Goal: Task Accomplishment & Management: Complete application form

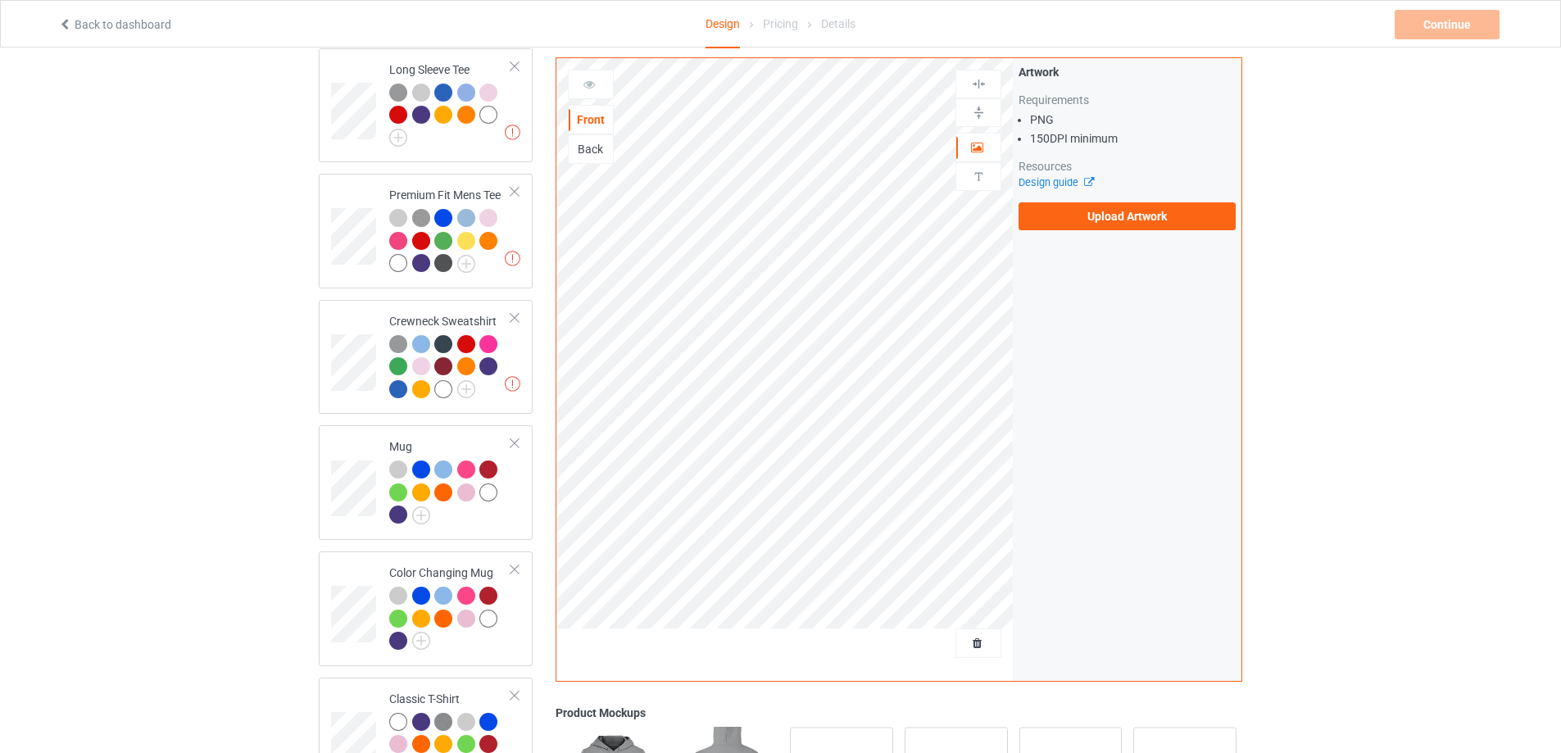
scroll to position [273, 0]
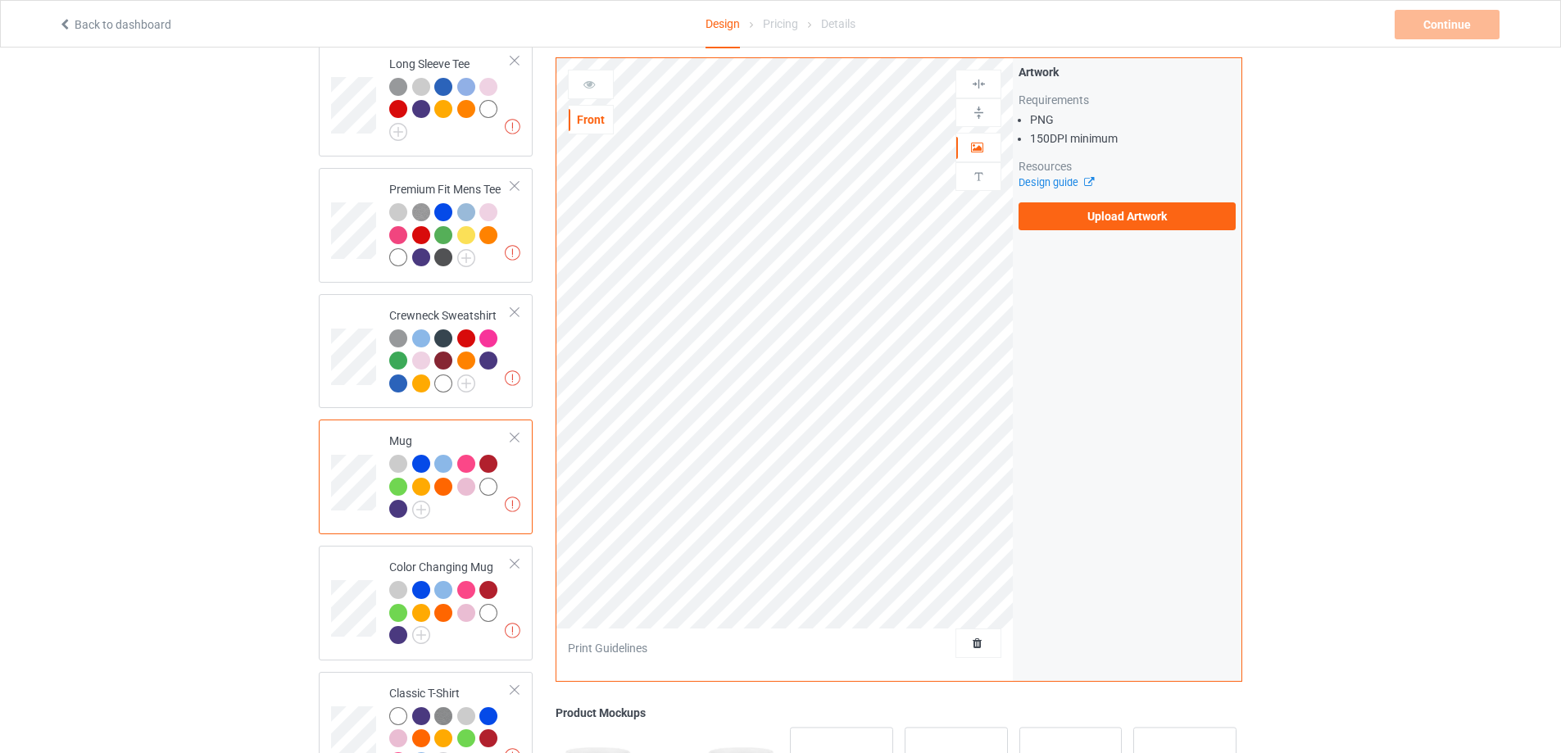
click at [518, 441] on div at bounding box center [514, 437] width 11 height 11
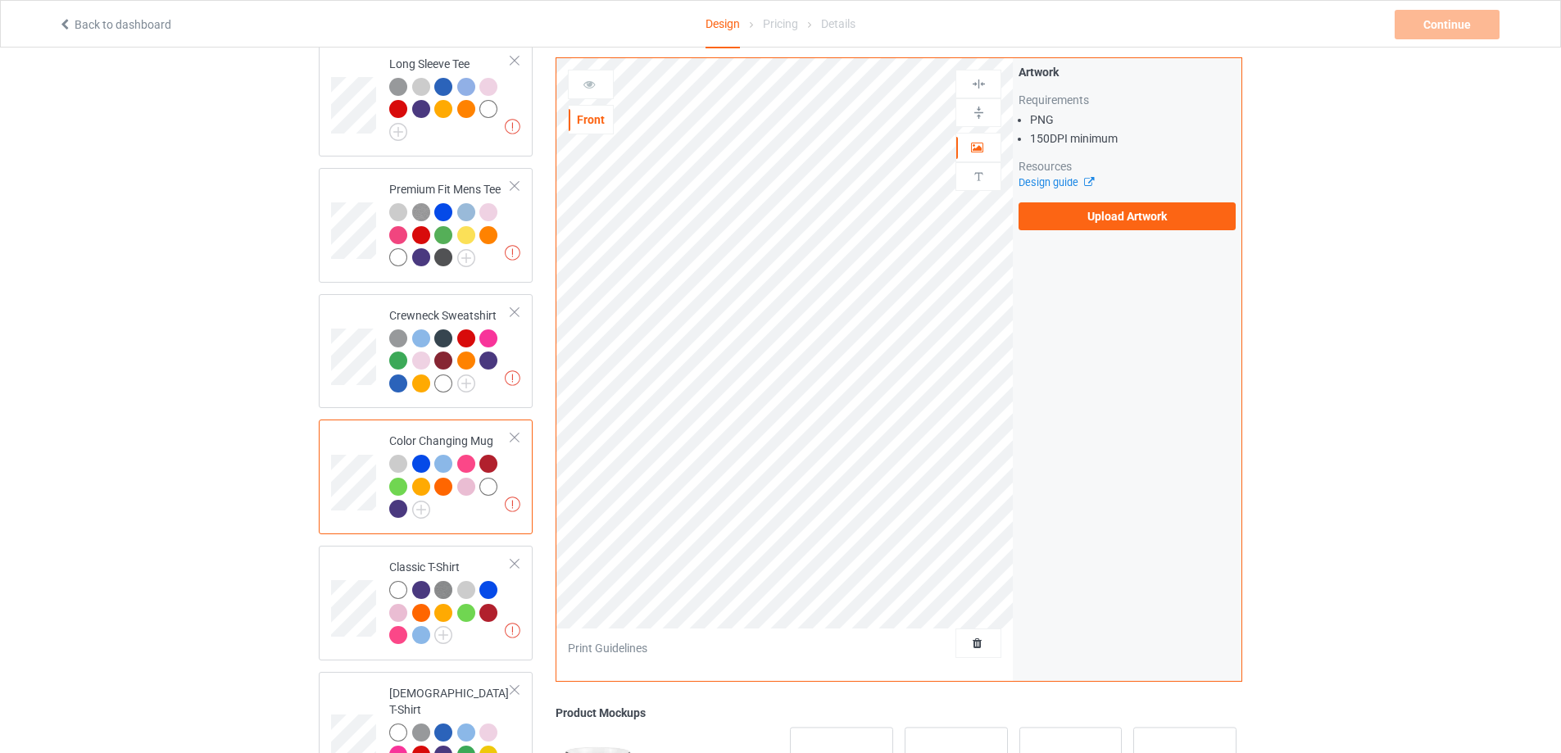
click at [516, 443] on div at bounding box center [514, 437] width 11 height 11
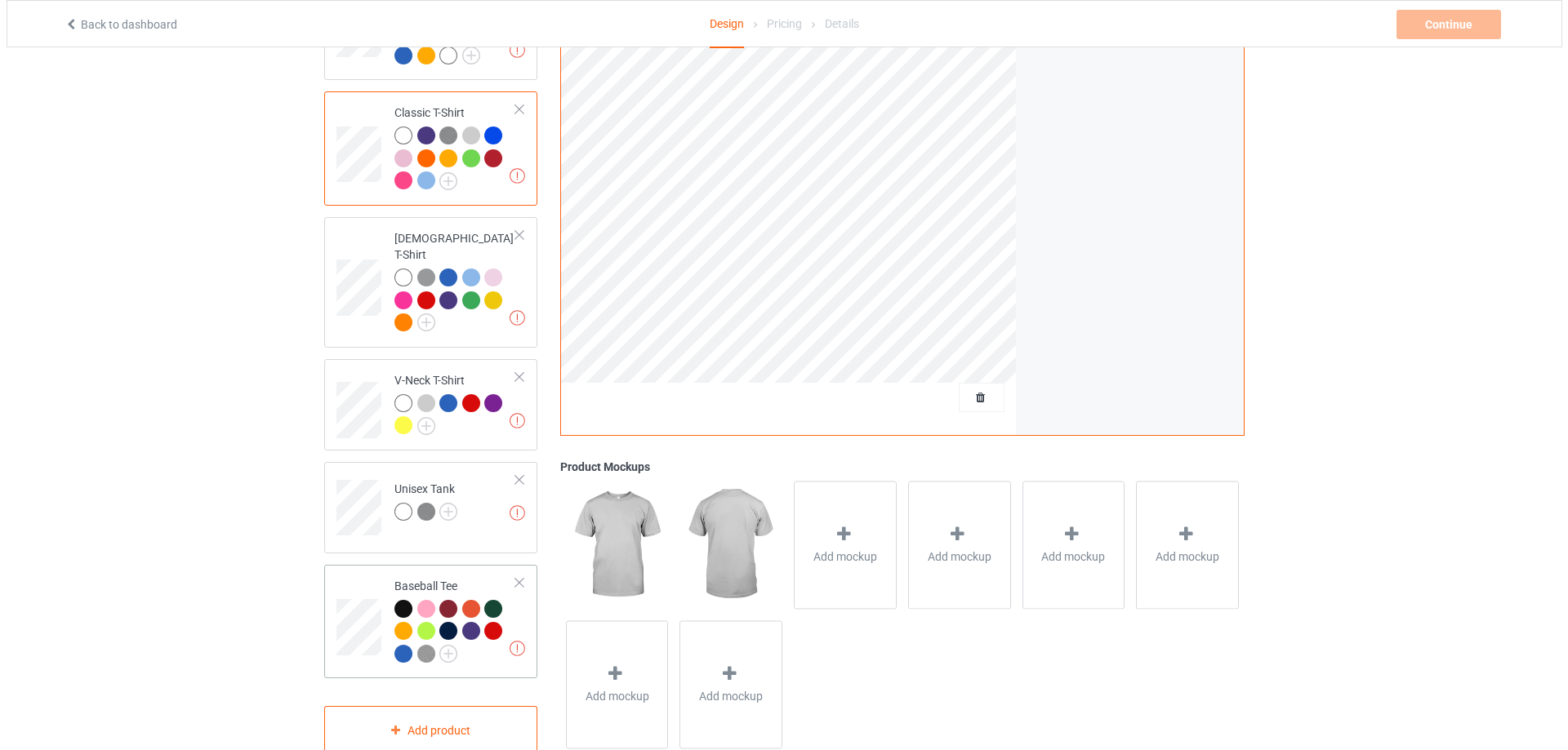
scroll to position [627, 0]
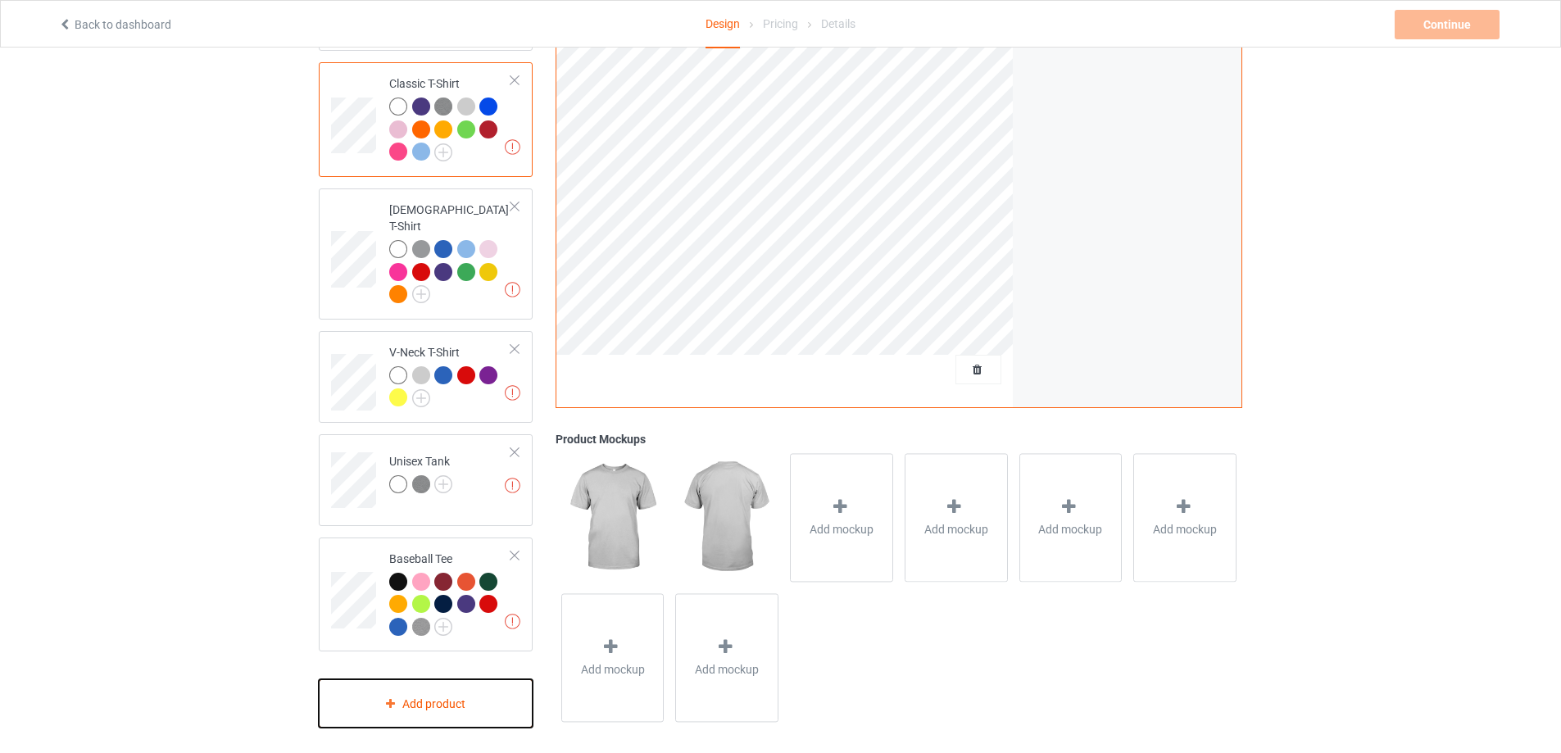
click at [438, 701] on div "Add product" at bounding box center [426, 703] width 214 height 48
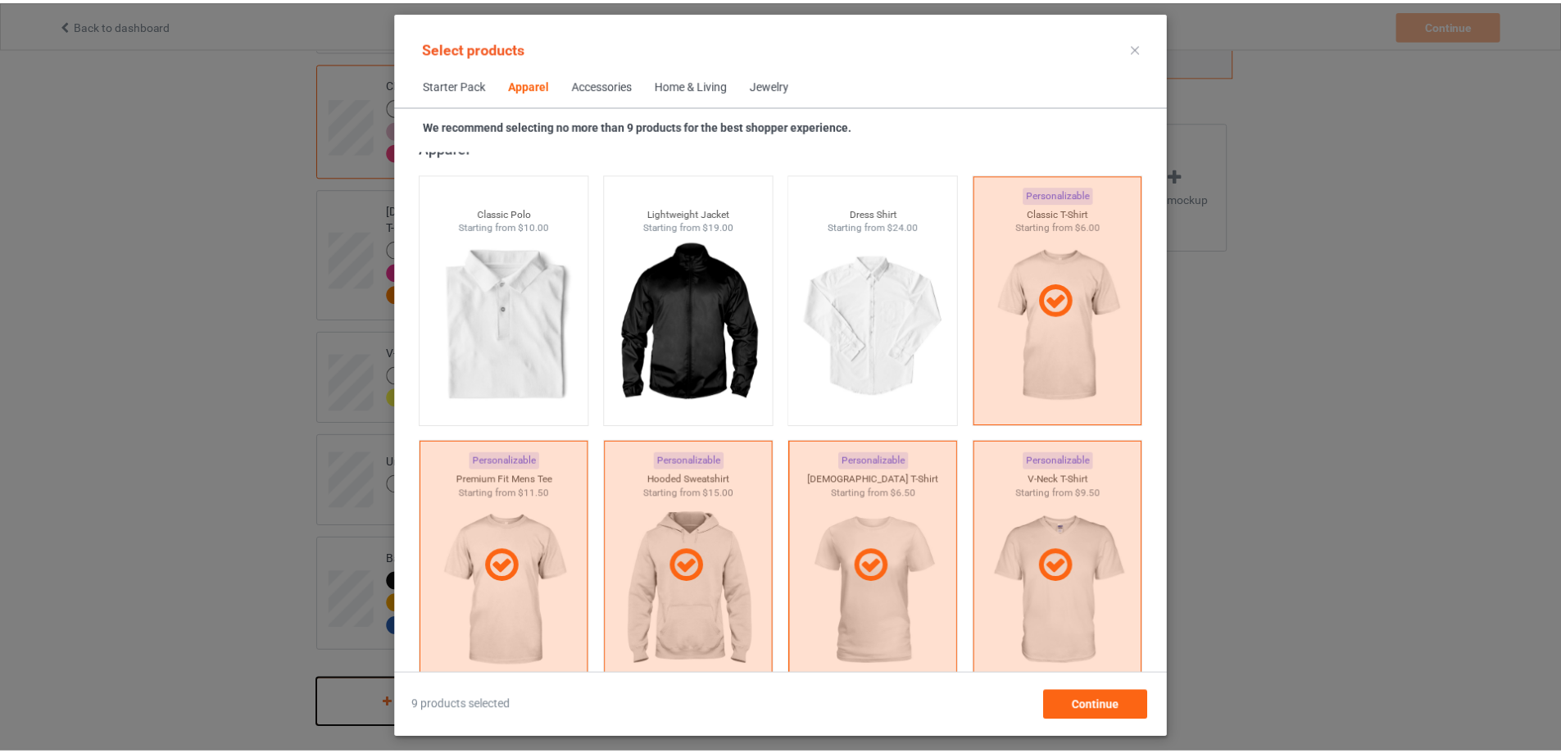
scroll to position [611, 0]
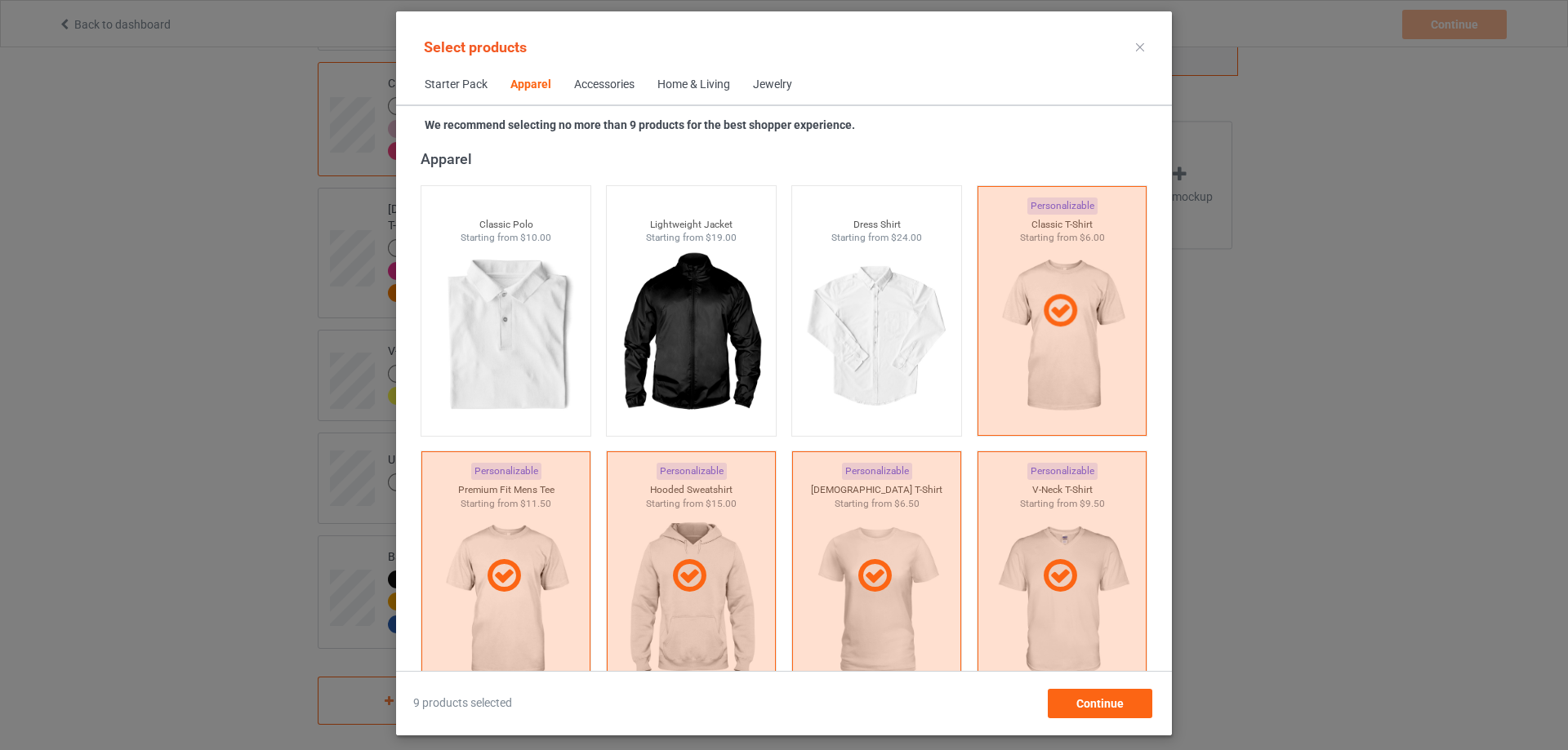
click at [1141, 49] on icon at bounding box center [1140, 47] width 8 height 8
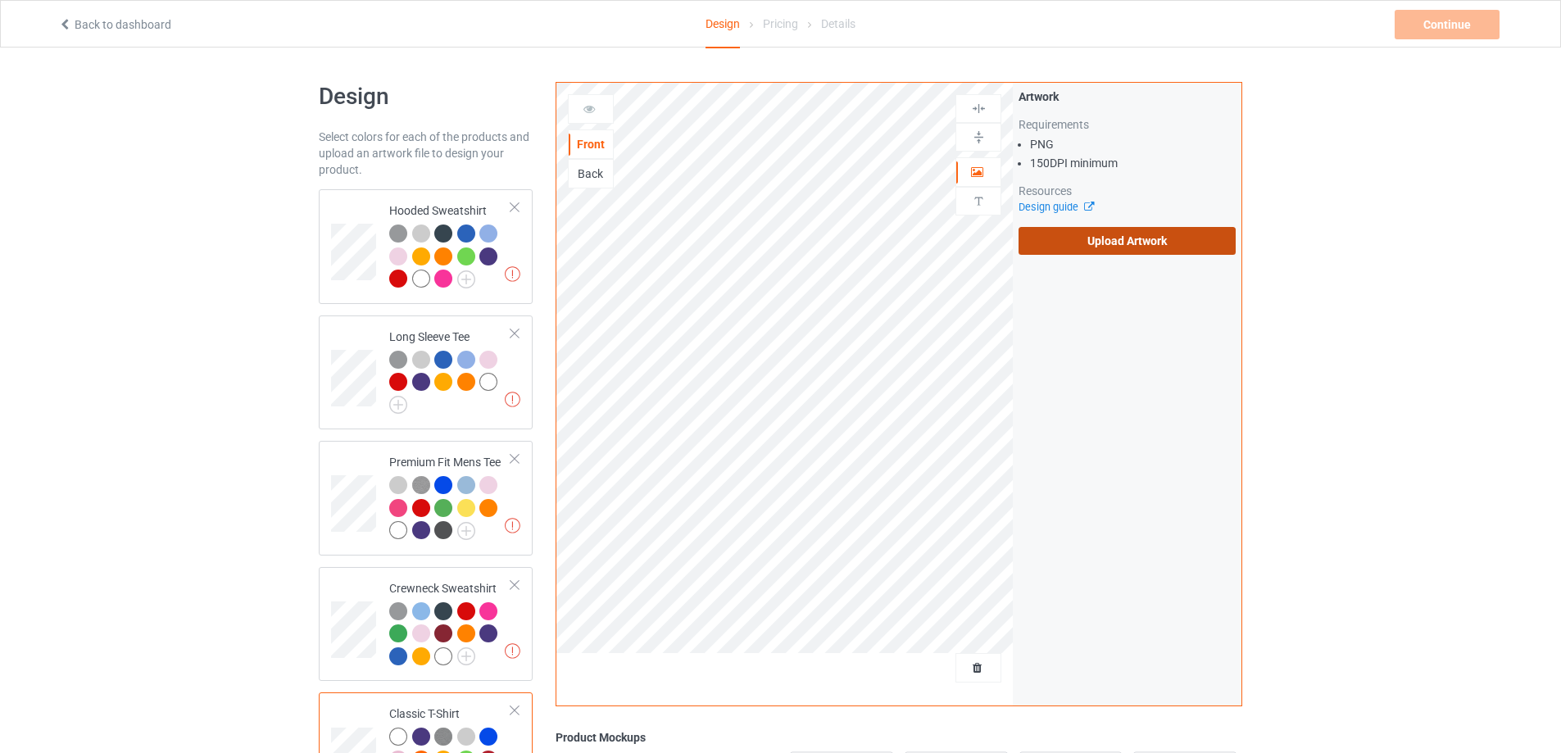
click at [1105, 244] on label "Upload Artwork" at bounding box center [1127, 241] width 217 height 28
click at [0, 0] on input "Upload Artwork" at bounding box center [0, 0] width 0 height 0
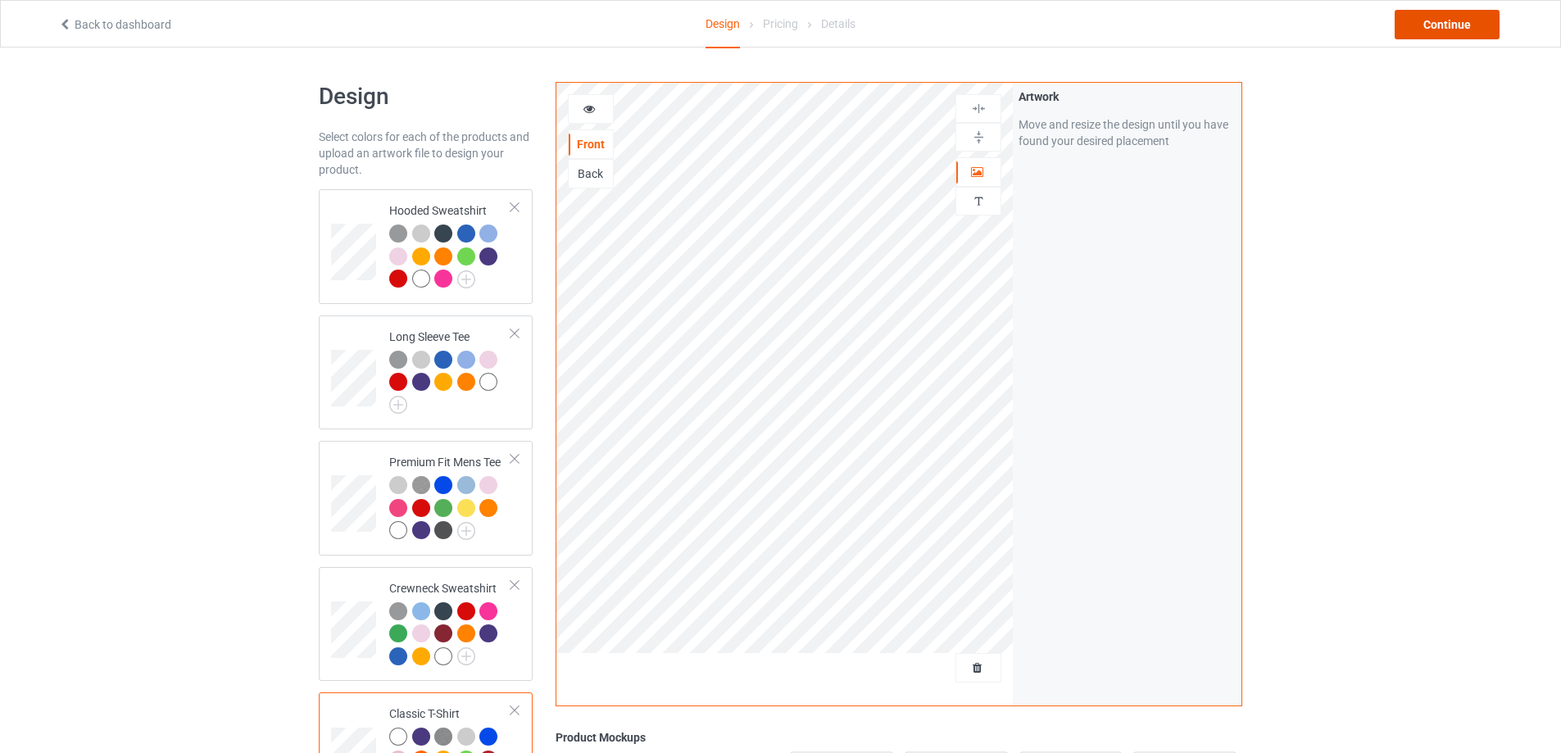
click at [1432, 32] on div "Continue" at bounding box center [1447, 25] width 105 height 30
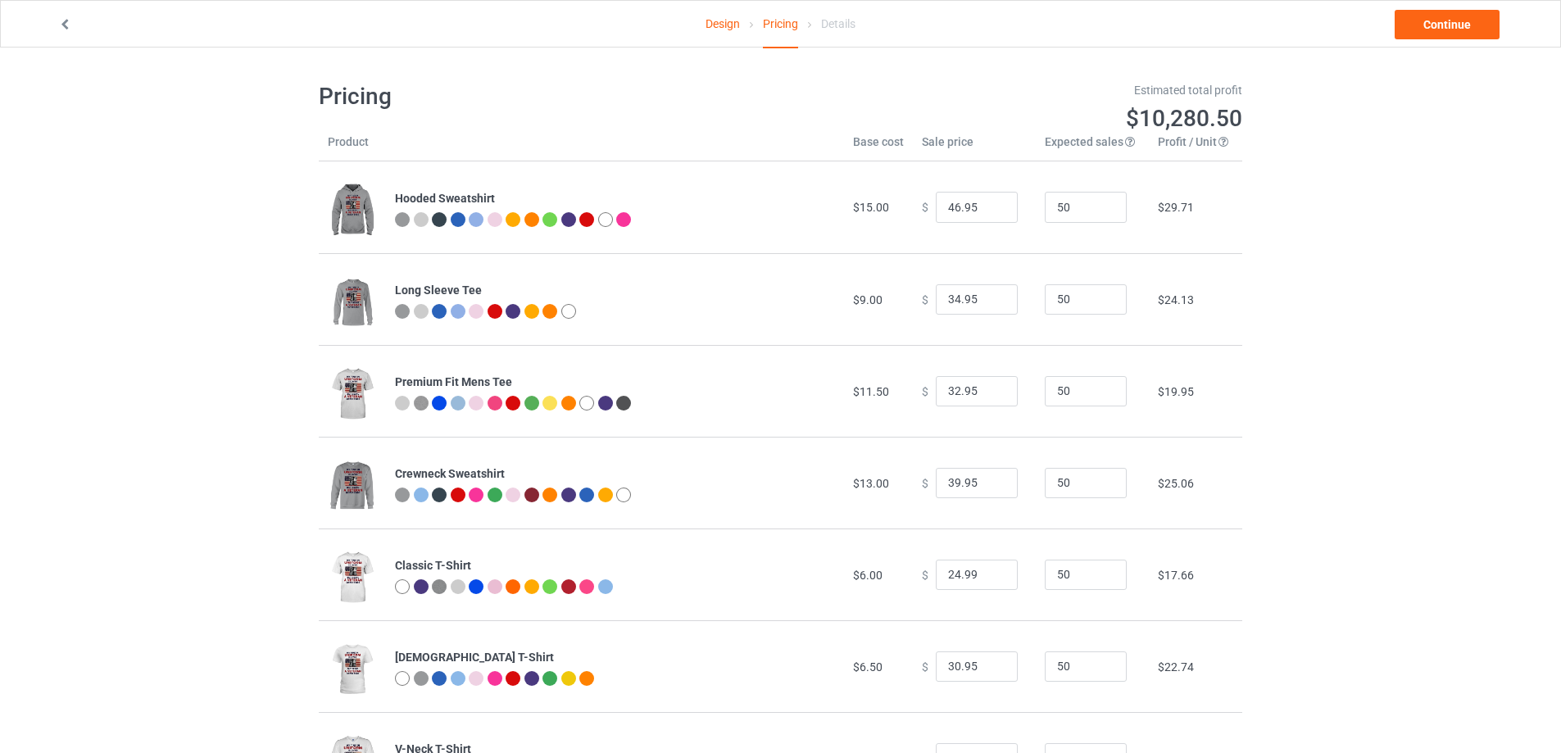
click at [721, 15] on link "Design" at bounding box center [723, 24] width 34 height 46
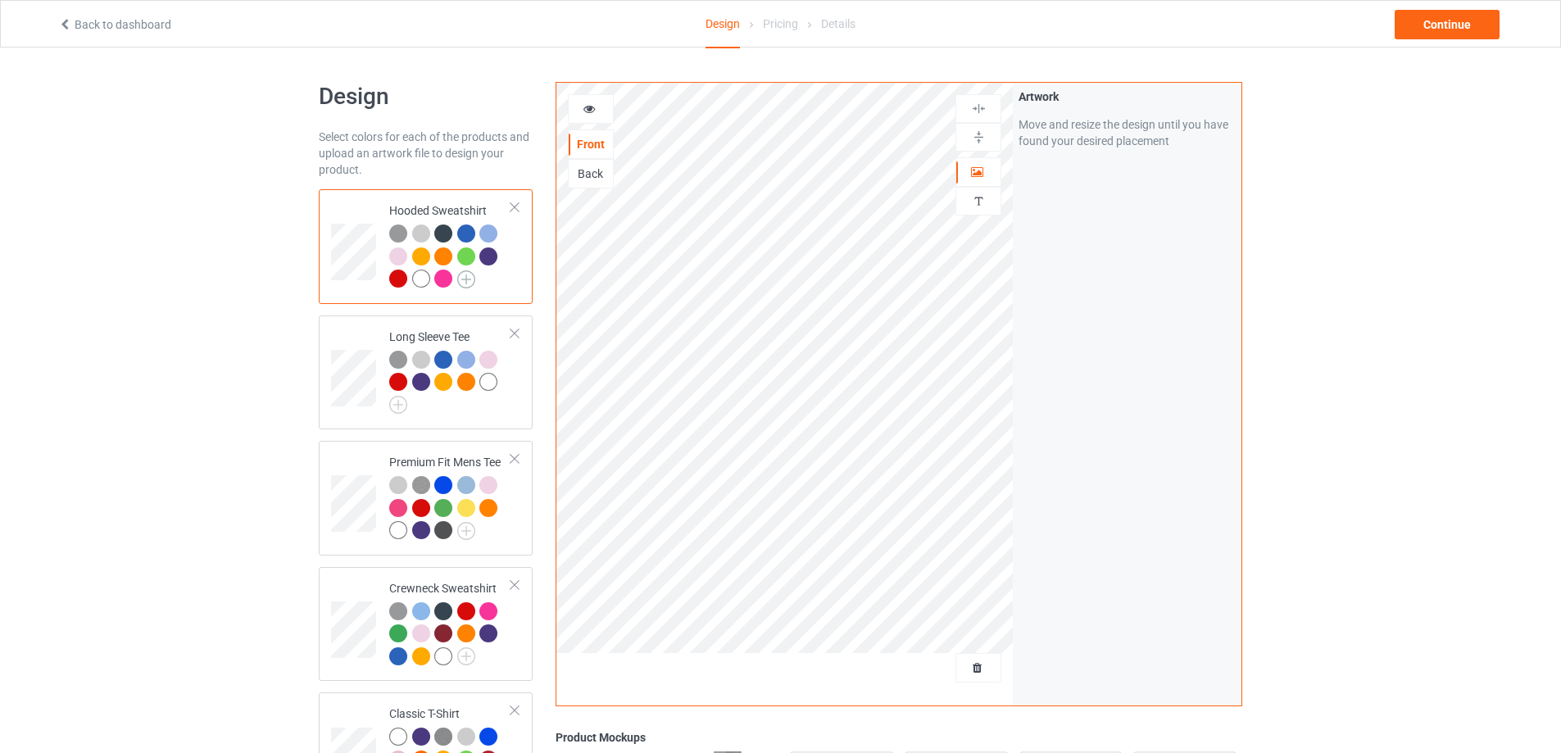
click at [467, 283] on img at bounding box center [466, 279] width 18 height 18
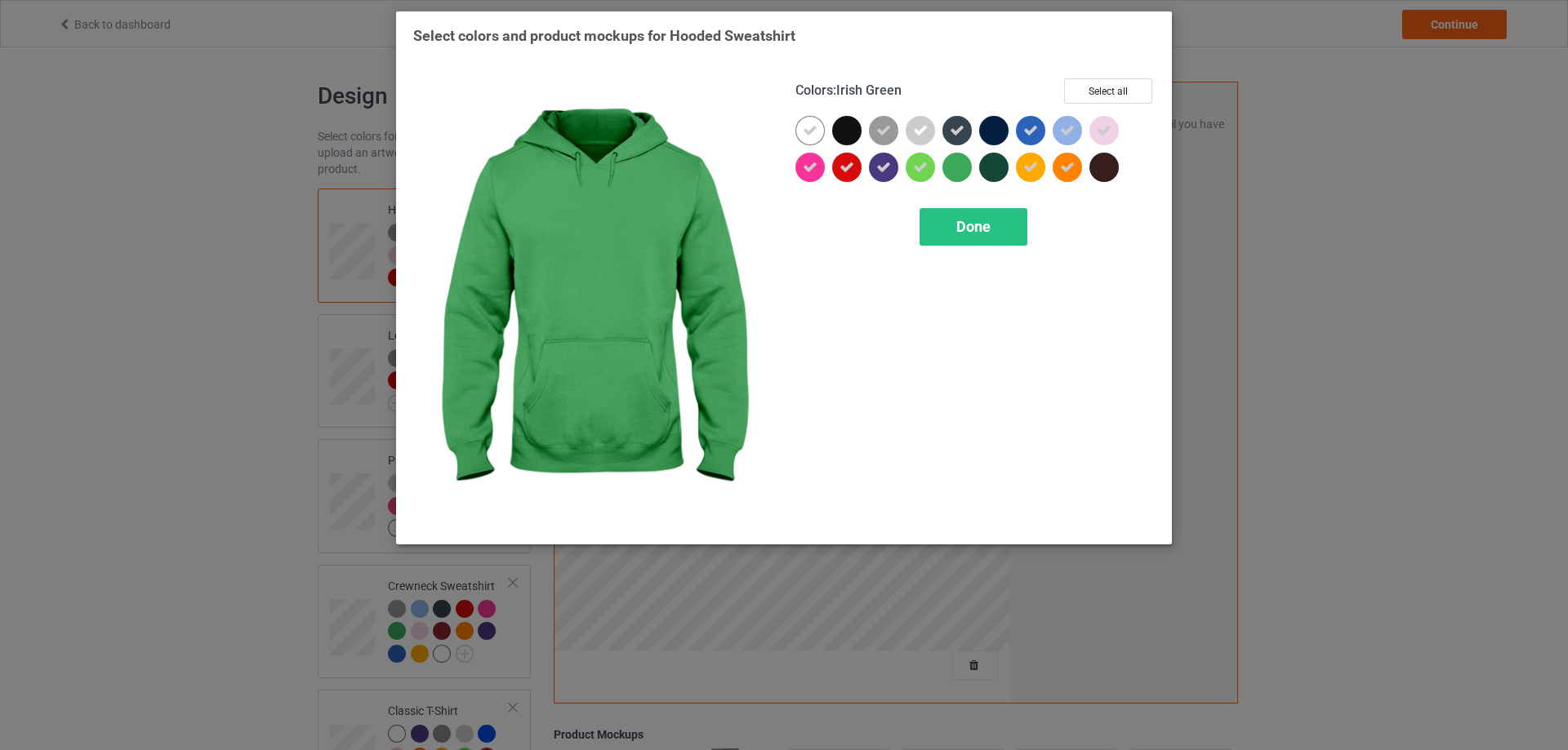
click at [962, 173] on div at bounding box center [957, 167] width 30 height 30
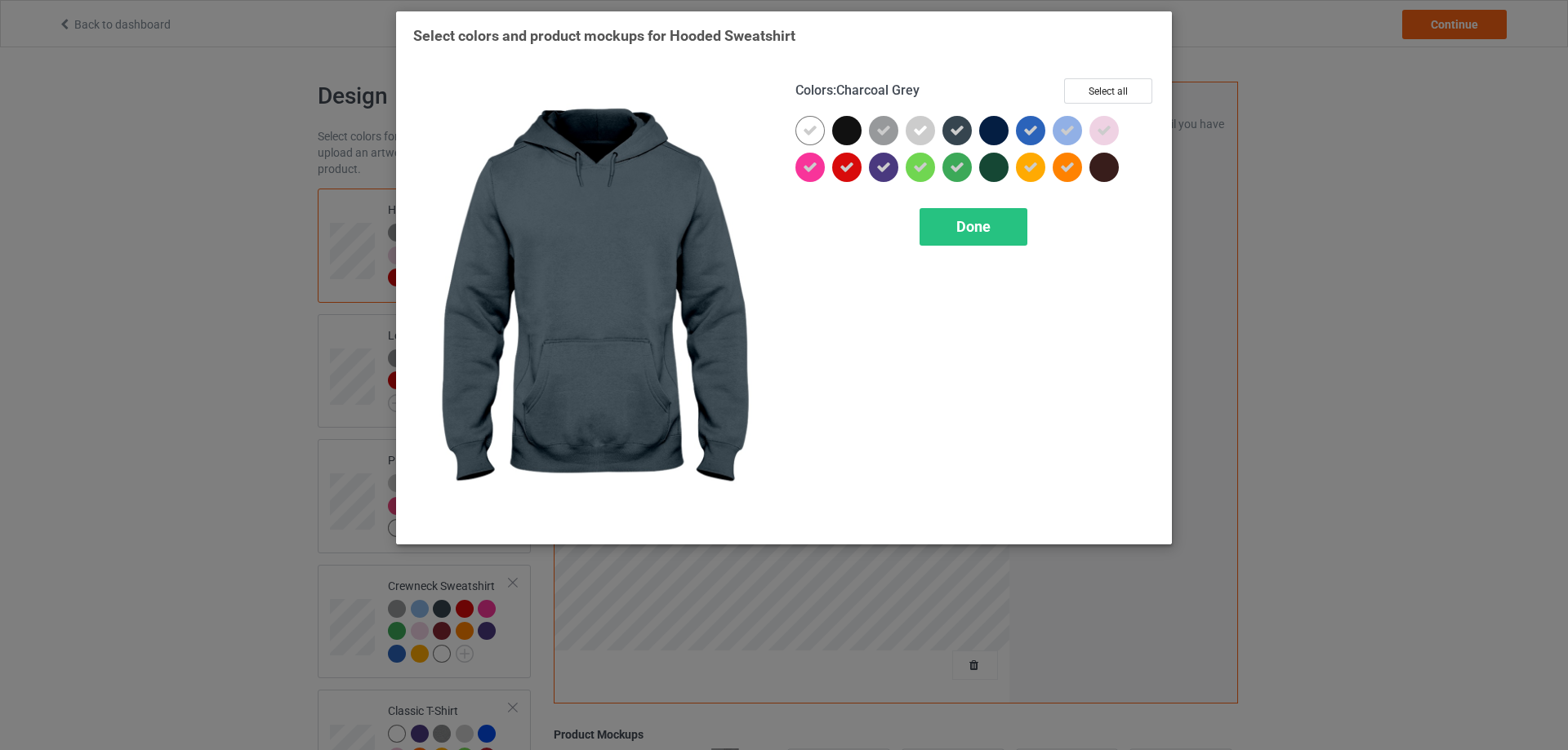
click at [961, 136] on icon at bounding box center [956, 130] width 15 height 15
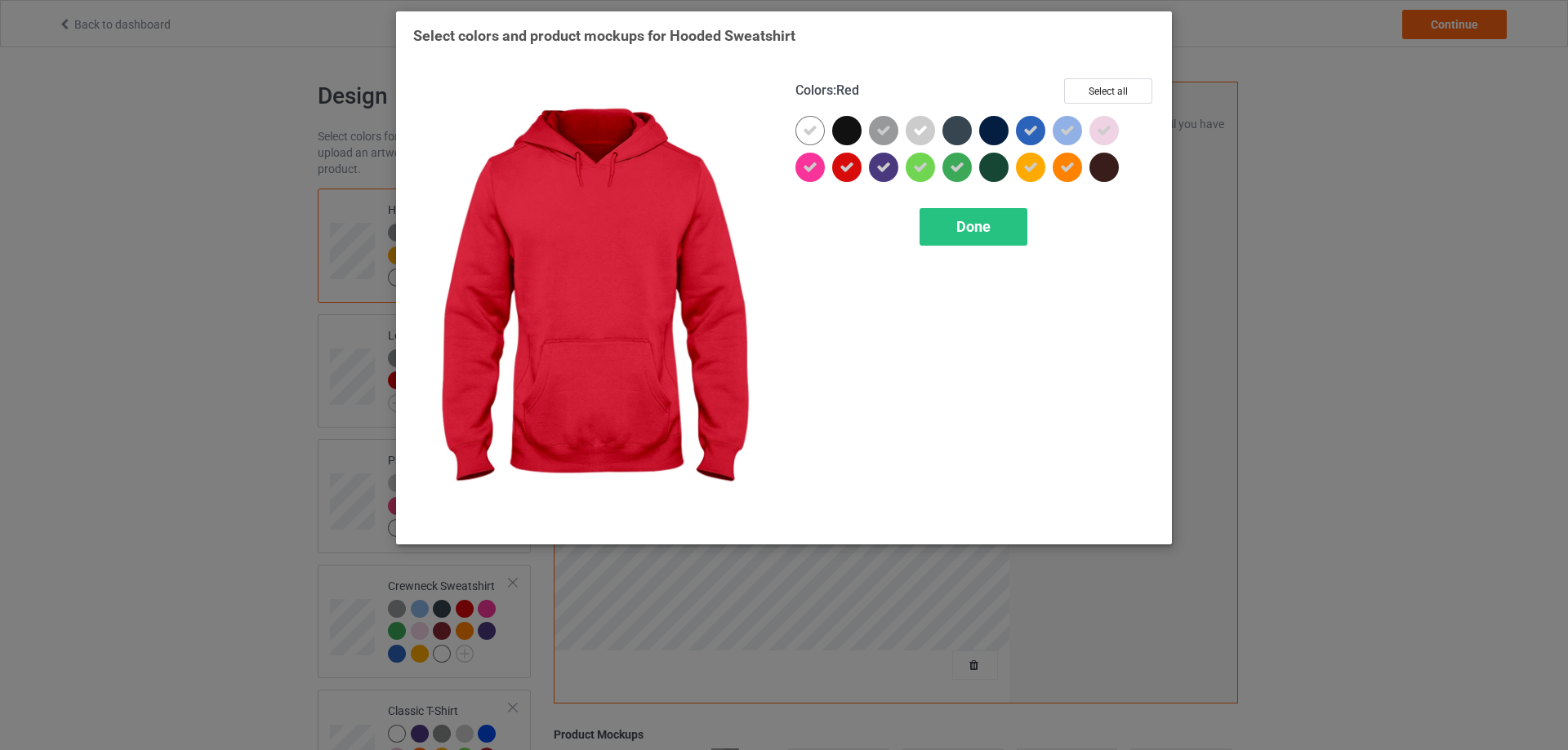
click at [847, 173] on icon at bounding box center [846, 167] width 15 height 15
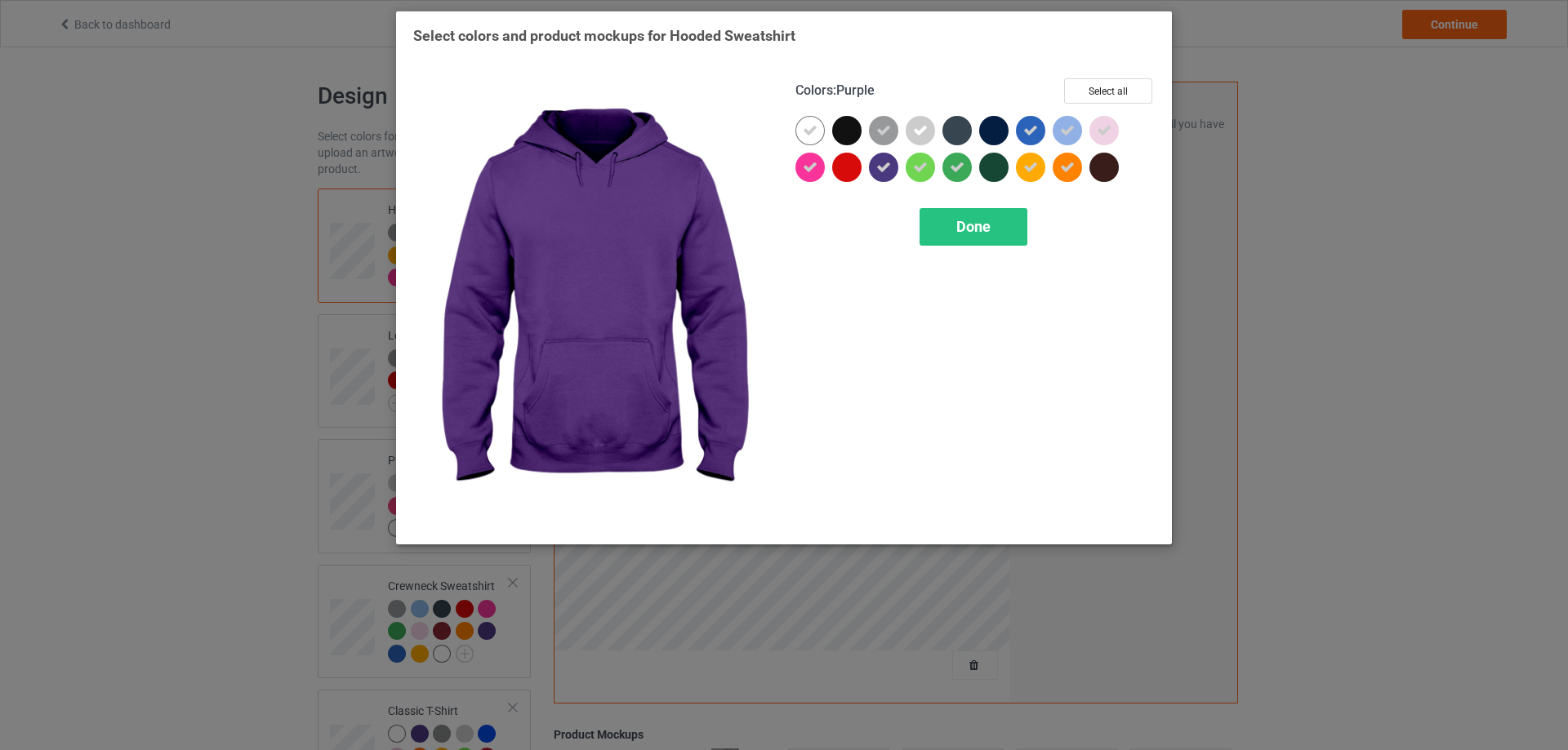
click at [889, 171] on icon at bounding box center [883, 167] width 15 height 15
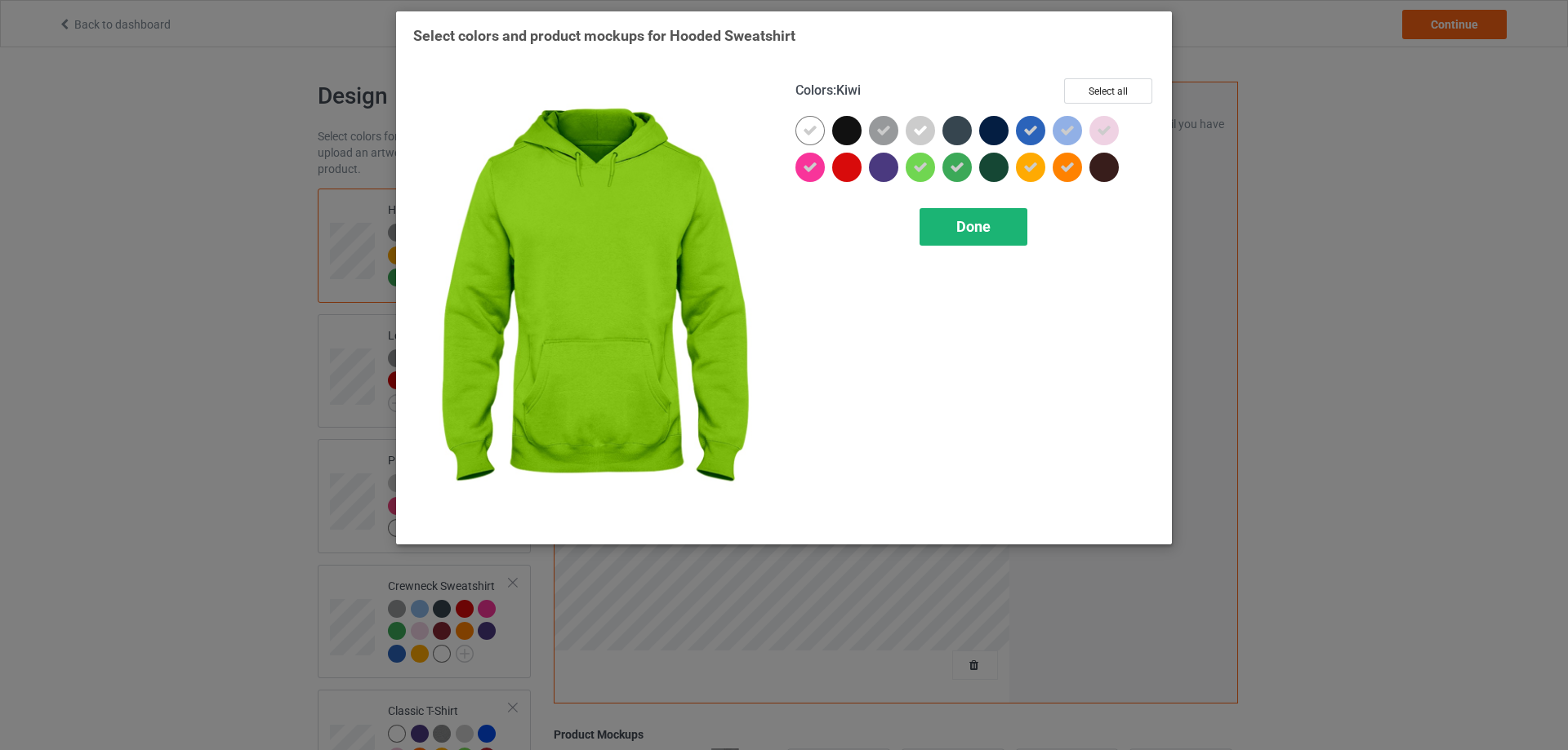
click at [966, 237] on div "Done" at bounding box center [973, 227] width 108 height 38
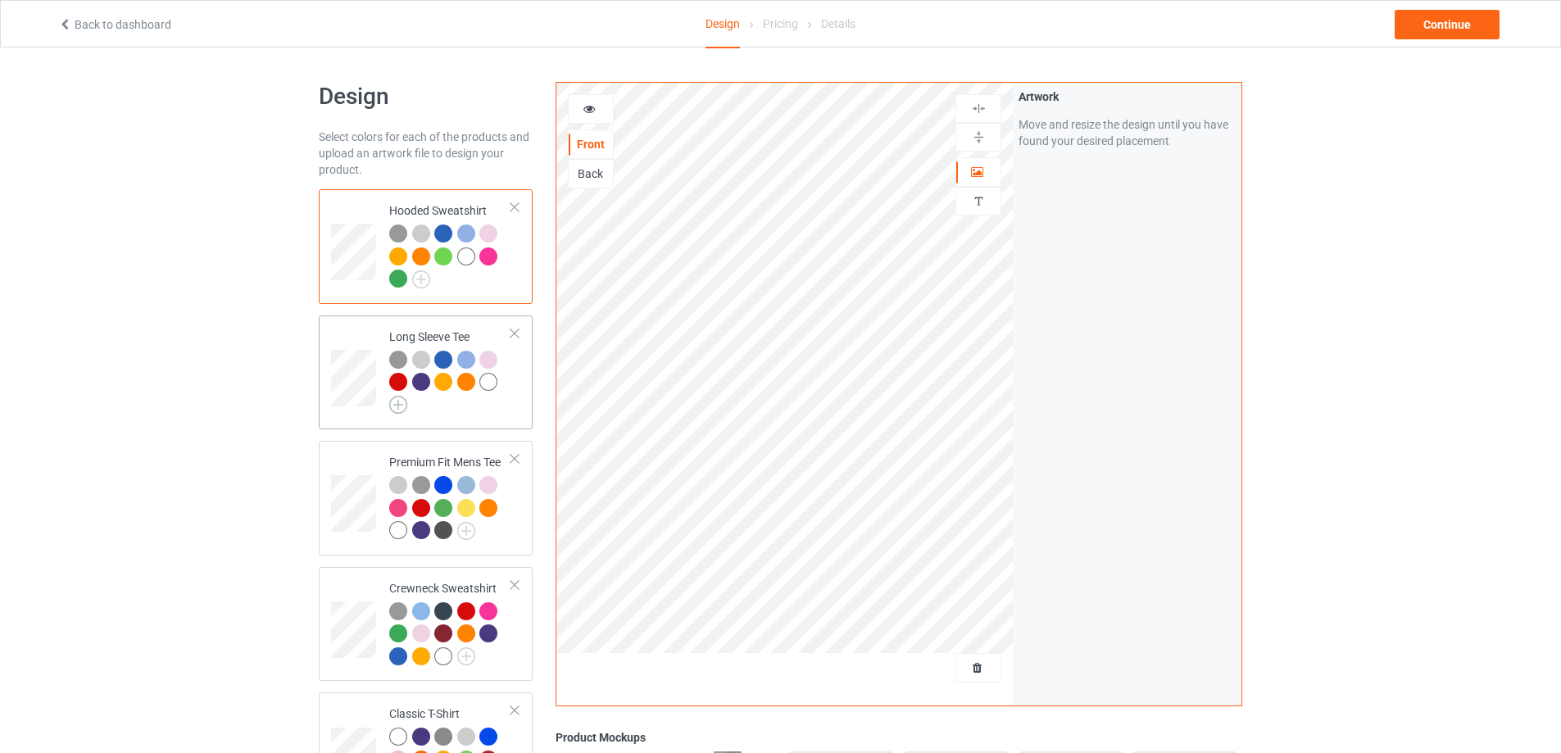
click at [397, 407] on img at bounding box center [398, 405] width 18 height 18
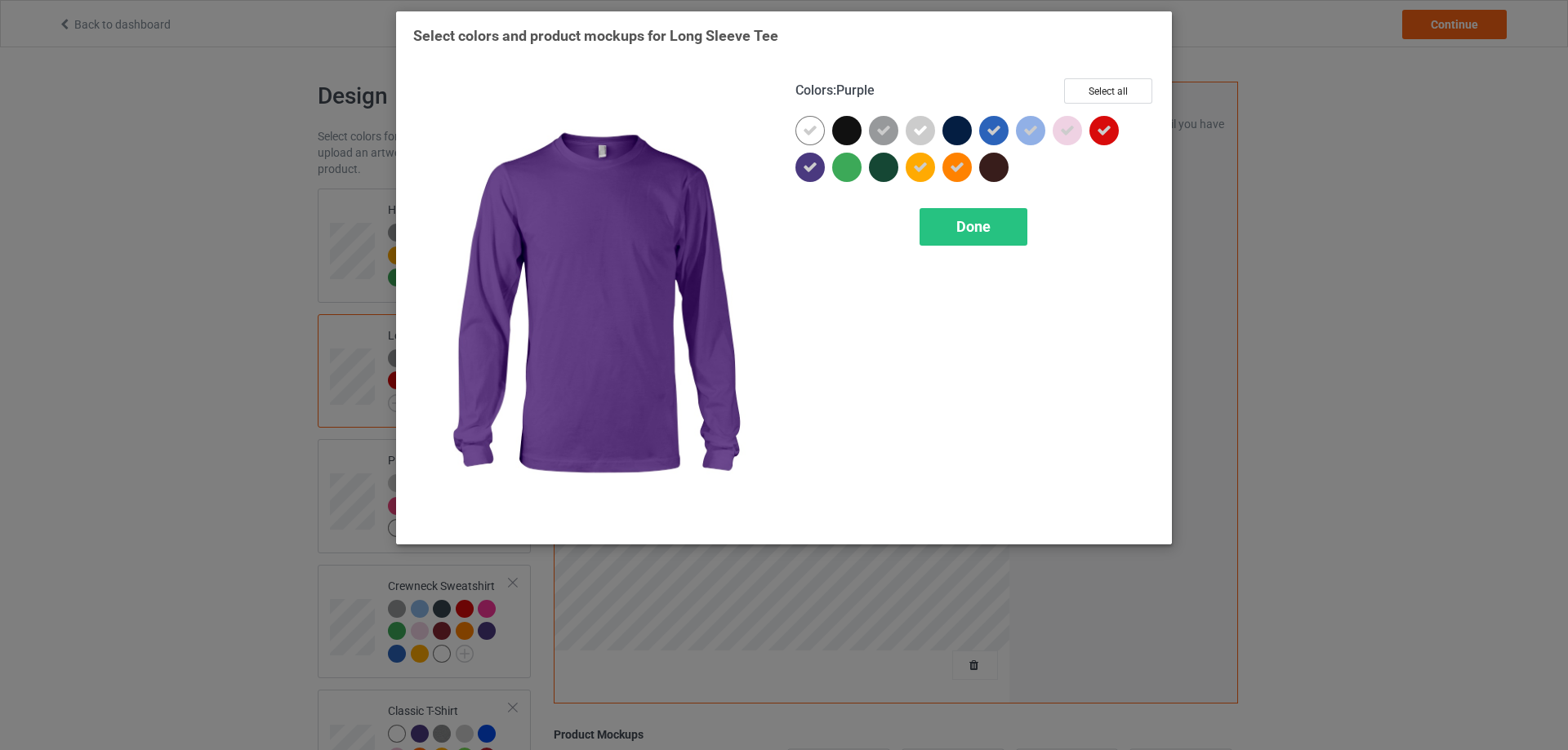
click at [807, 169] on icon at bounding box center [810, 167] width 15 height 15
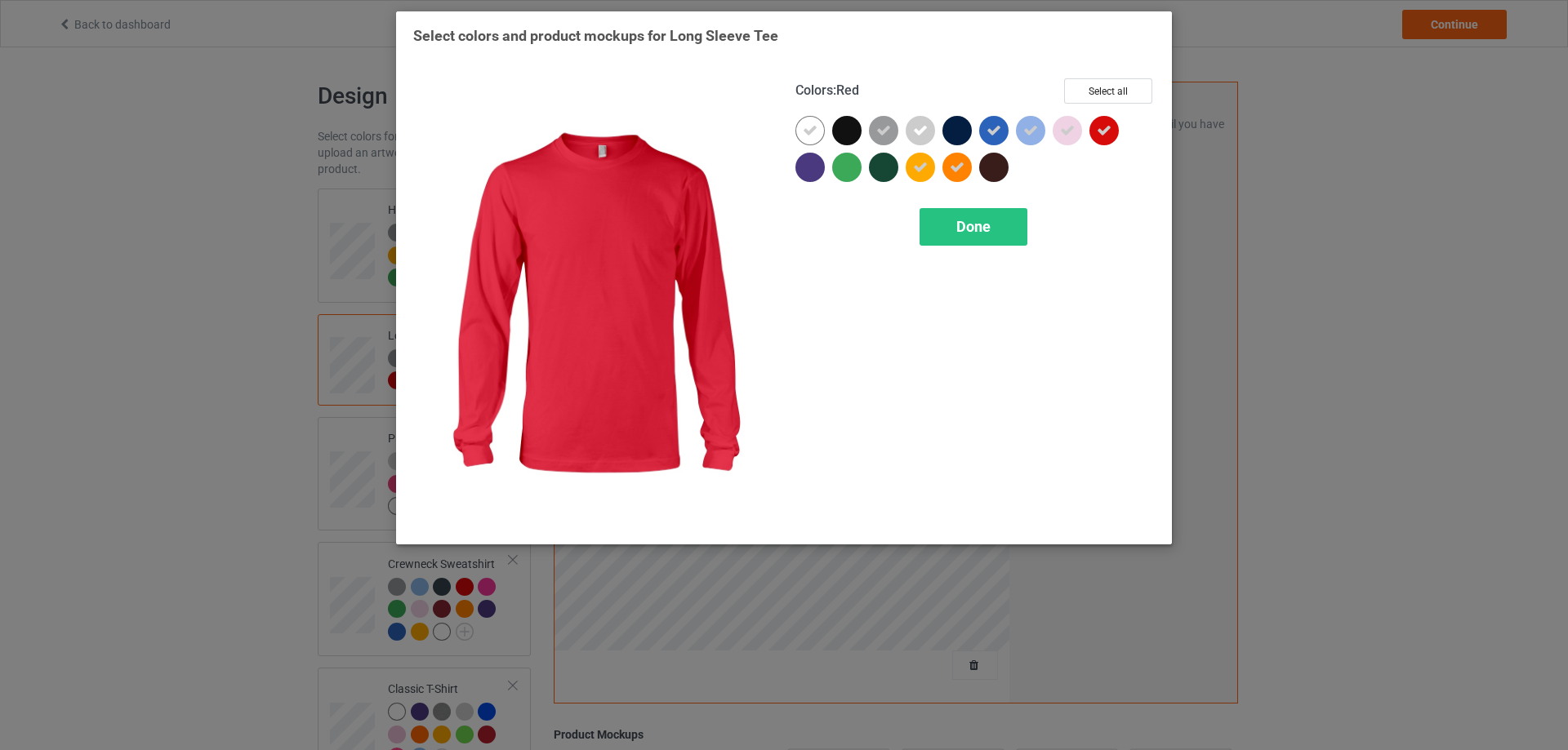
click at [1098, 133] on icon at bounding box center [1104, 130] width 15 height 15
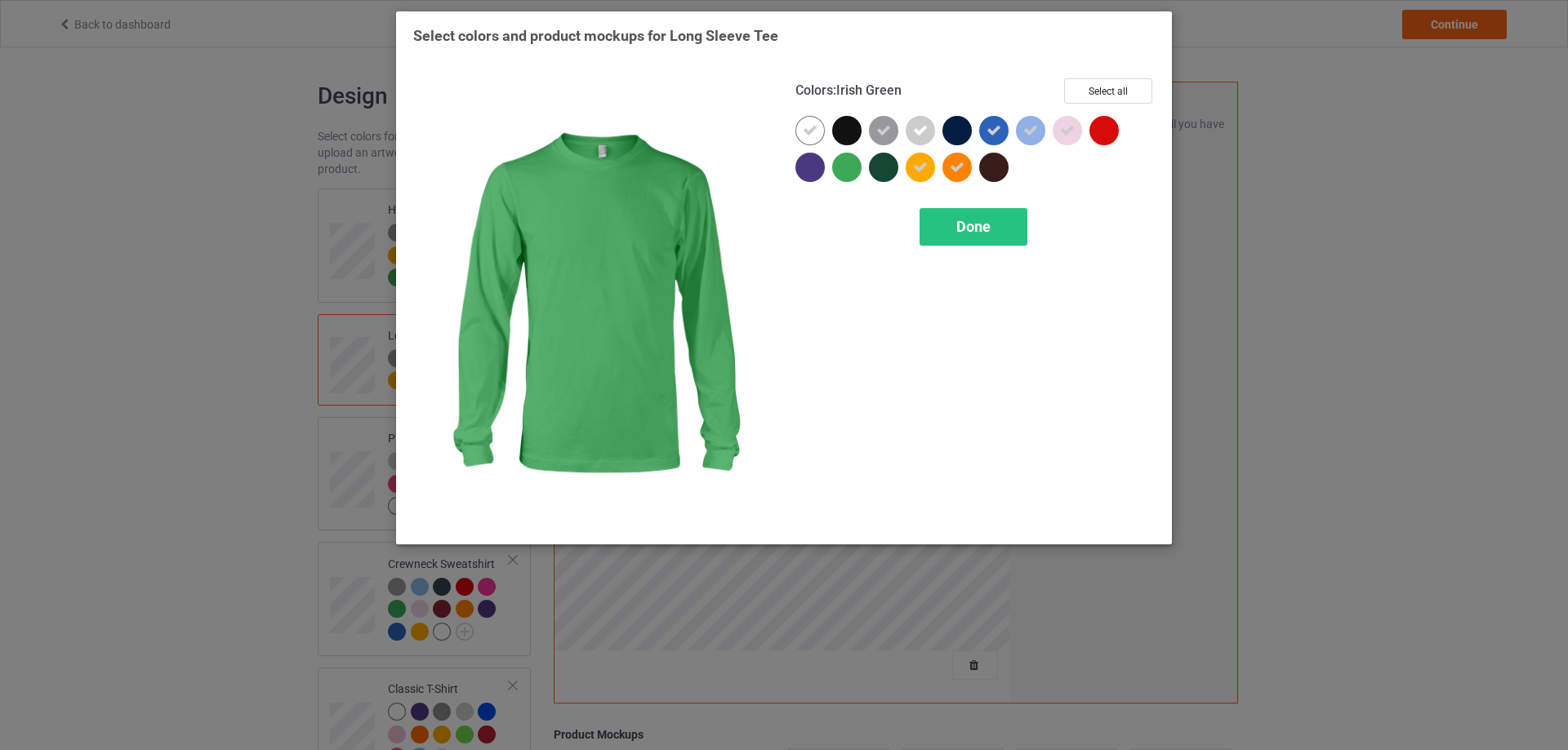
click at [849, 172] on div at bounding box center [847, 167] width 30 height 30
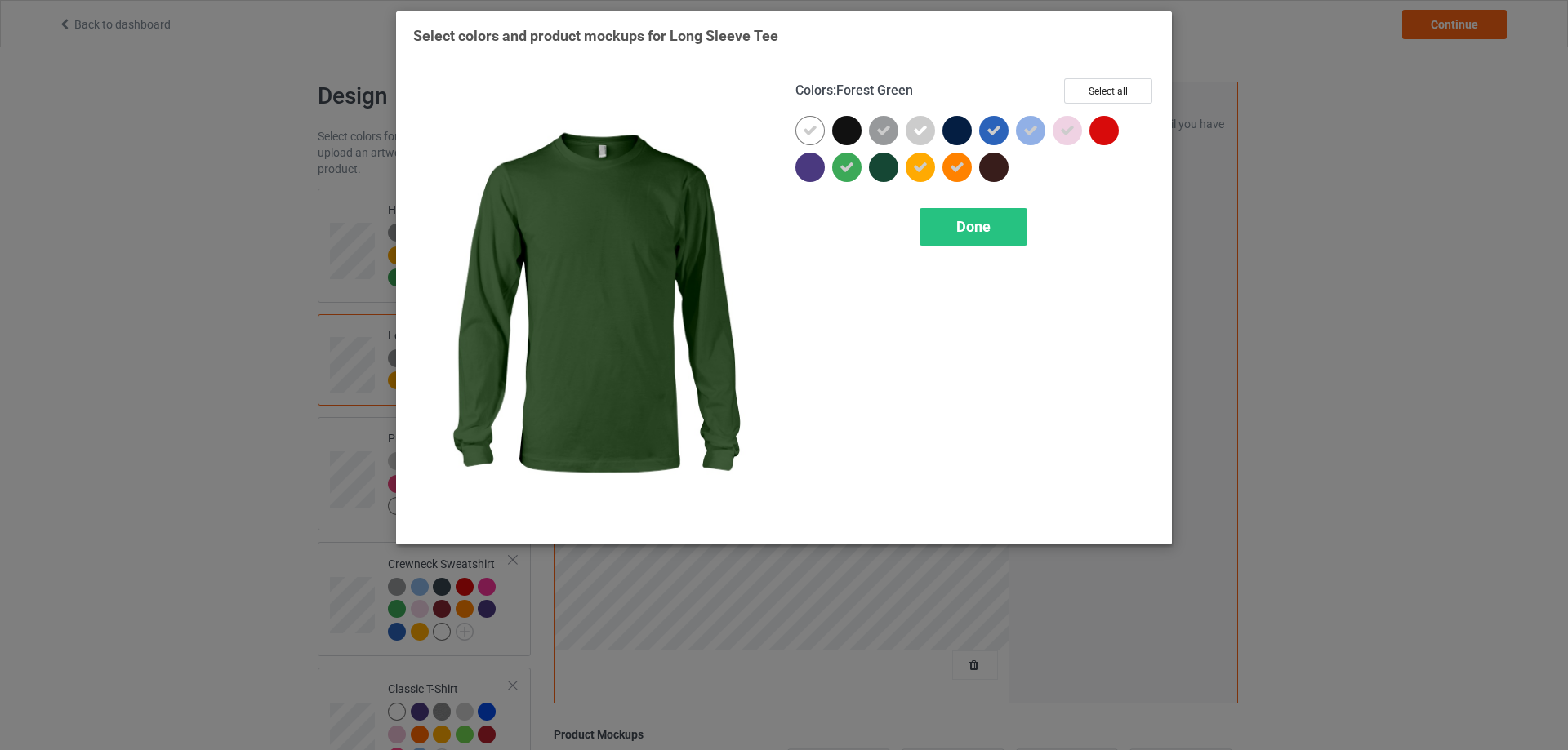
click at [892, 172] on div at bounding box center [884, 167] width 30 height 30
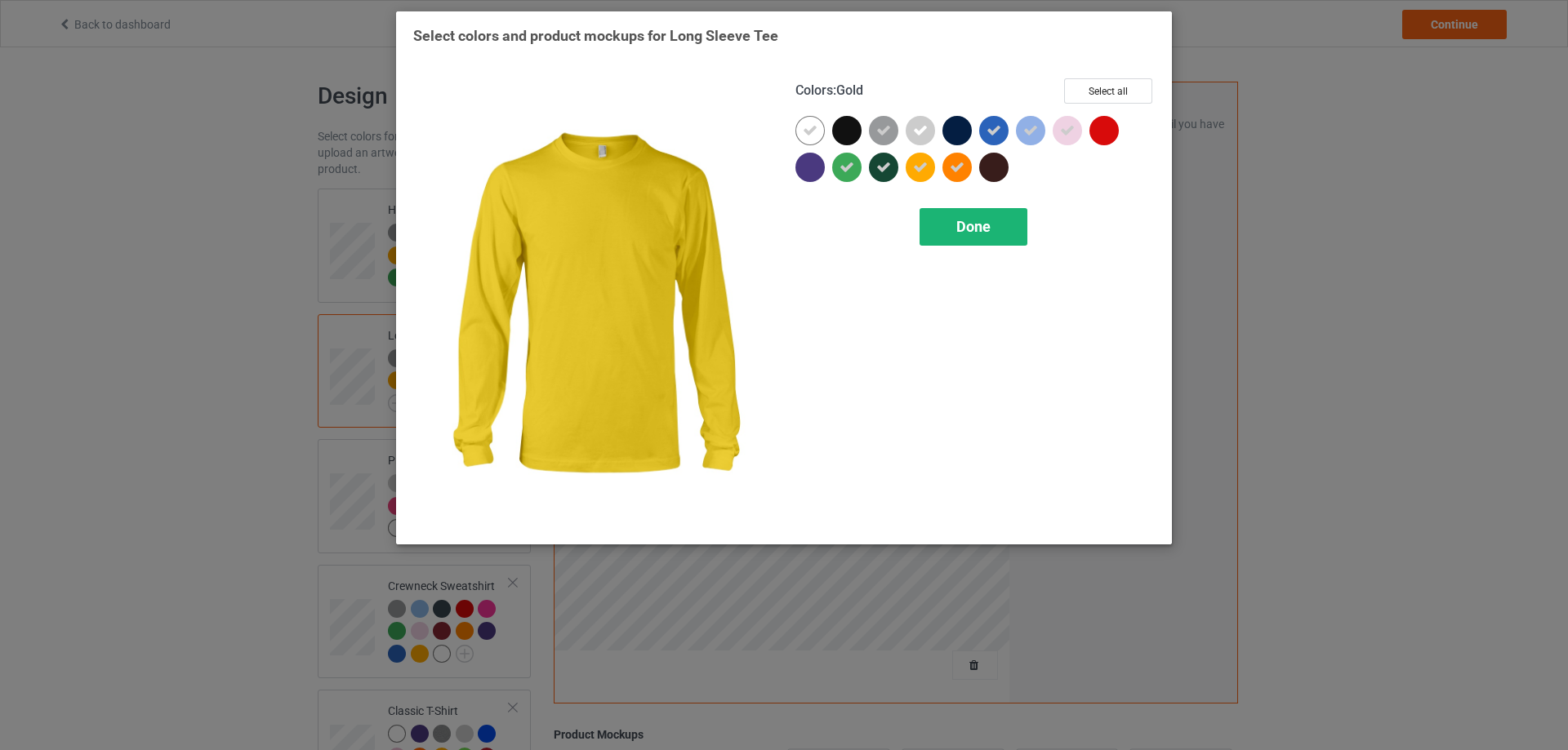
click at [980, 232] on span "Done" at bounding box center [973, 226] width 34 height 17
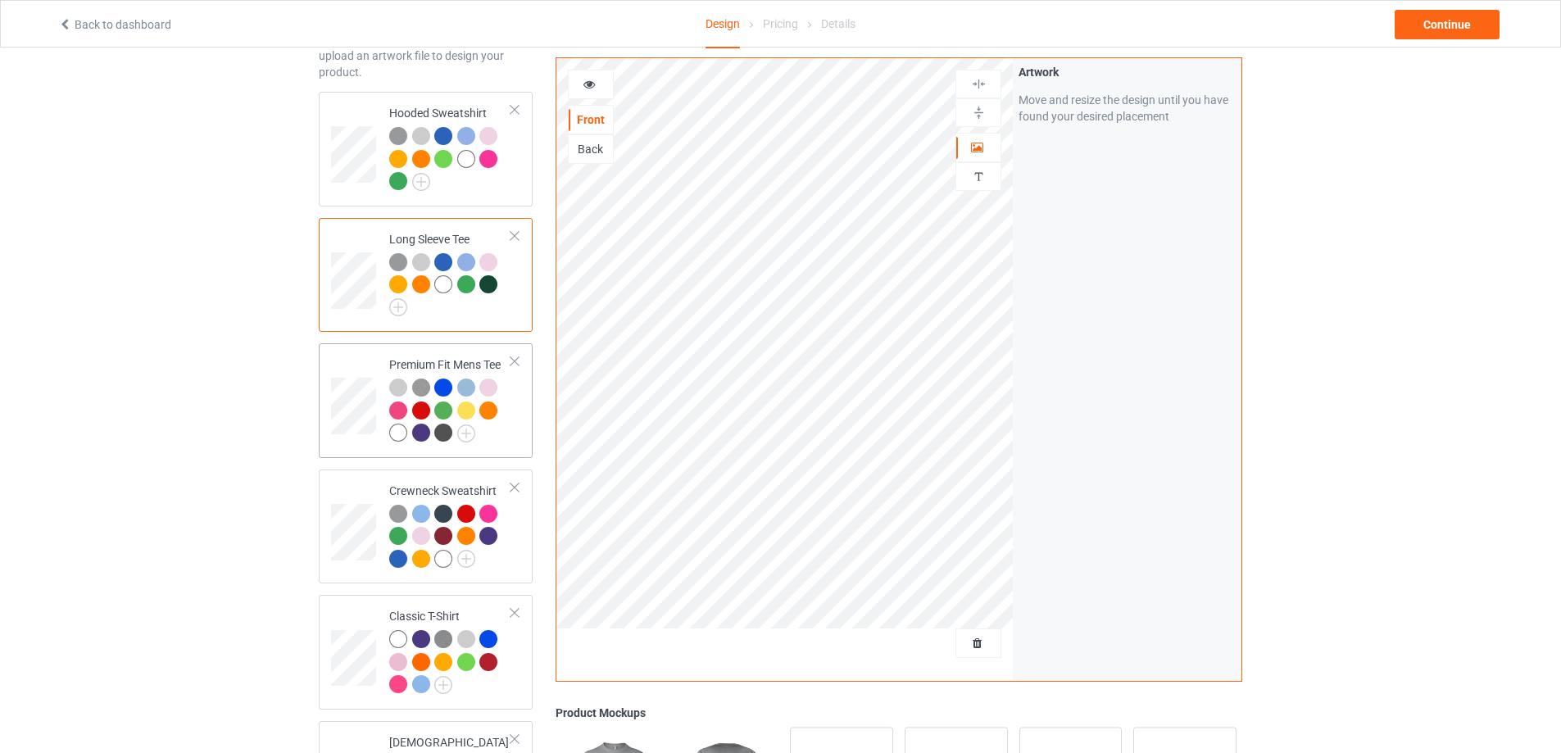
scroll to position [137, 0]
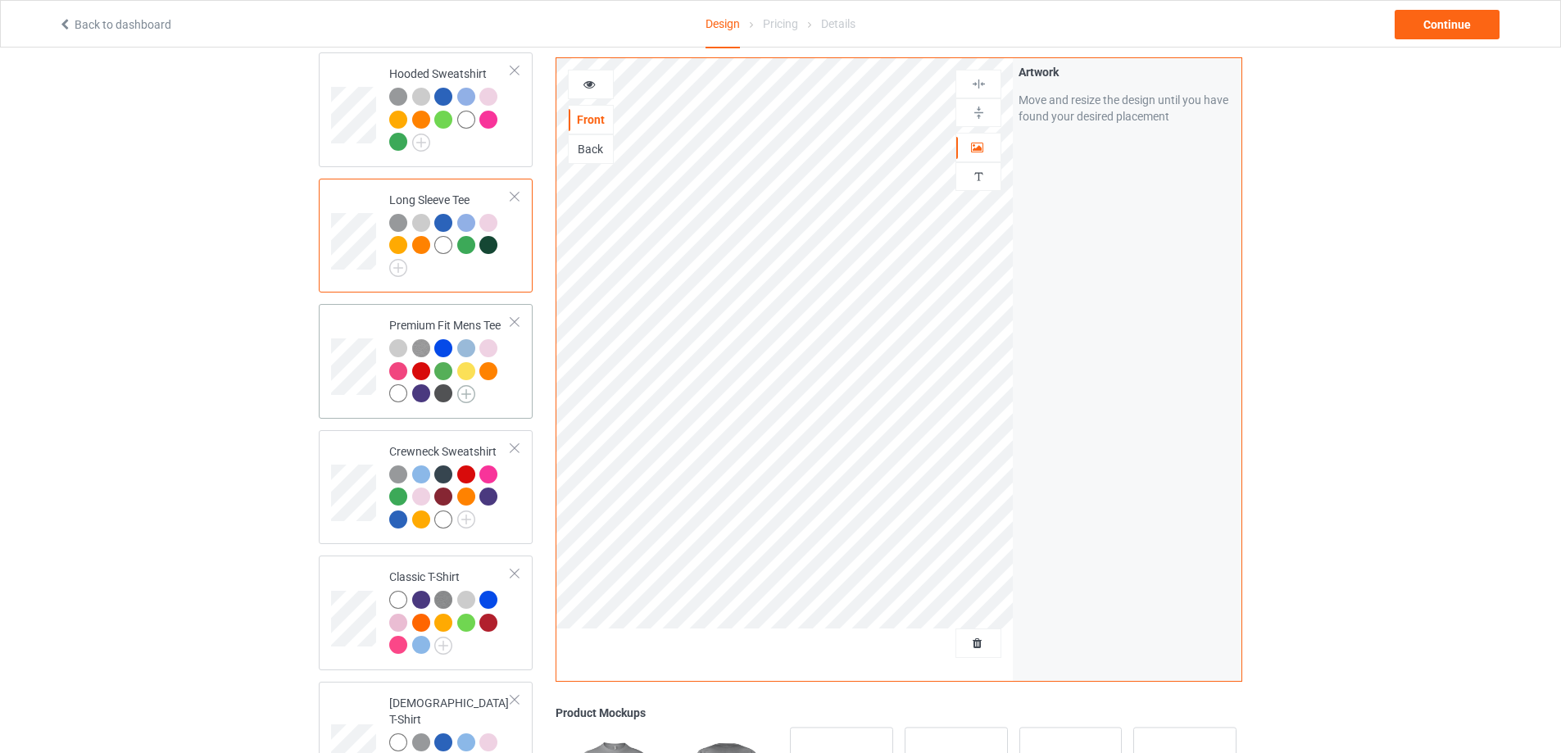
click at [468, 392] on img at bounding box center [466, 394] width 18 height 18
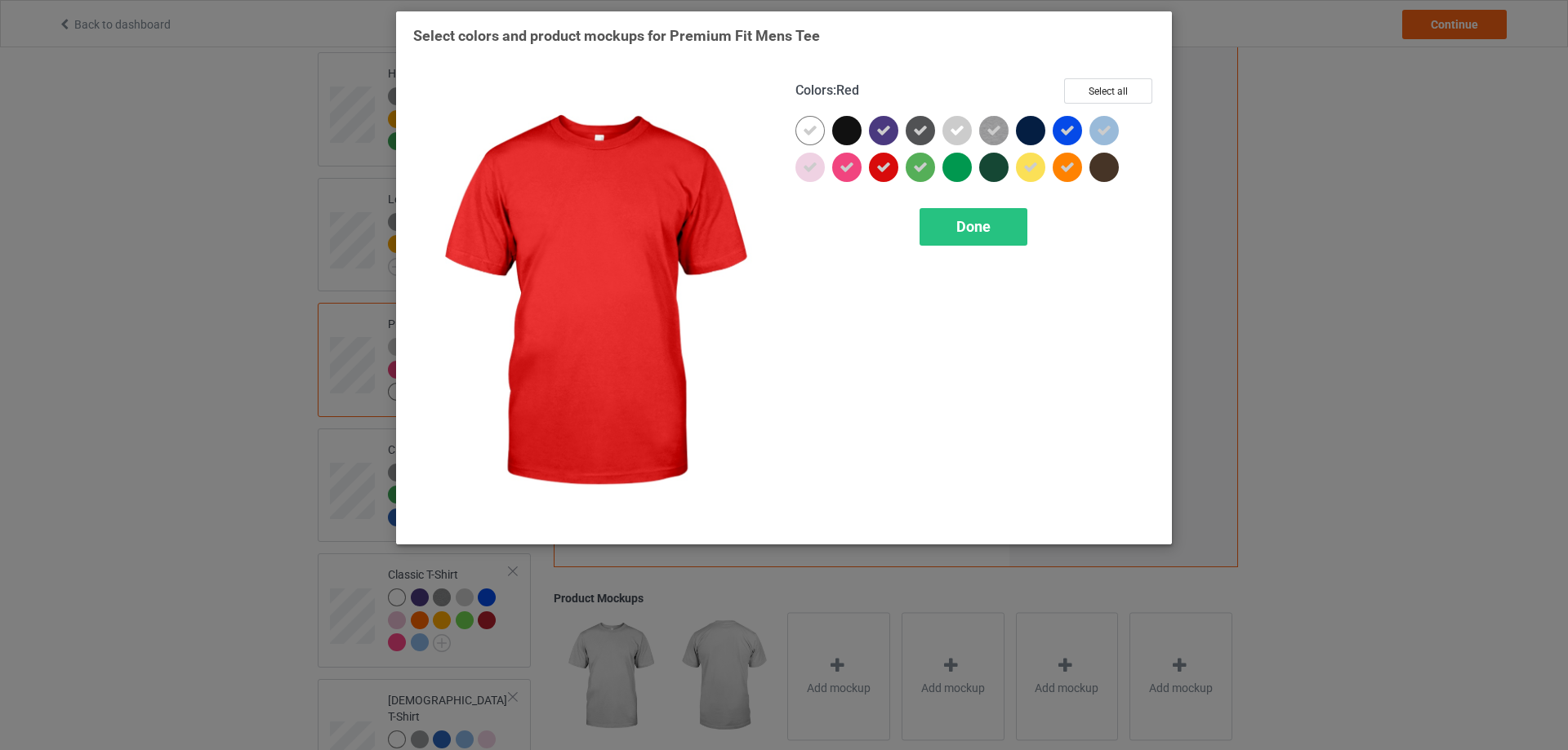
click at [886, 169] on icon at bounding box center [883, 167] width 15 height 15
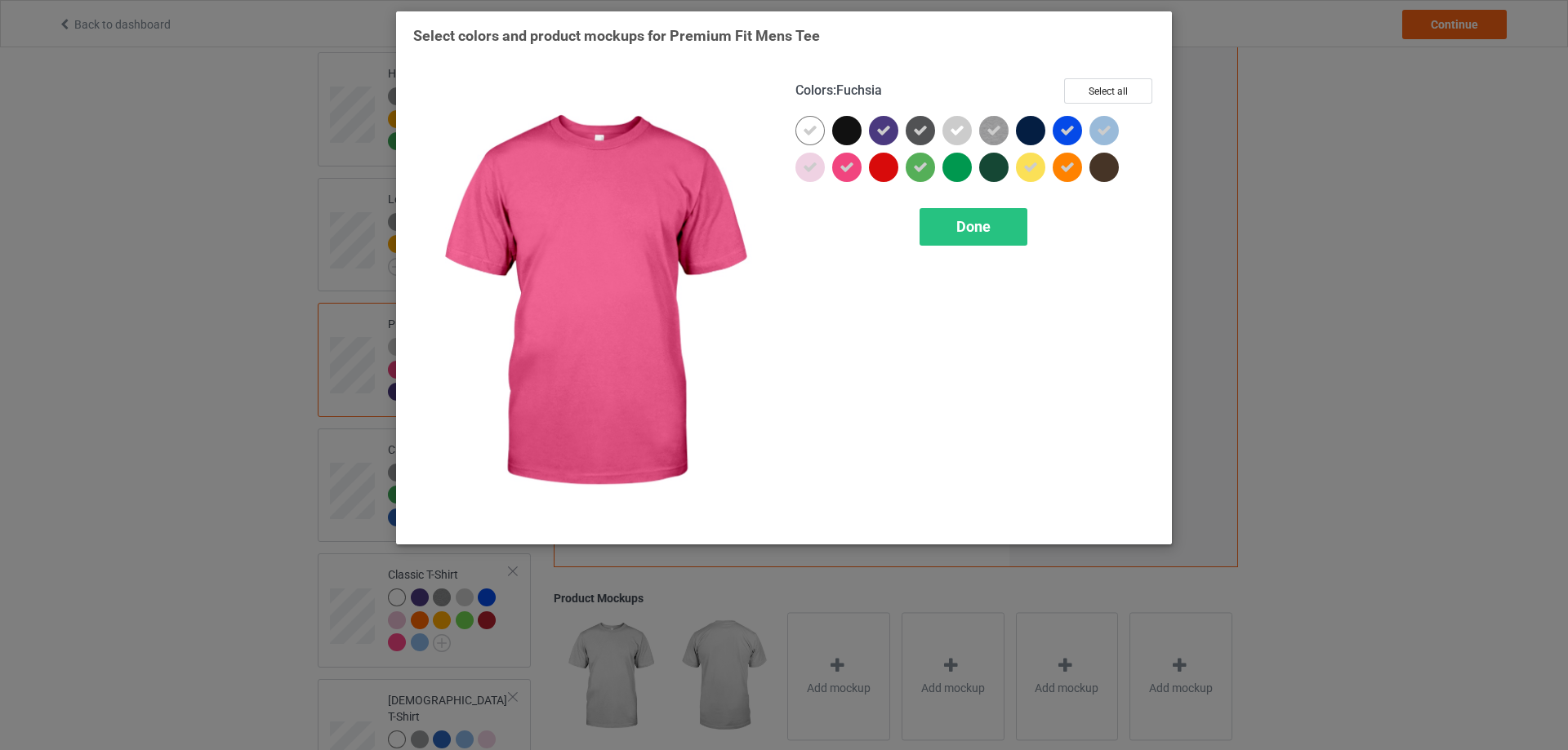
click at [851, 174] on icon at bounding box center [846, 167] width 15 height 15
click at [851, 174] on div at bounding box center [847, 167] width 30 height 30
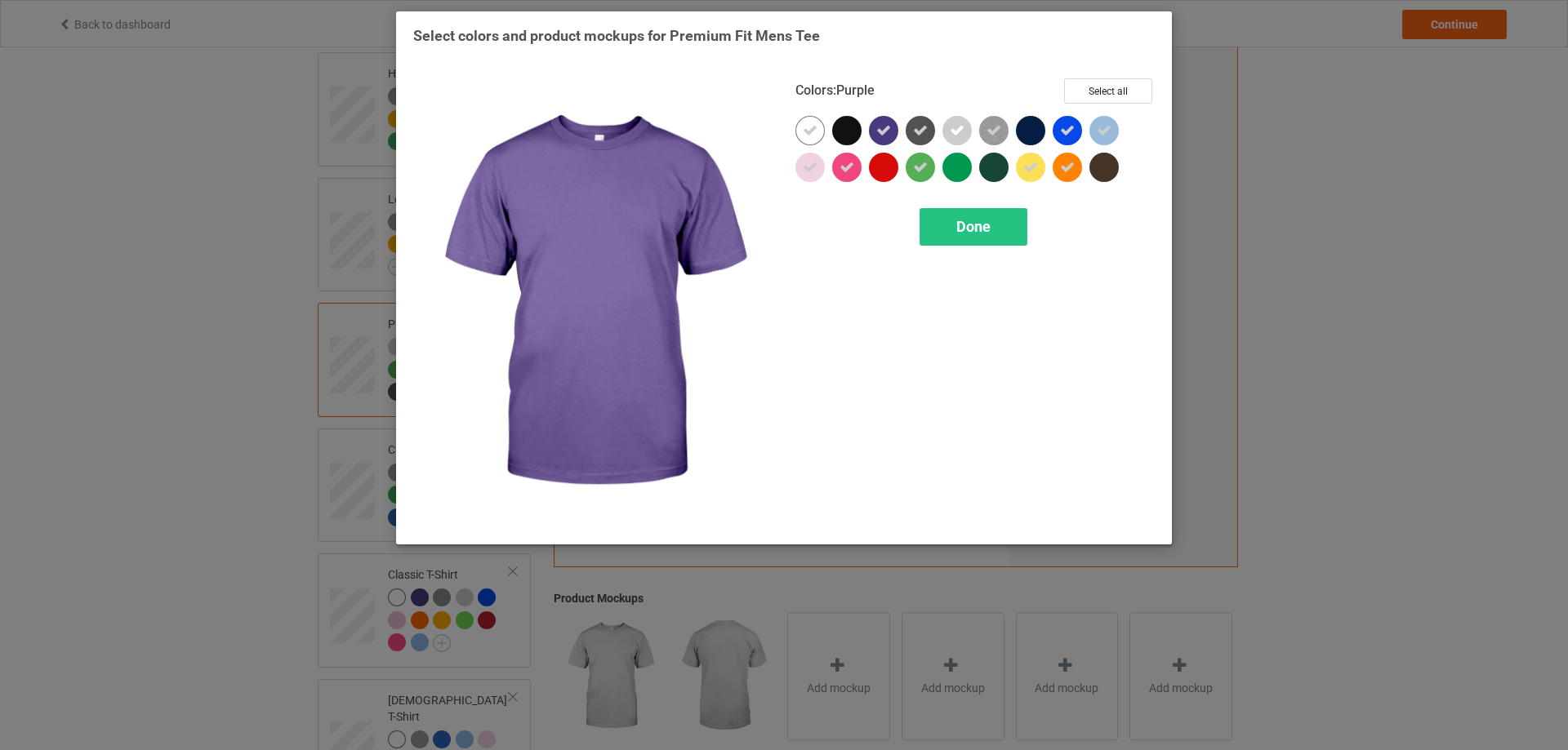
click at [889, 132] on icon at bounding box center [883, 130] width 15 height 15
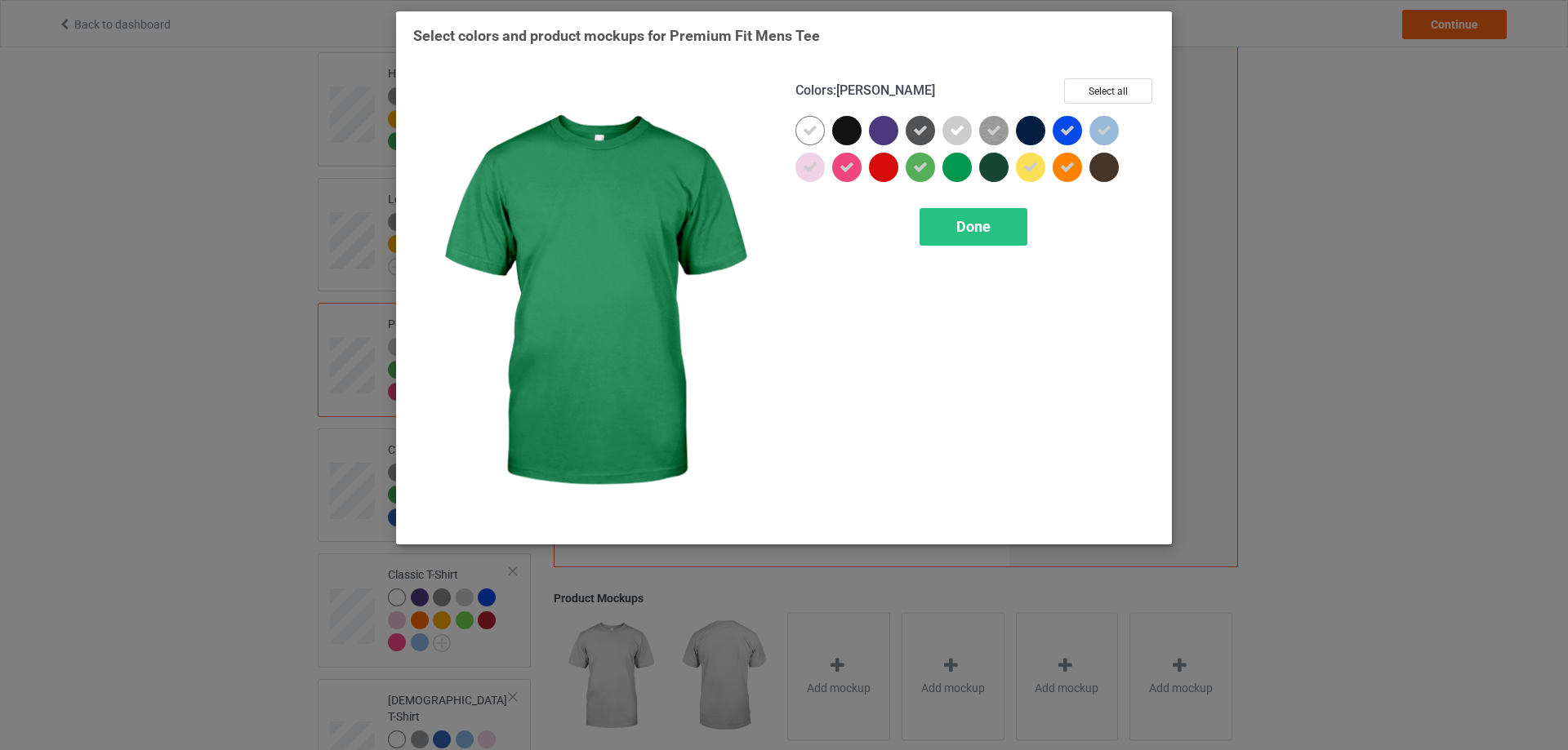
click at [946, 163] on div at bounding box center [957, 167] width 30 height 30
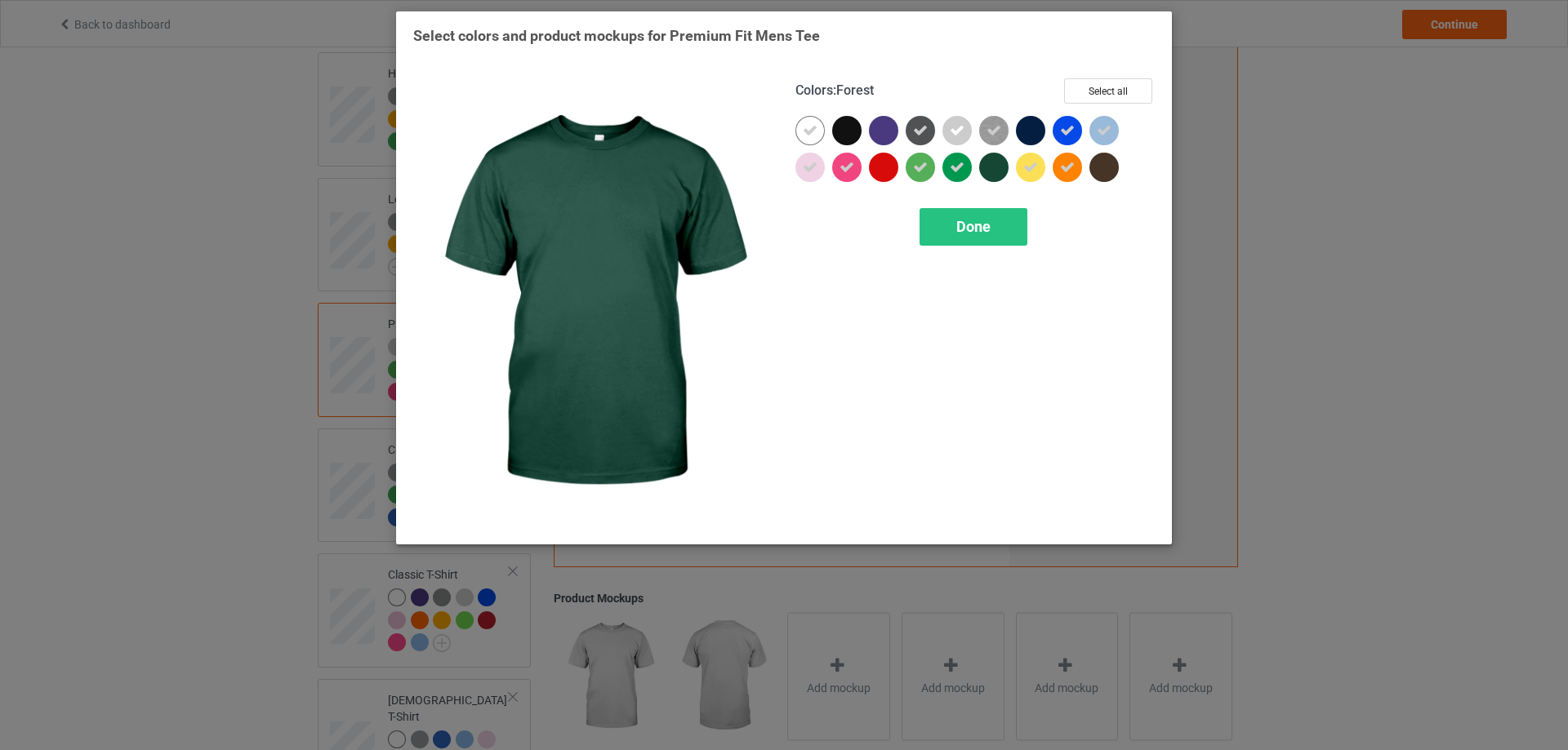
click at [984, 174] on div at bounding box center [994, 167] width 30 height 30
click at [995, 224] on div "Done" at bounding box center [973, 227] width 108 height 38
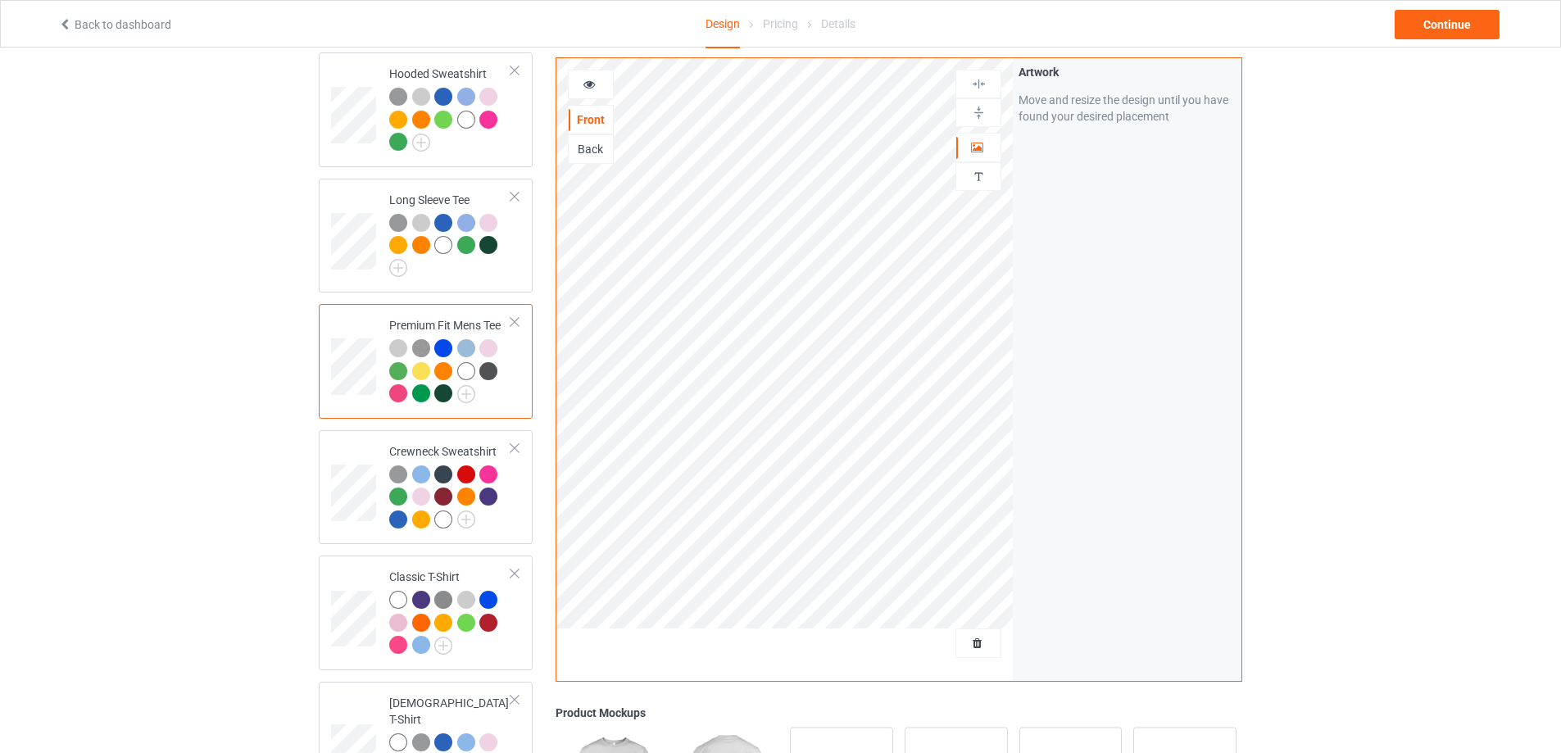
scroll to position [273, 0]
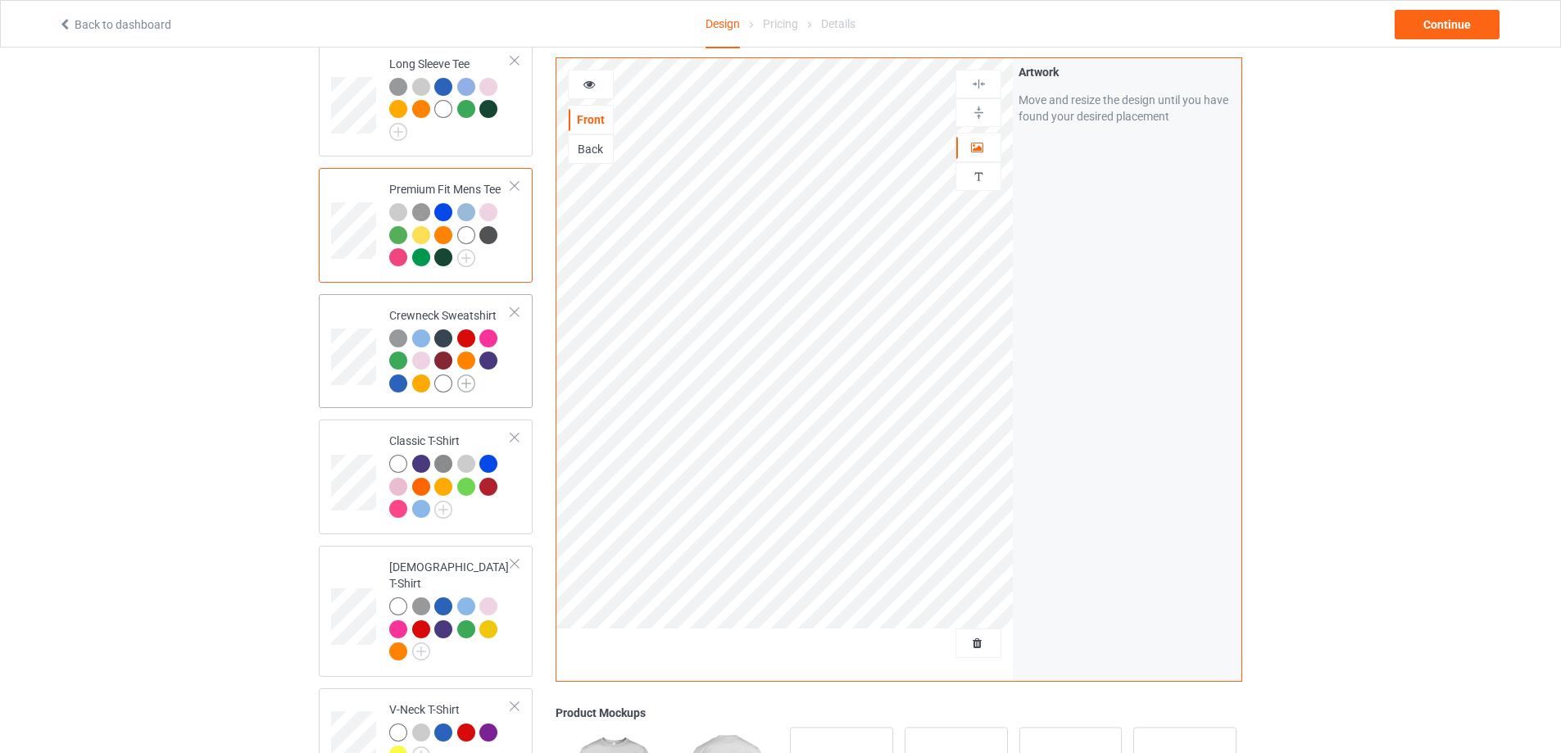
click at [466, 392] on img at bounding box center [466, 384] width 18 height 18
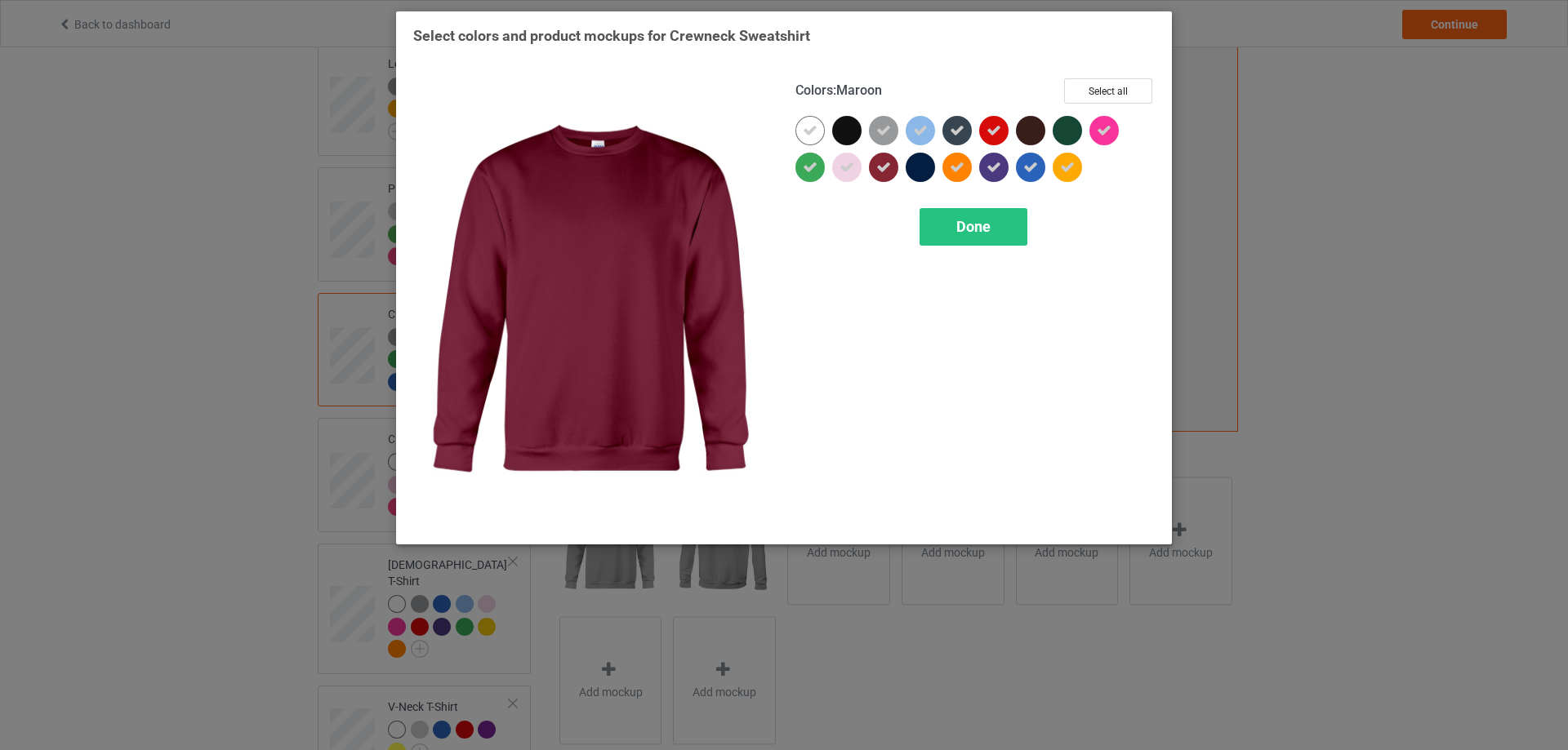
click at [894, 174] on div at bounding box center [884, 167] width 30 height 30
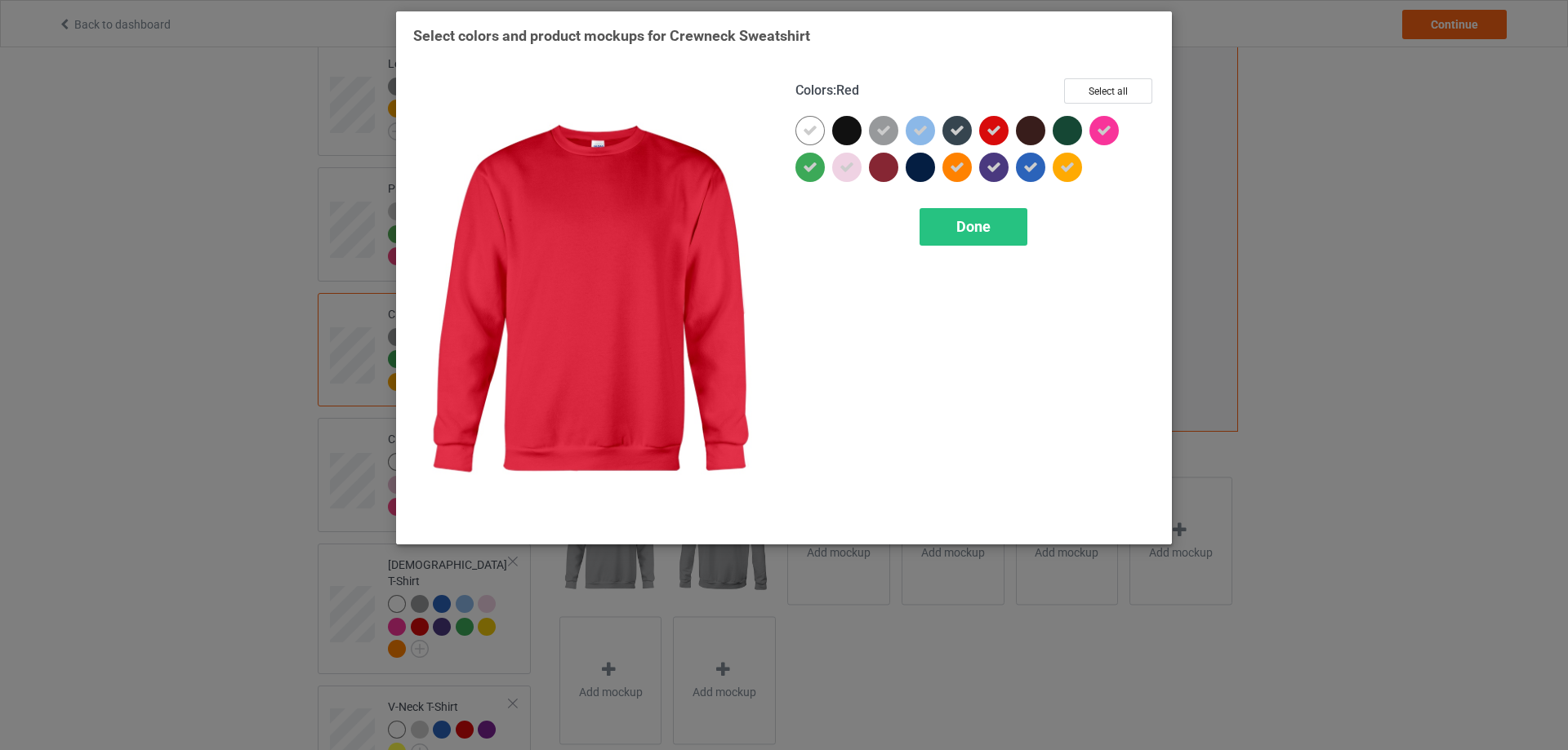
click at [991, 141] on div at bounding box center [994, 130] width 30 height 30
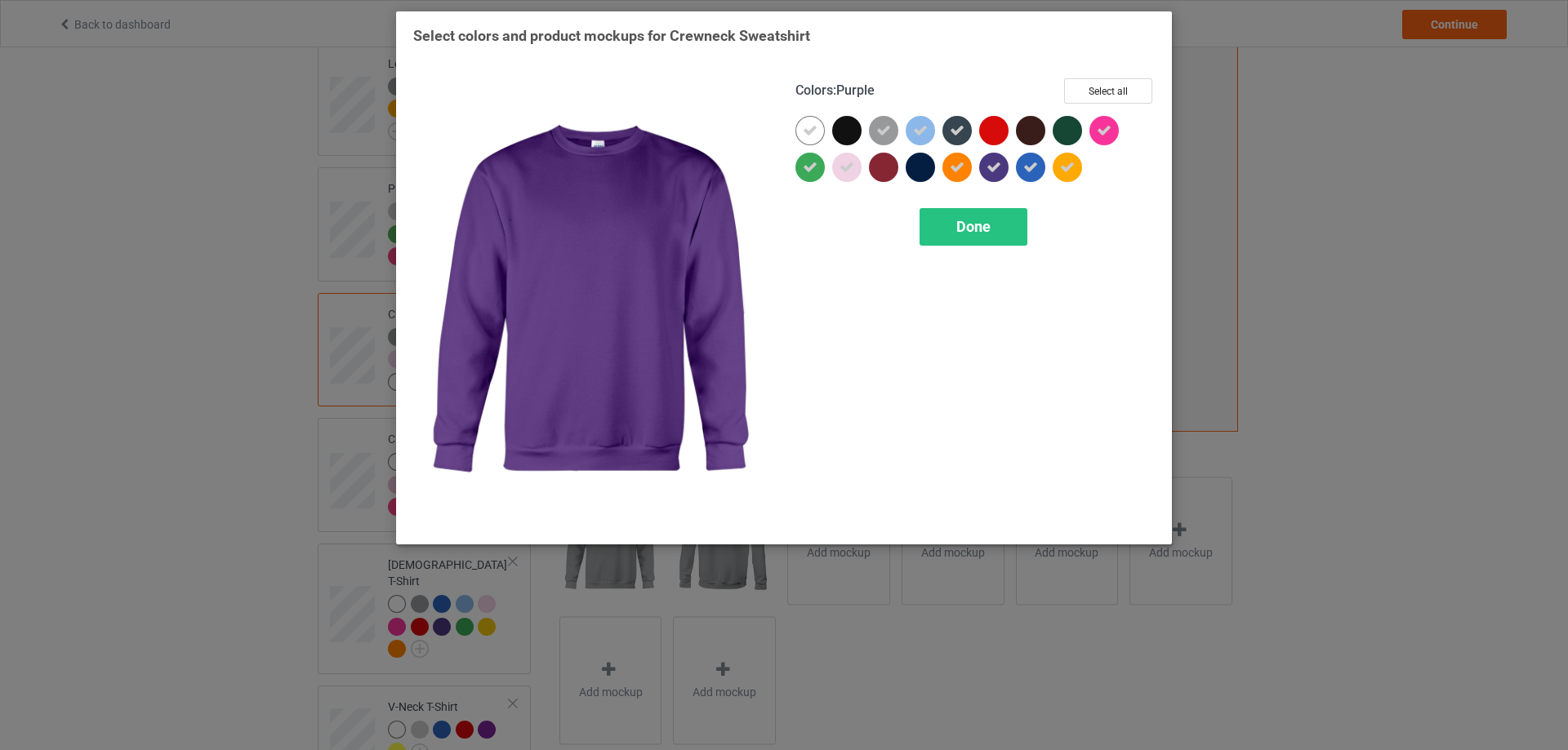
click at [998, 170] on icon at bounding box center [993, 167] width 15 height 15
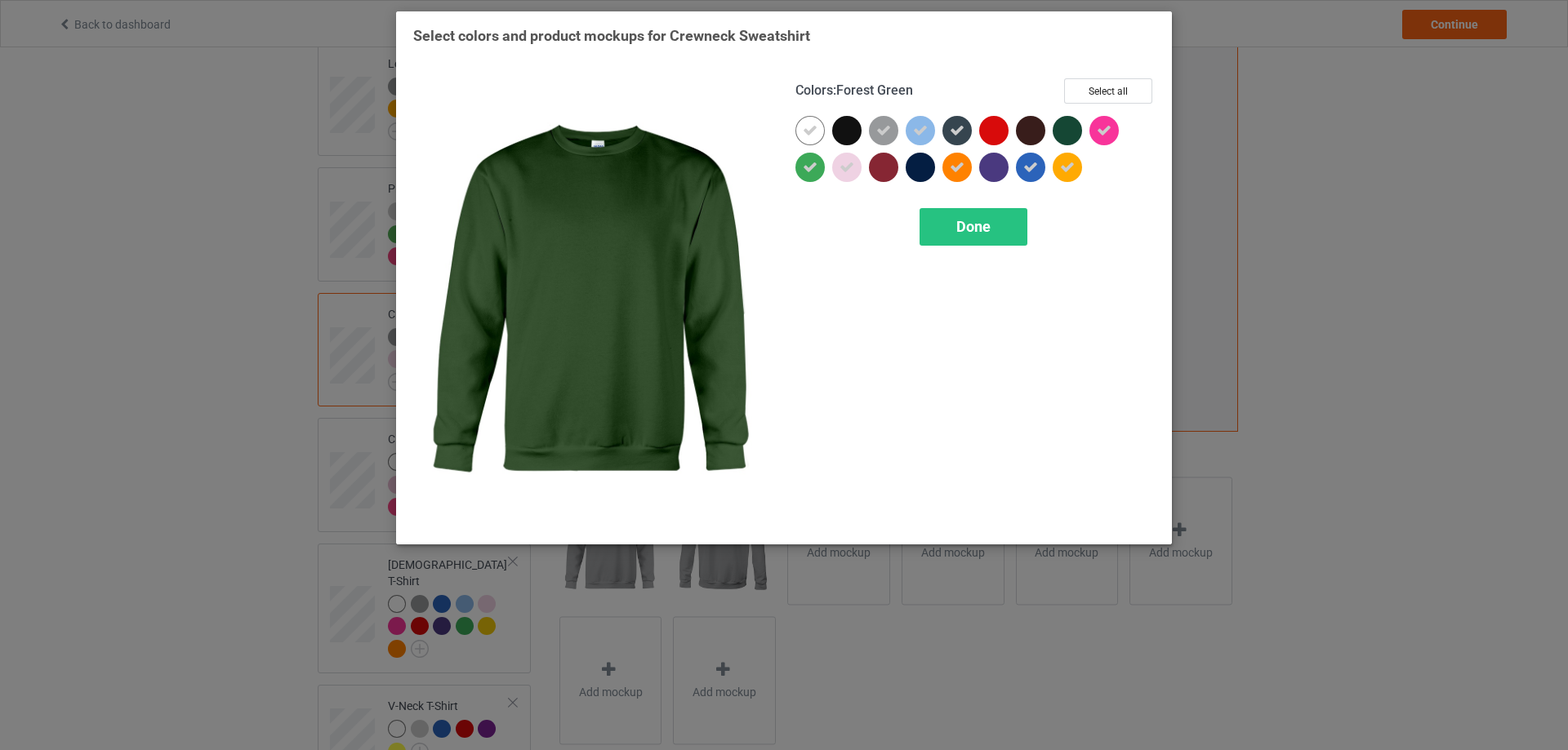
click at [1072, 133] on div at bounding box center [1067, 130] width 30 height 30
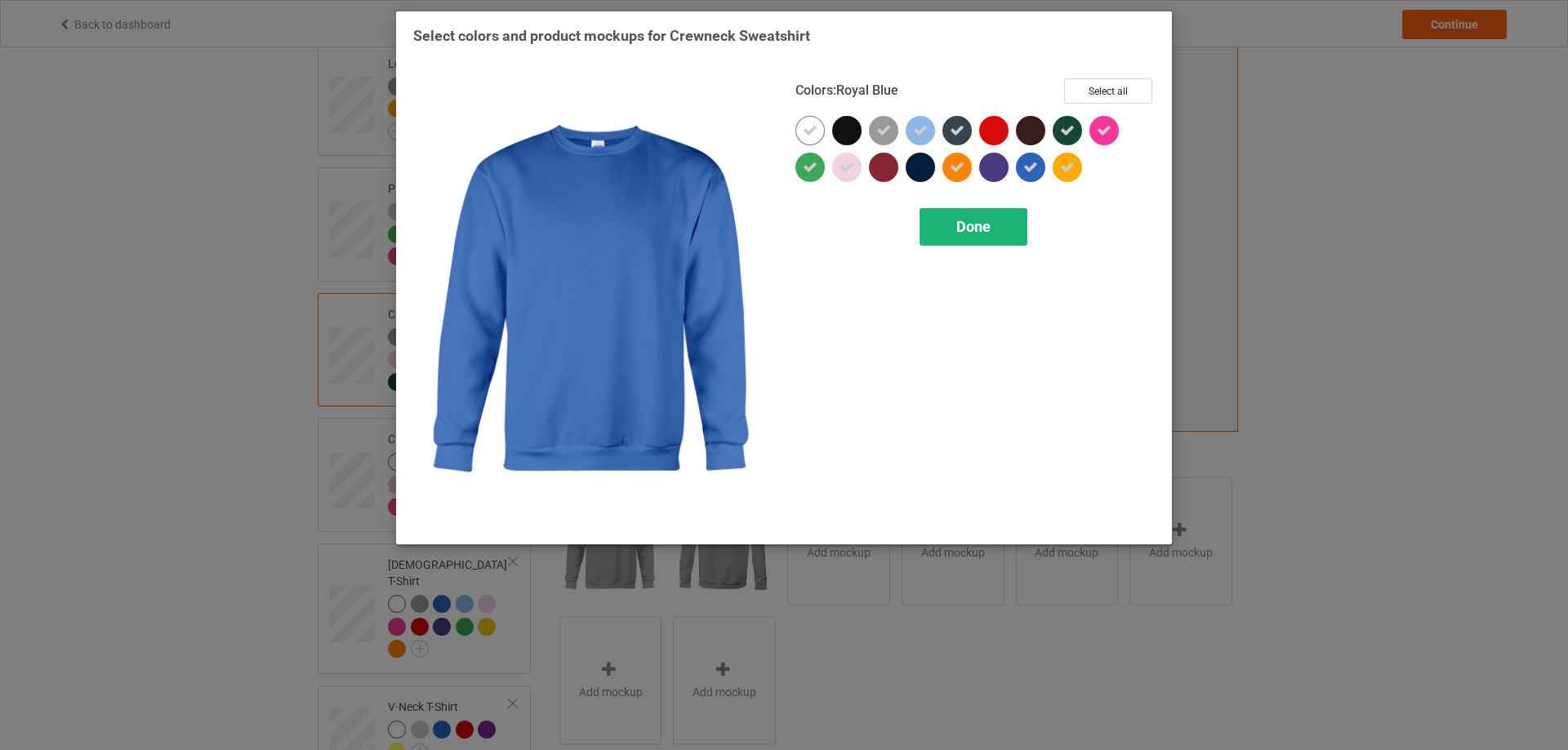
click at [1002, 226] on div "Done" at bounding box center [973, 227] width 108 height 38
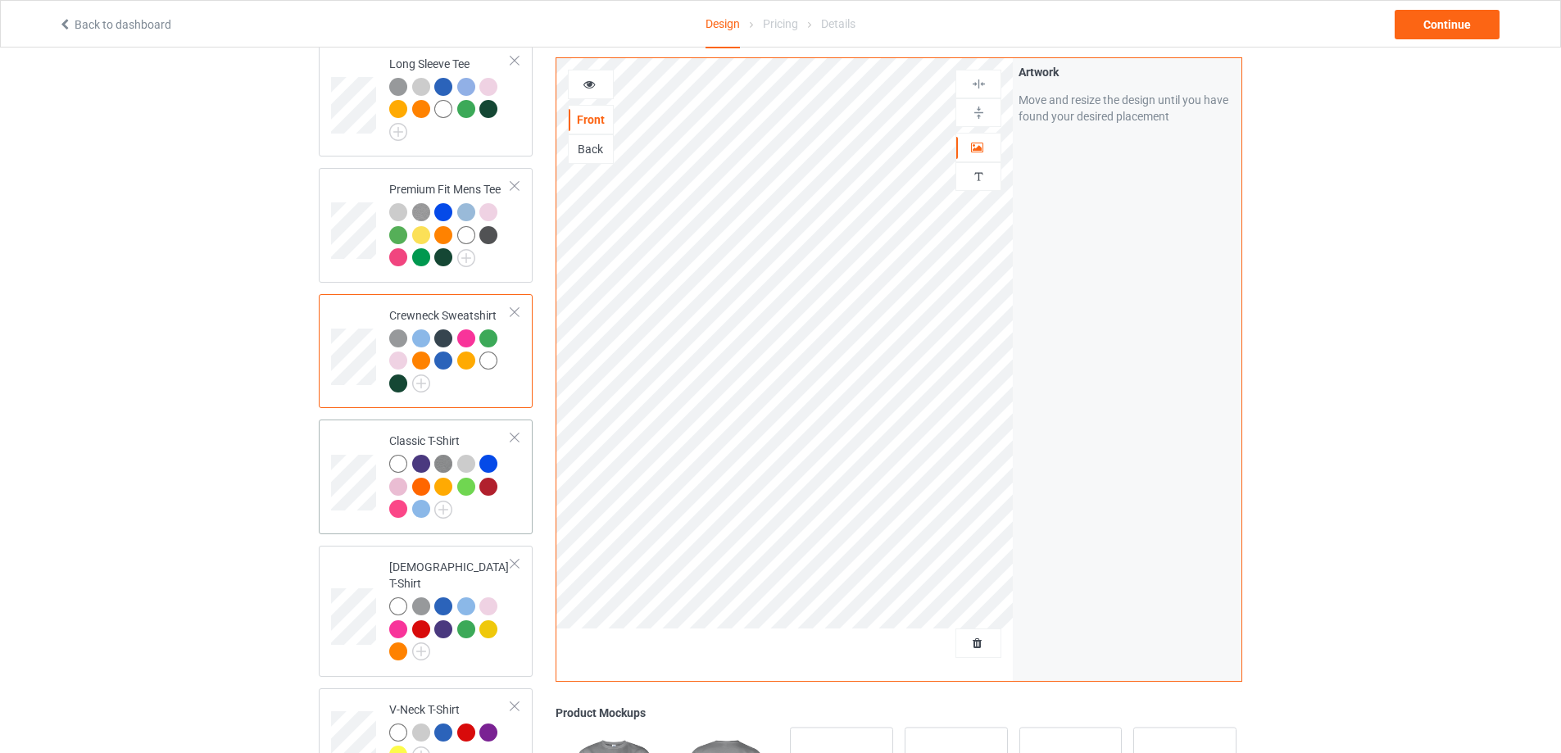
scroll to position [410, 0]
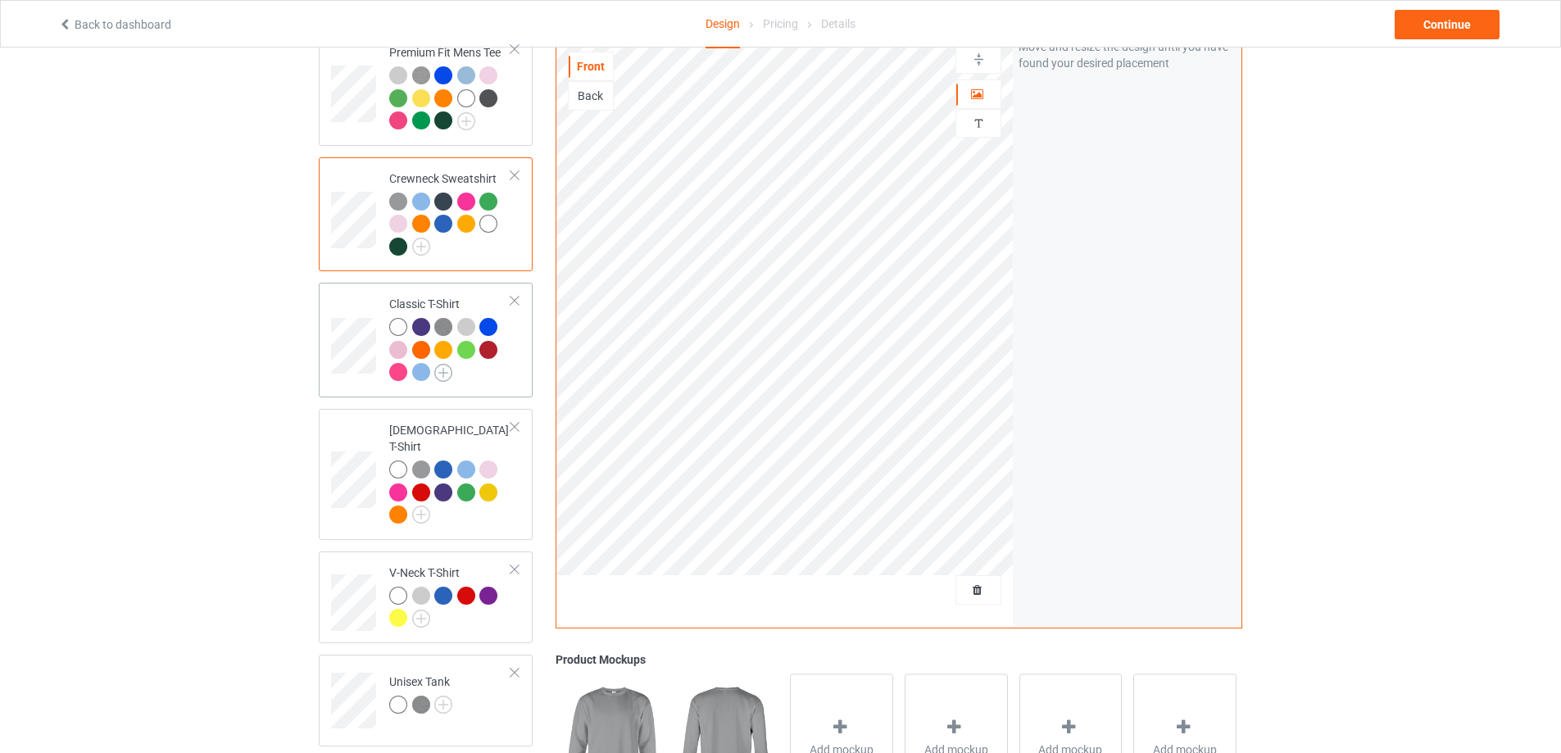
click at [443, 376] on img at bounding box center [443, 373] width 18 height 18
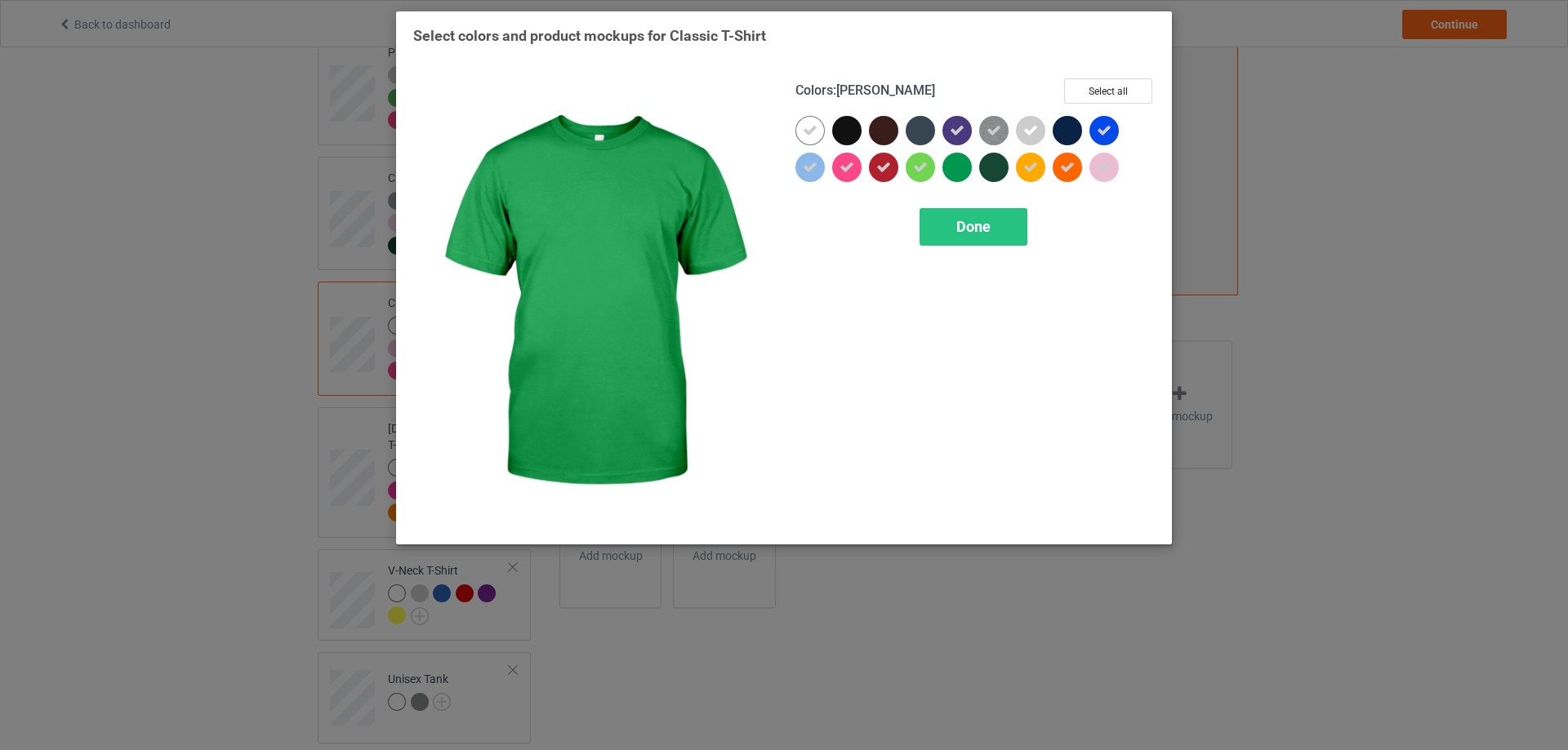
click at [958, 168] on div at bounding box center [957, 167] width 30 height 30
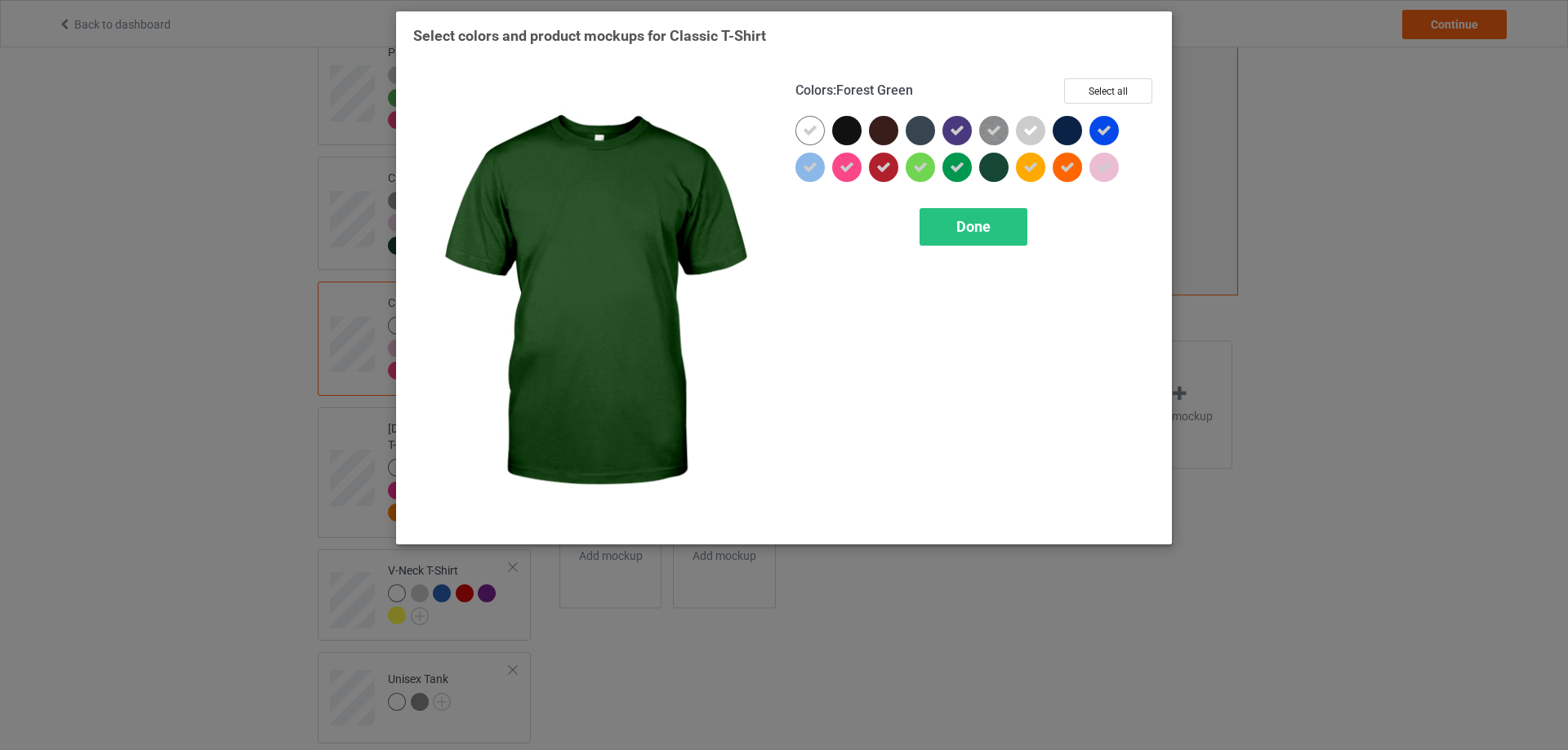
click at [995, 172] on div at bounding box center [994, 167] width 30 height 30
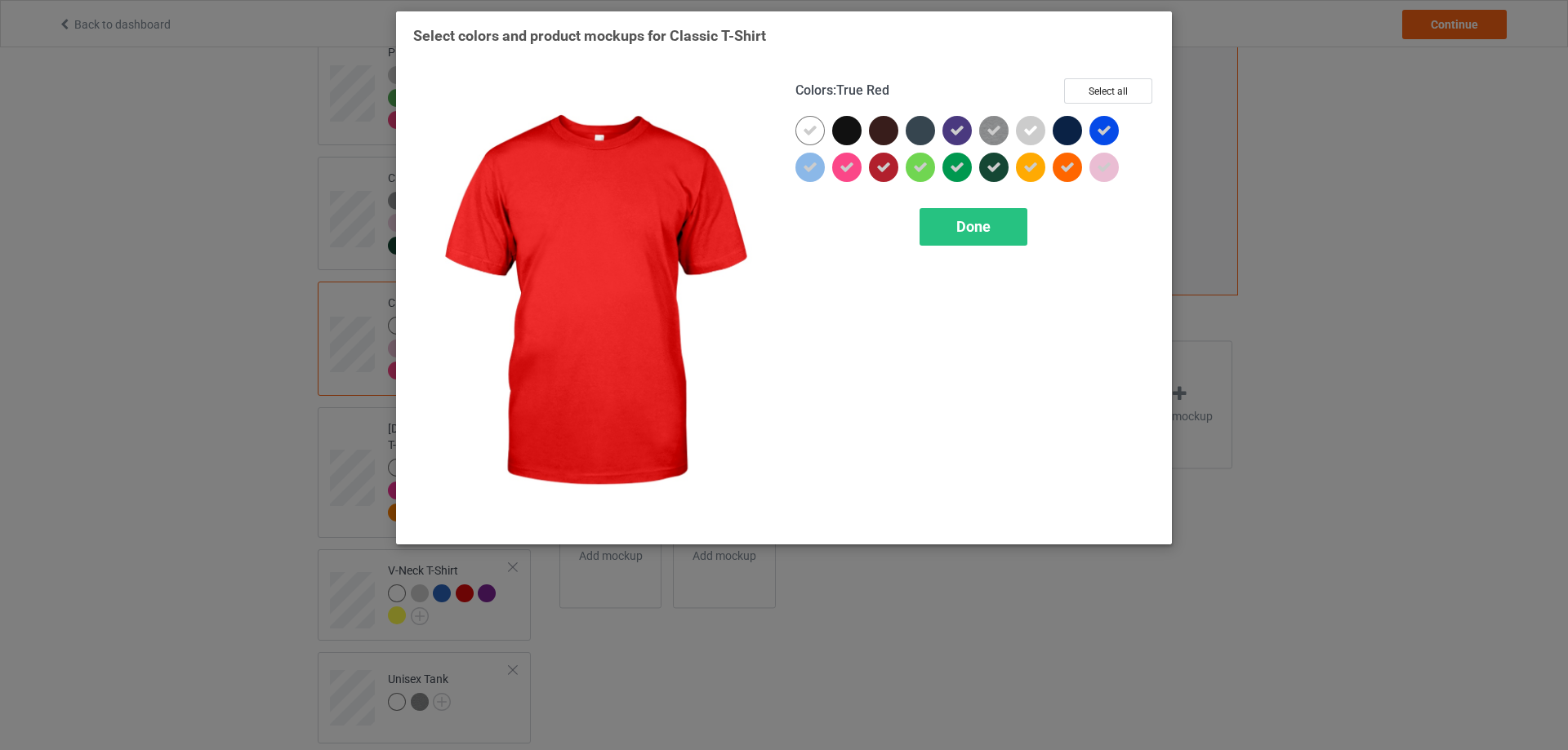
click at [886, 169] on icon at bounding box center [883, 167] width 15 height 15
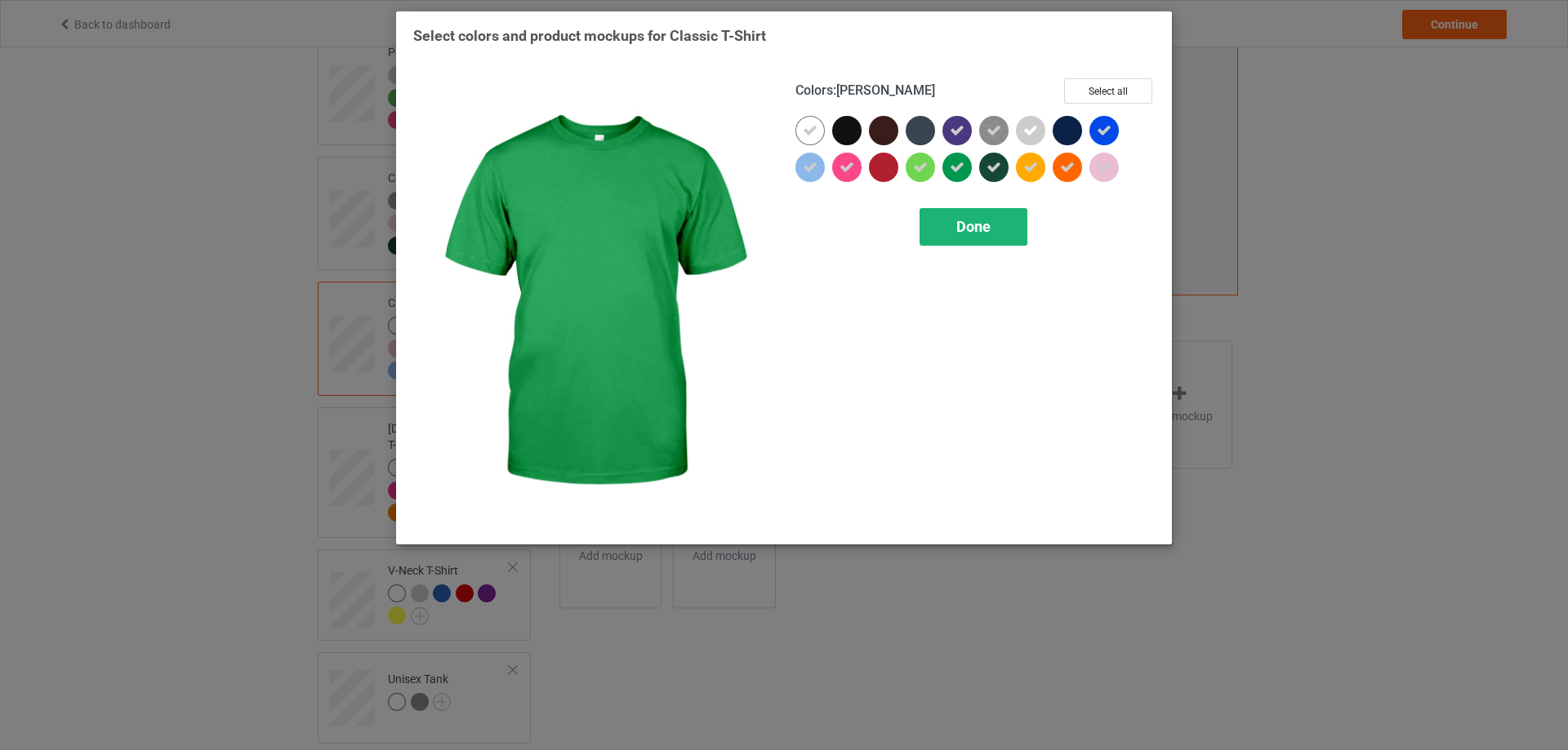
click at [968, 220] on span "Done" at bounding box center [973, 226] width 34 height 17
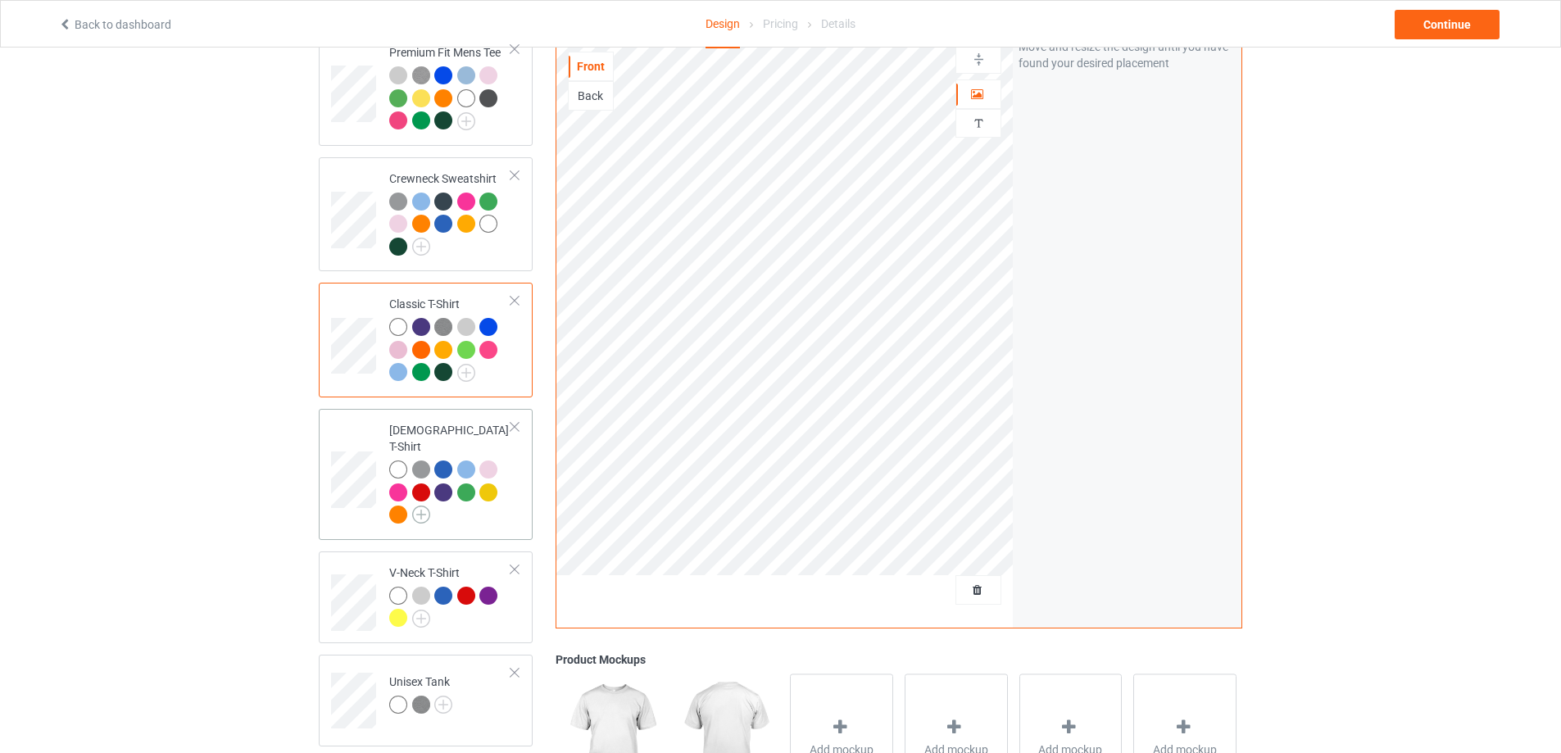
click at [422, 506] on img at bounding box center [421, 515] width 18 height 18
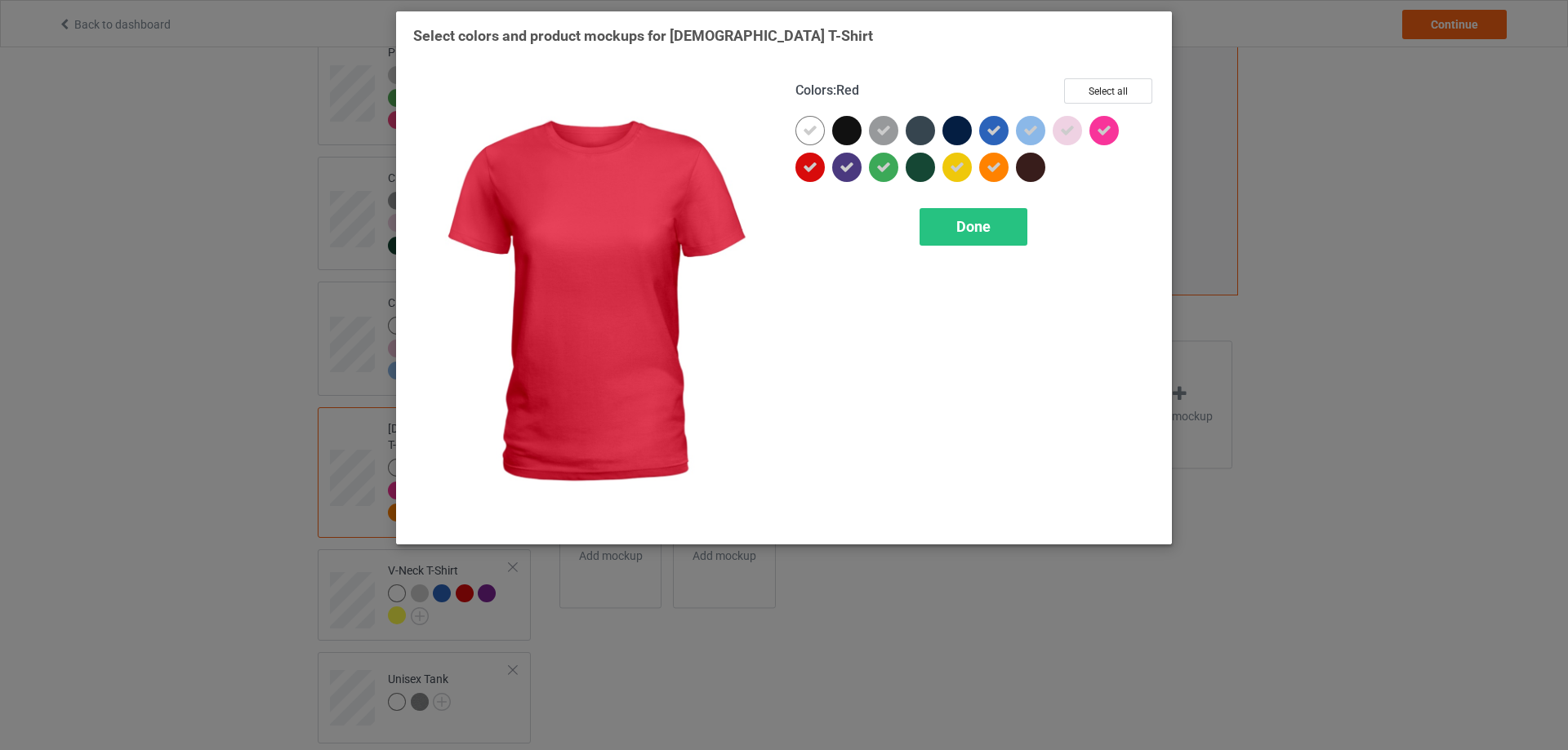
click at [816, 165] on icon at bounding box center [810, 167] width 15 height 15
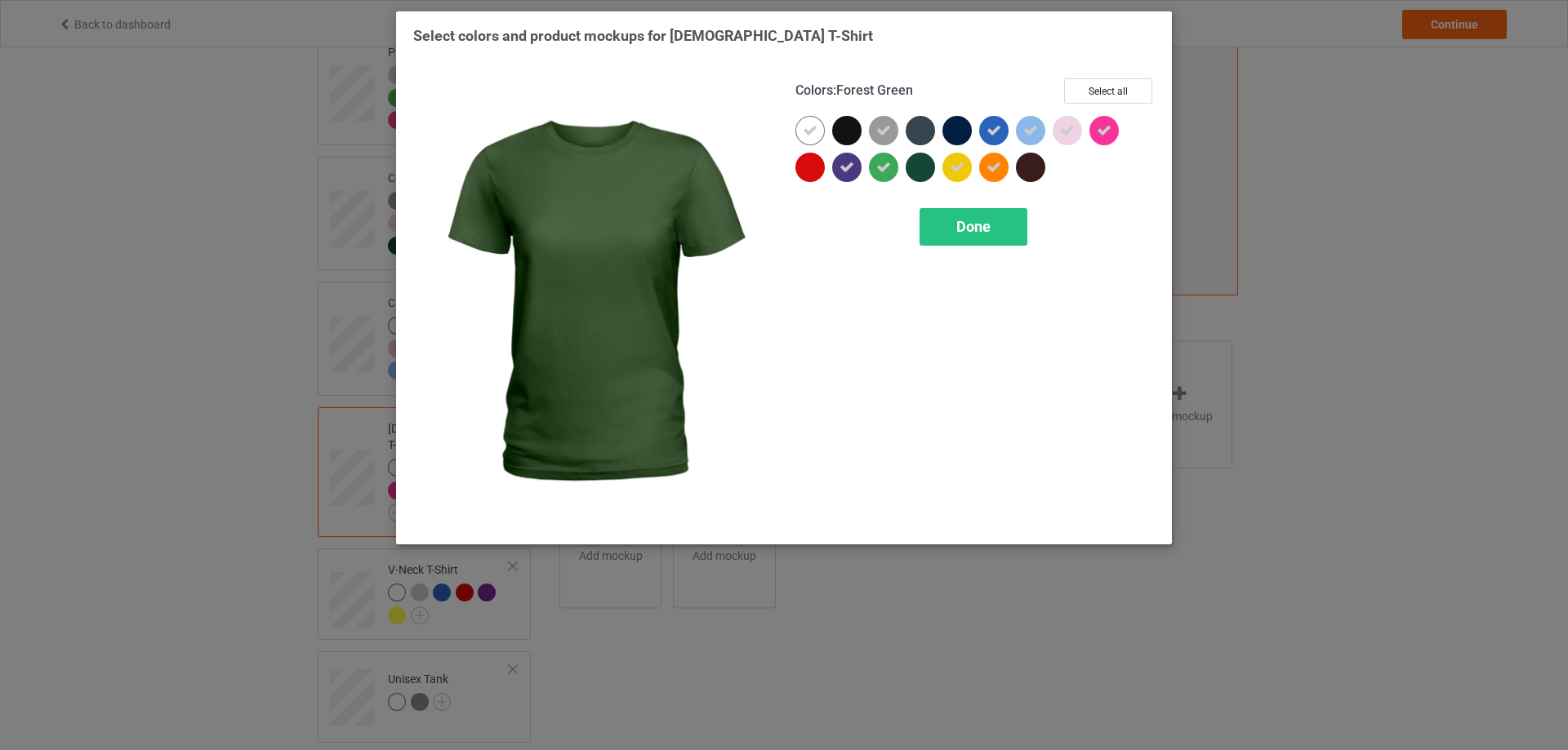
click at [915, 169] on div at bounding box center [920, 167] width 30 height 30
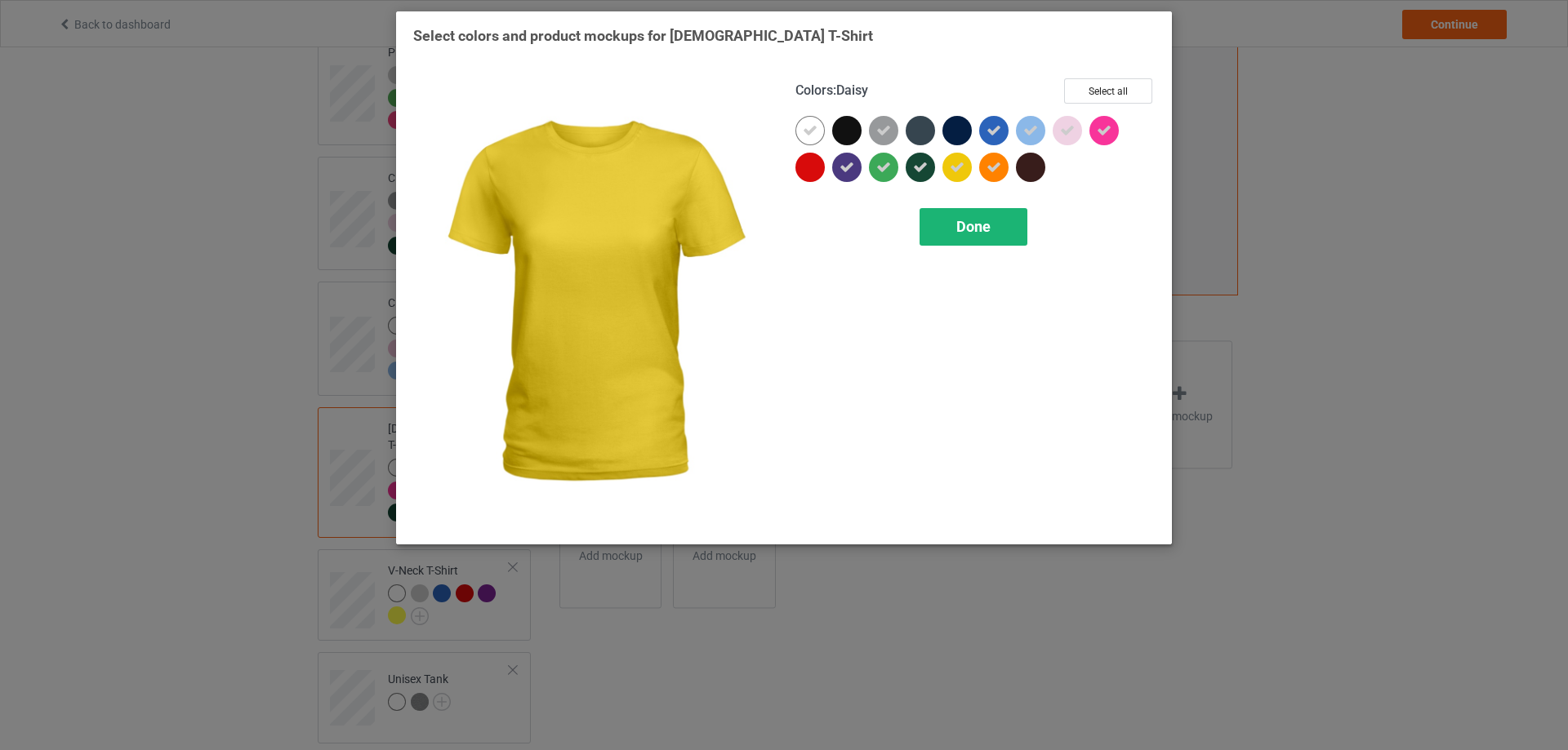
click at [995, 219] on div "Done" at bounding box center [973, 227] width 108 height 38
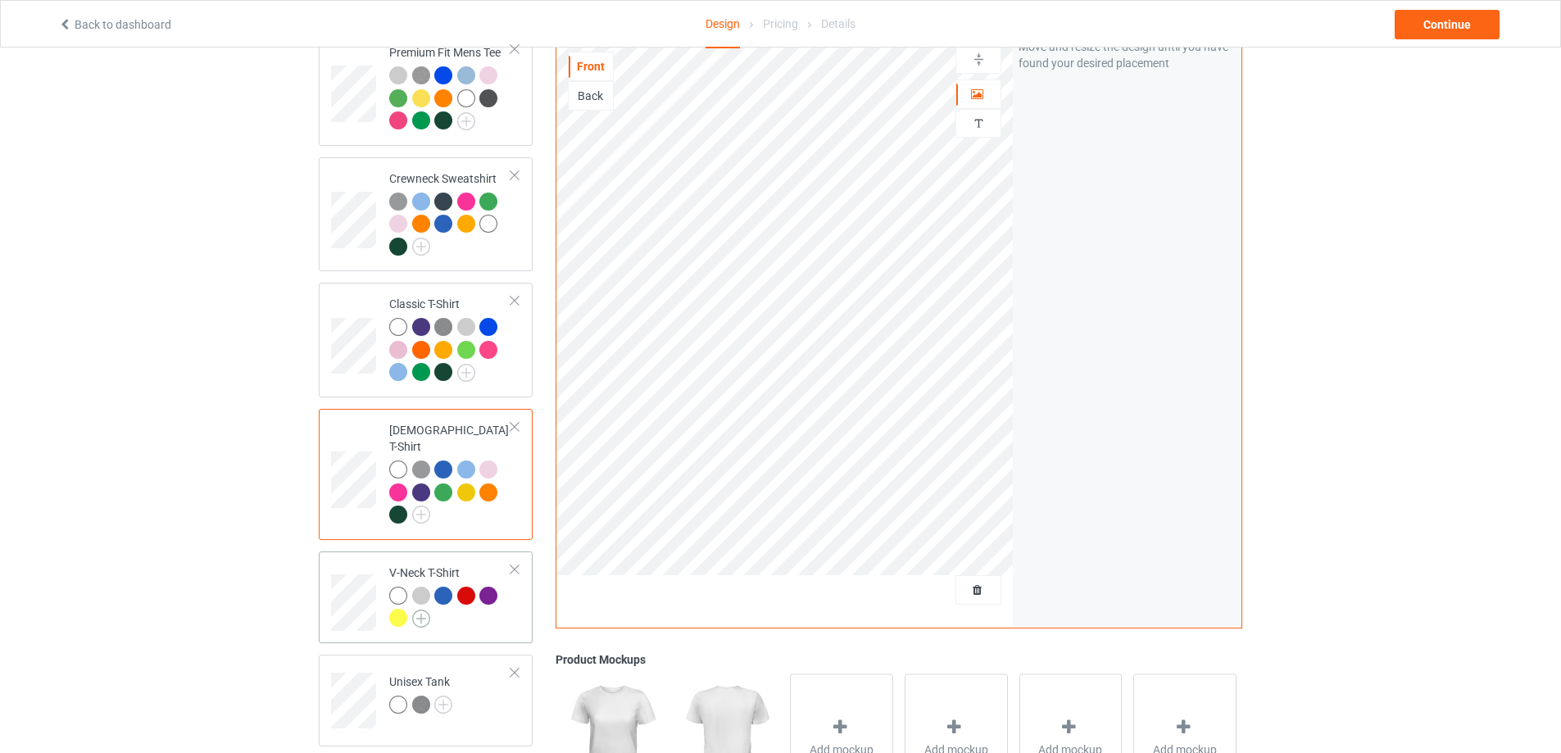
click at [422, 610] on img at bounding box center [421, 619] width 18 height 18
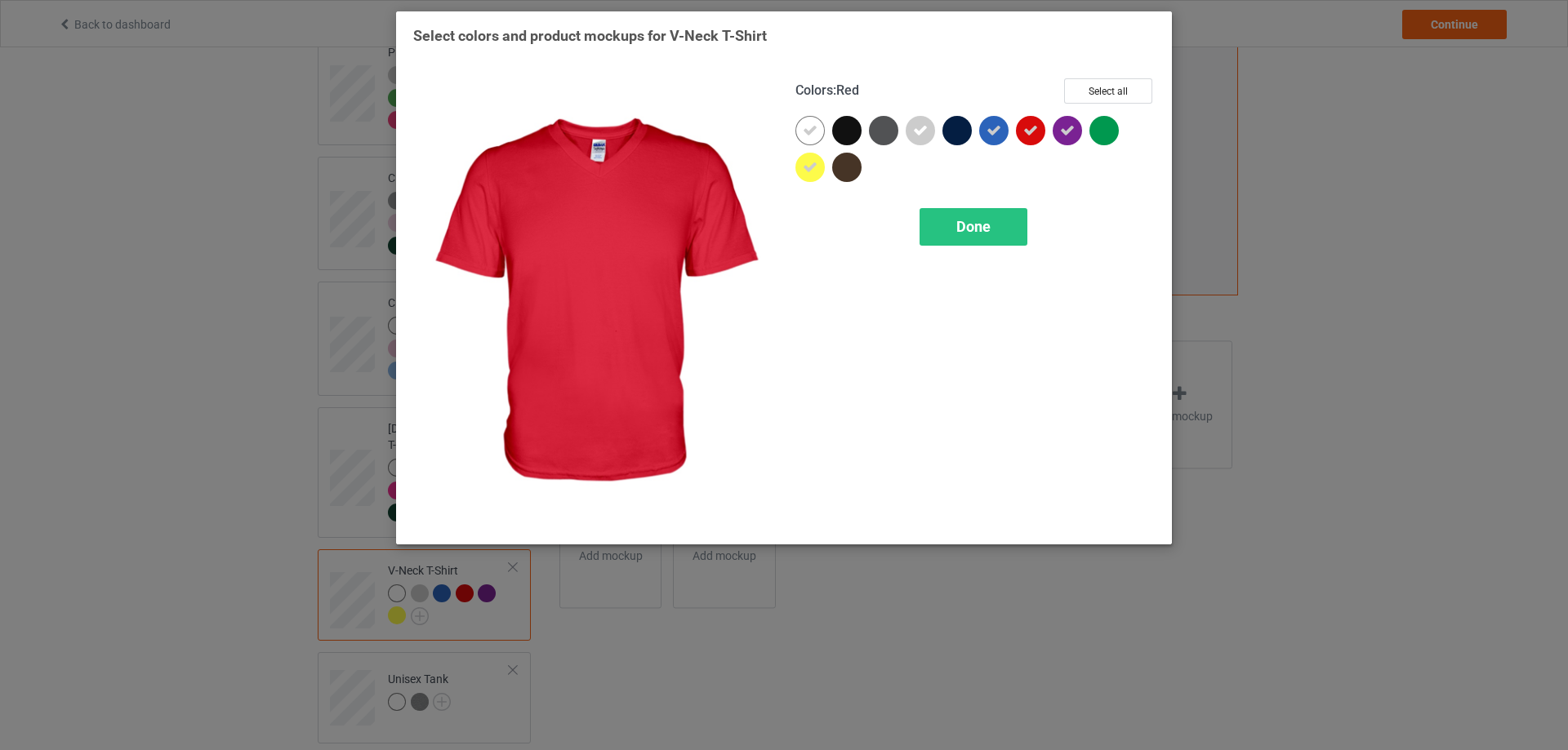
click at [1027, 133] on icon at bounding box center [1030, 130] width 15 height 15
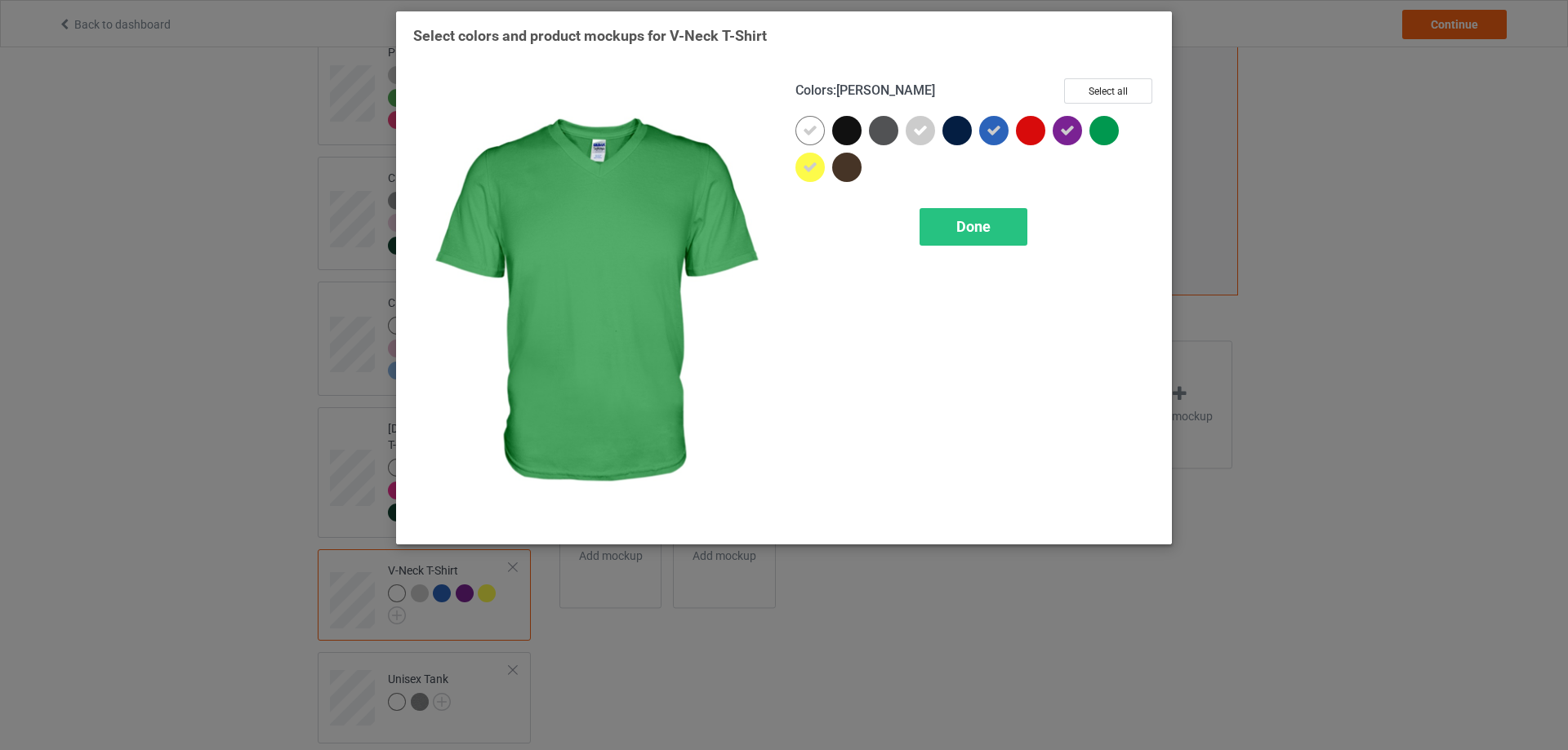
click at [1106, 138] on div at bounding box center [1104, 130] width 30 height 30
click at [981, 219] on span "Done" at bounding box center [973, 226] width 34 height 17
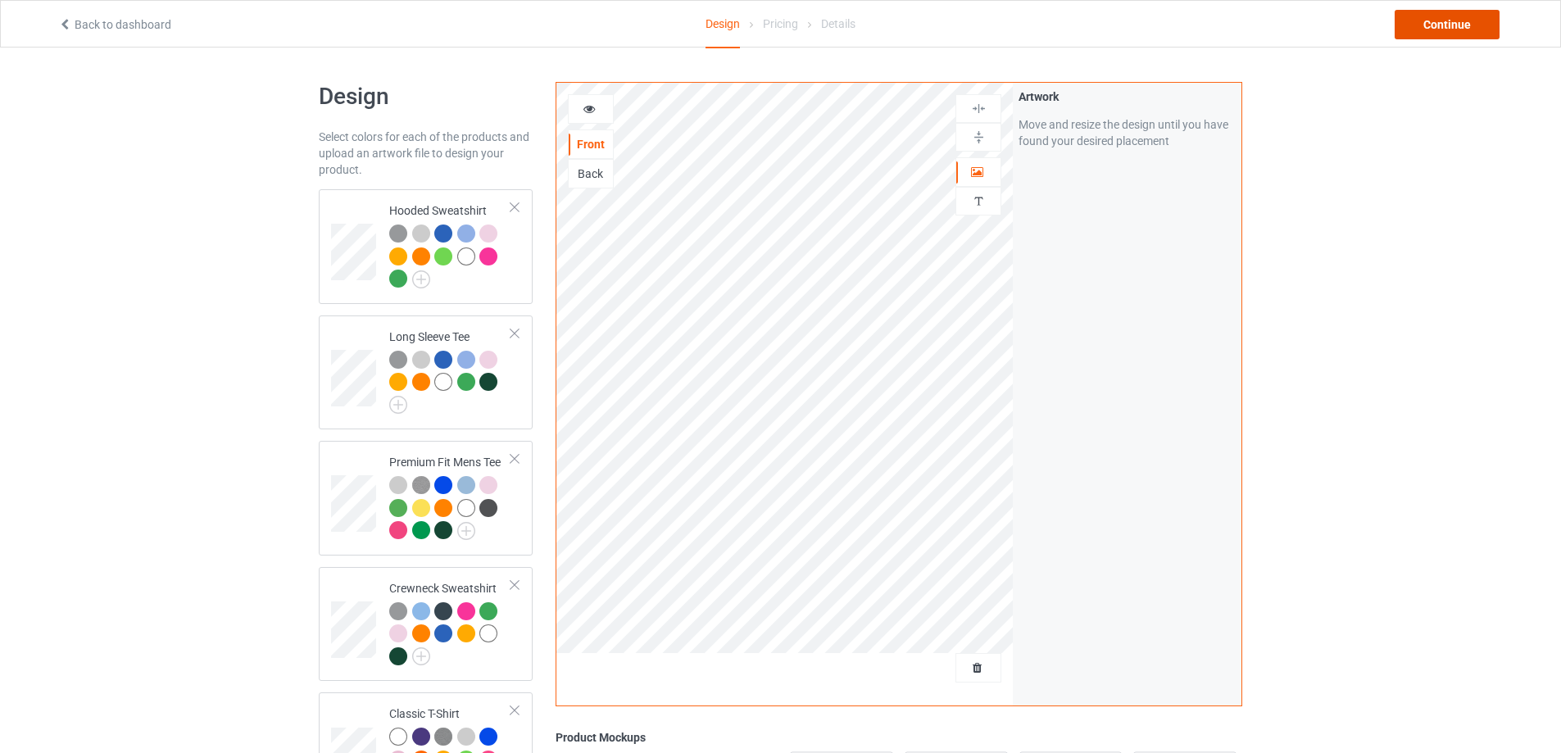
click at [1427, 32] on div "Continue" at bounding box center [1447, 25] width 105 height 30
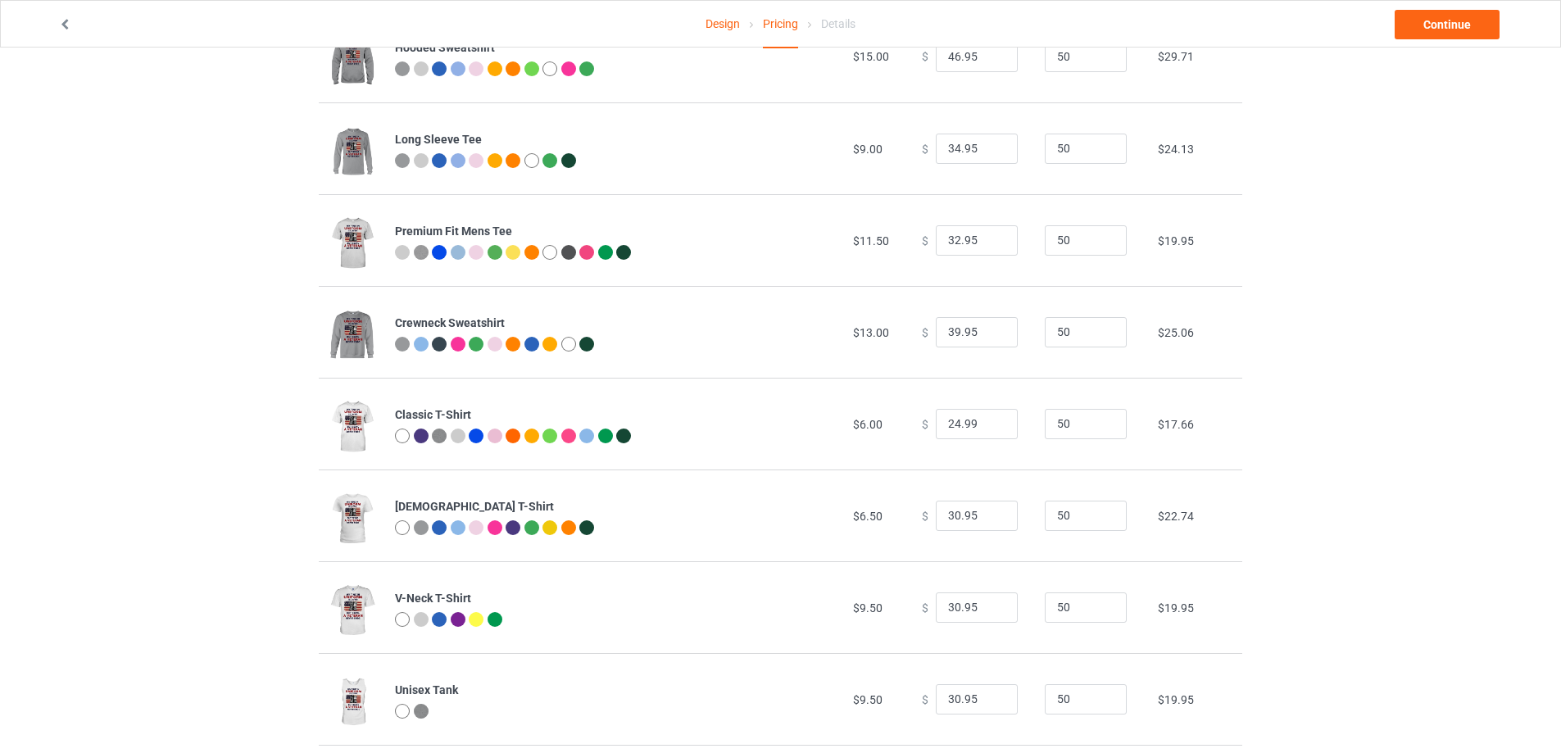
scroll to position [270, 0]
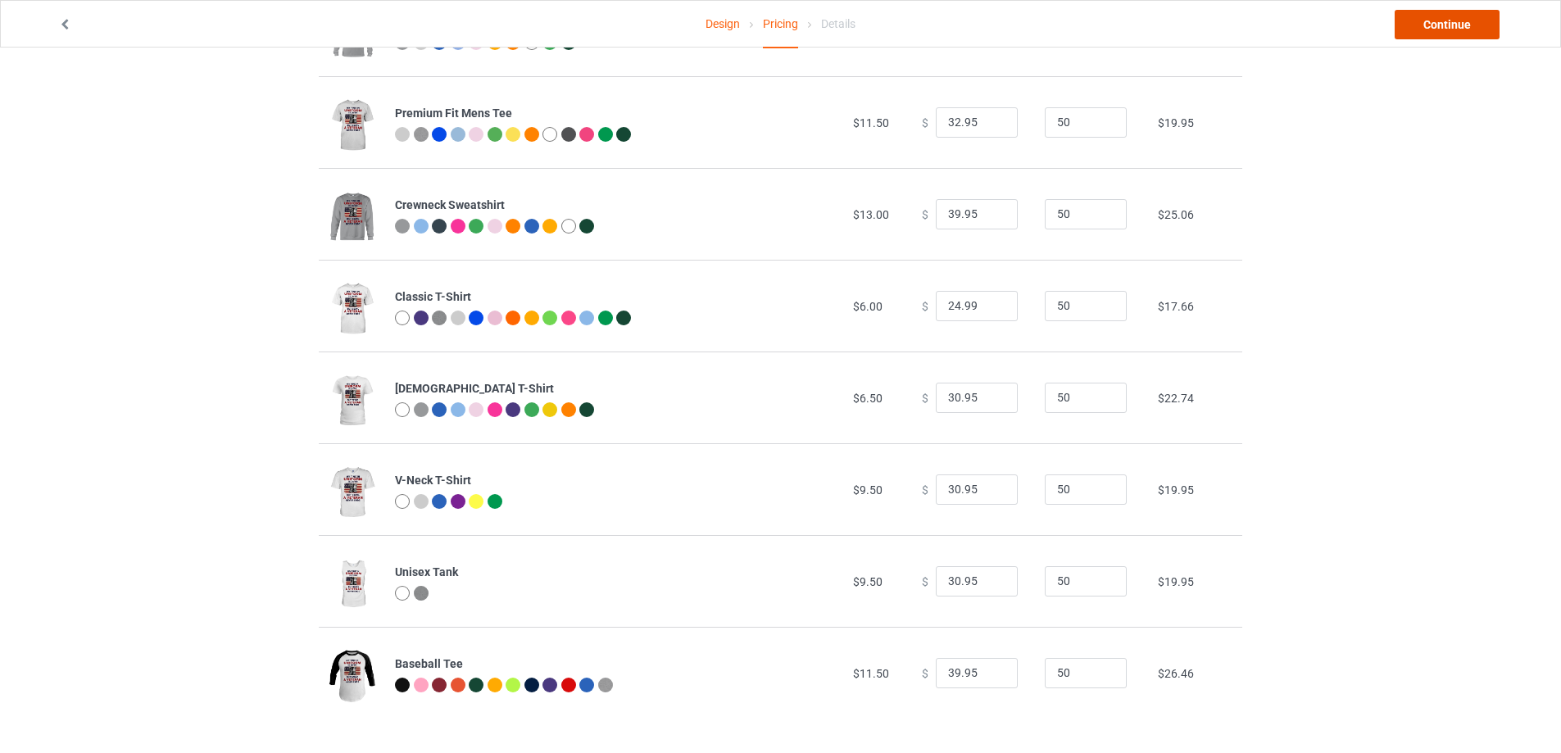
click at [1422, 29] on link "Continue" at bounding box center [1447, 25] width 105 height 30
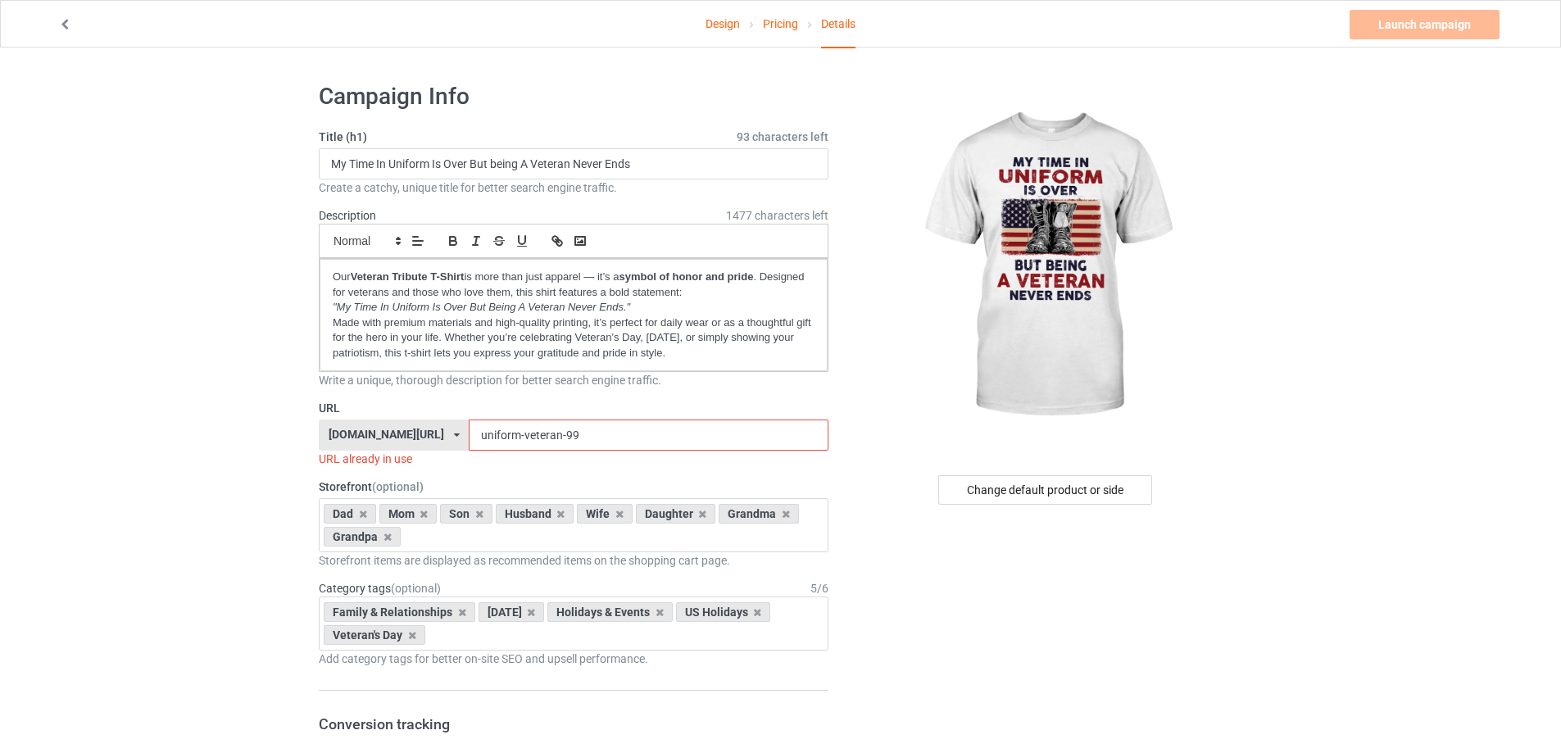
drag, startPoint x: 544, startPoint y: 434, endPoint x: 520, endPoint y: 438, distance: 25.1
click at [520, 438] on input "uniform-veteran-99" at bounding box center [648, 435] width 359 height 31
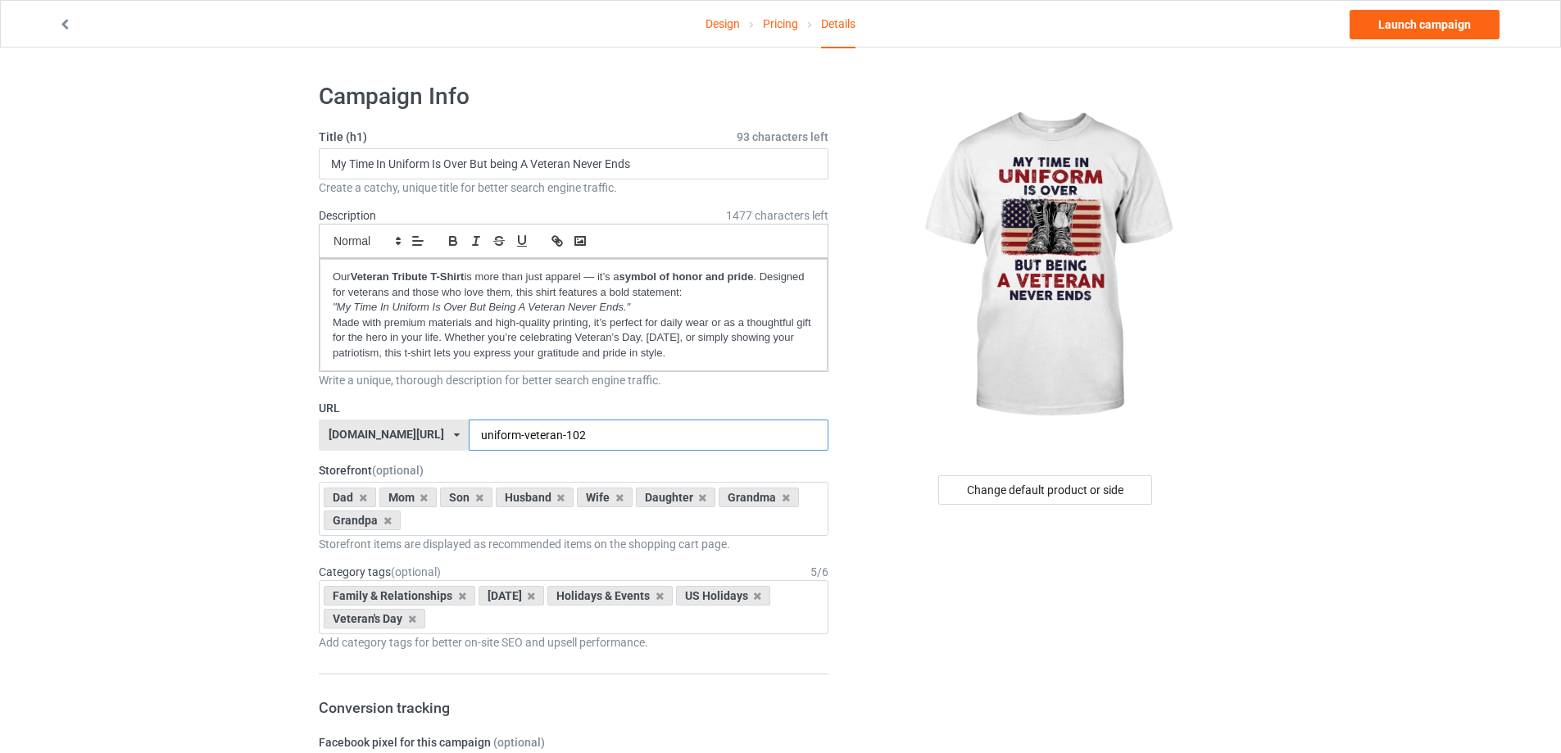
type input "uniform-veteran-102"
drag, startPoint x: 329, startPoint y: 281, endPoint x: 707, endPoint y: 359, distance: 385.8
click at [707, 359] on div "Our Veteran Tribute T-Shirt is more than just apparel — it’s a symbol of honor …" at bounding box center [574, 315] width 508 height 112
copy div "Our Veteran Tribute T-Shirt is more than just apparel — it’s a symbol of honor …"
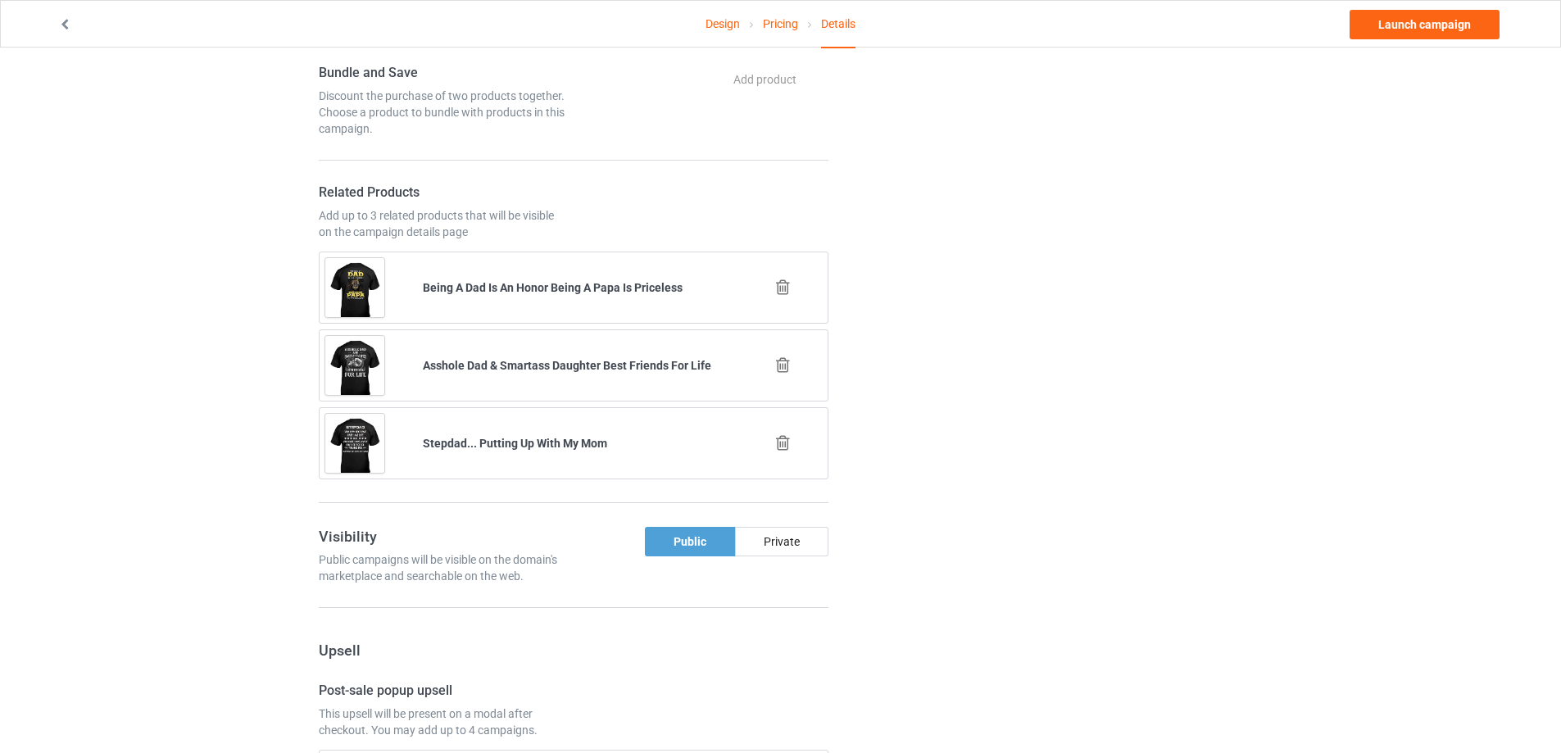
scroll to position [820, 0]
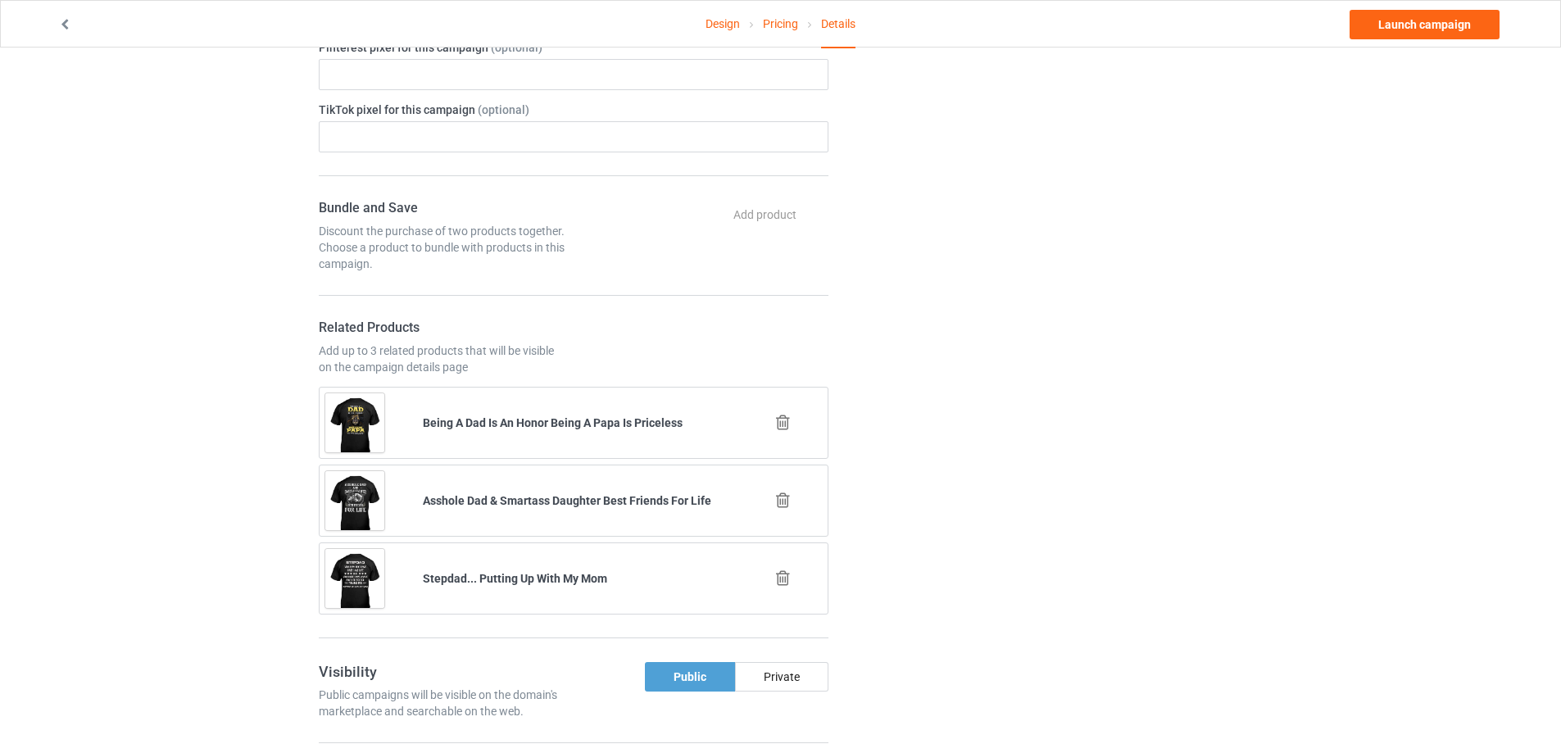
click at [778, 427] on icon at bounding box center [783, 422] width 20 height 17
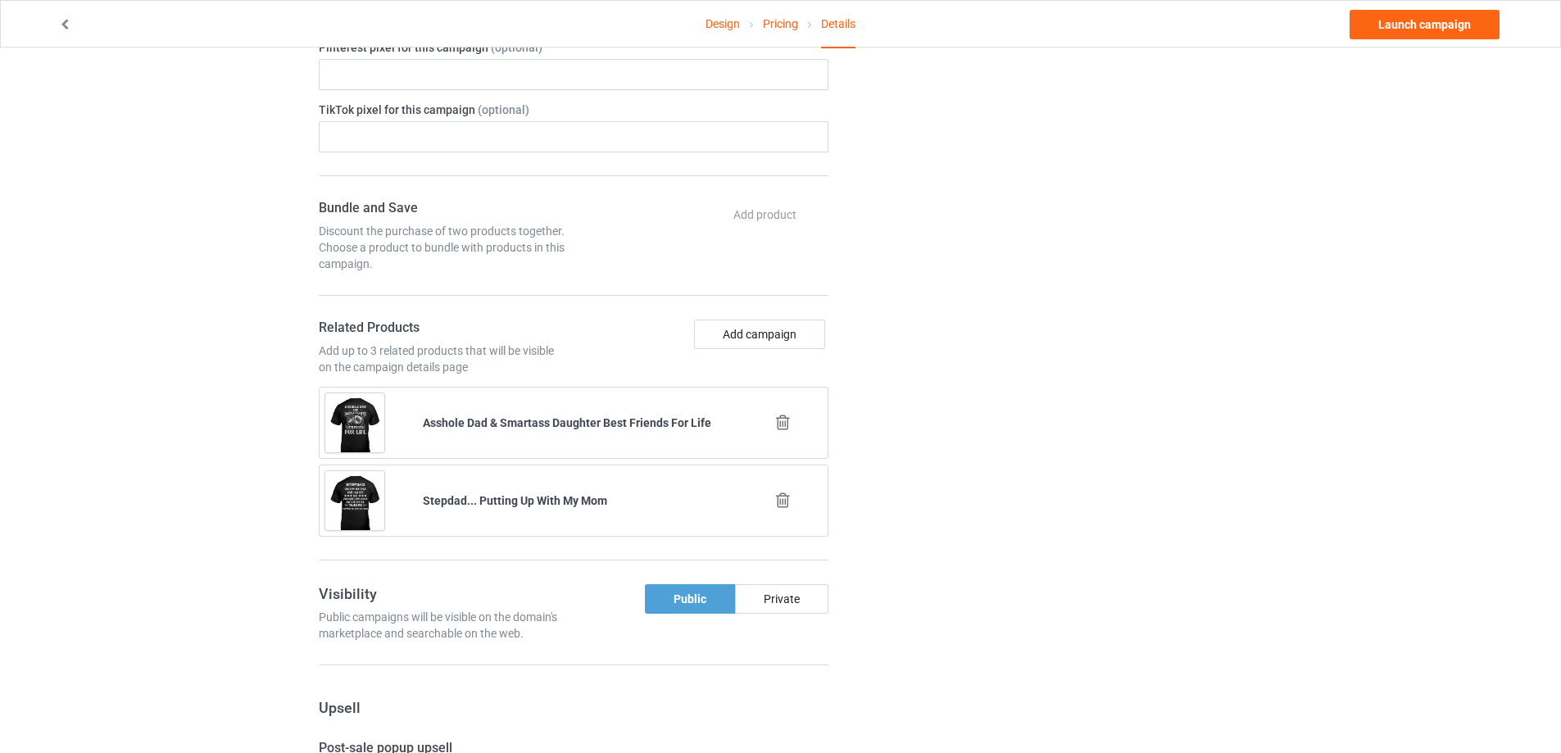
click at [781, 499] on icon at bounding box center [783, 500] width 20 height 17
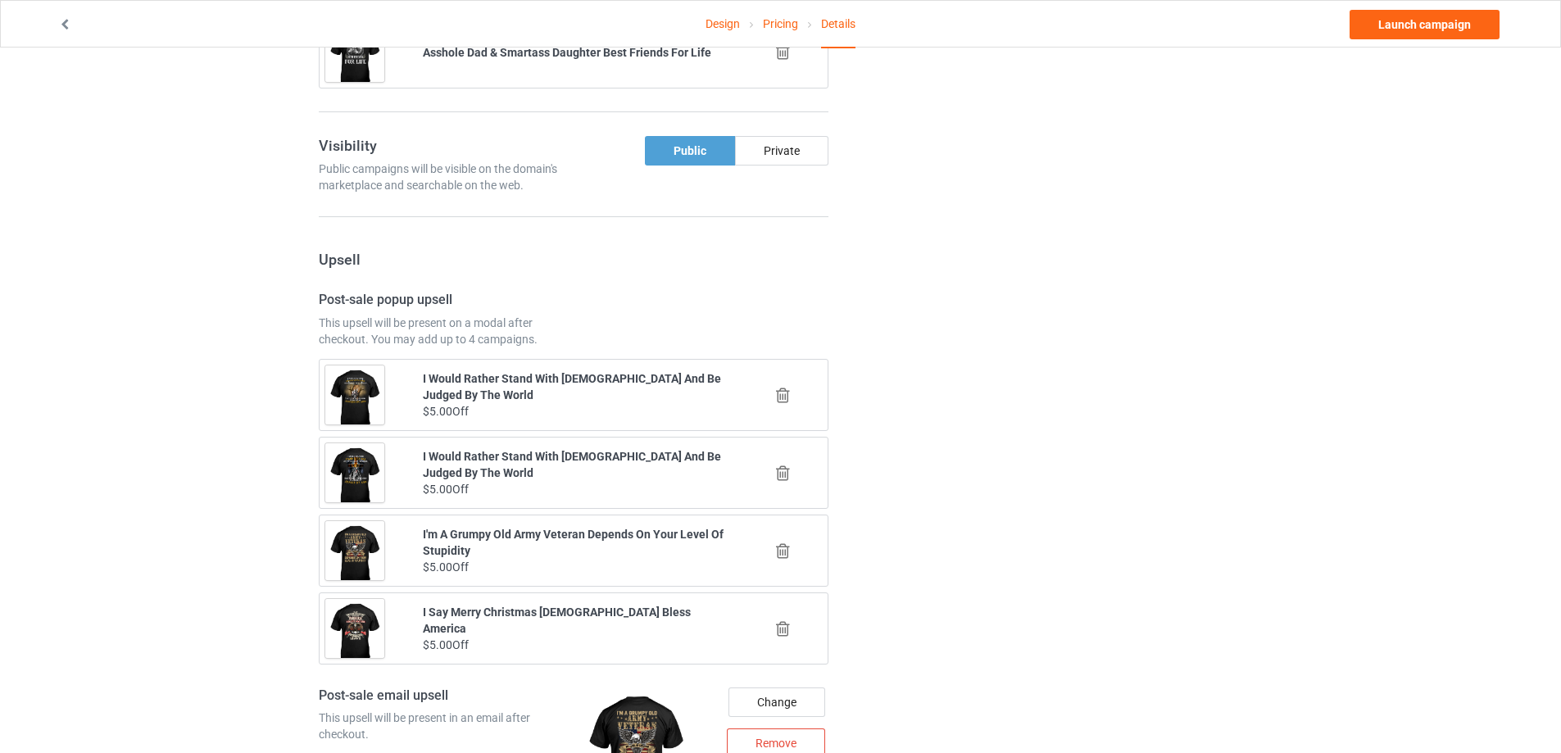
scroll to position [1229, 0]
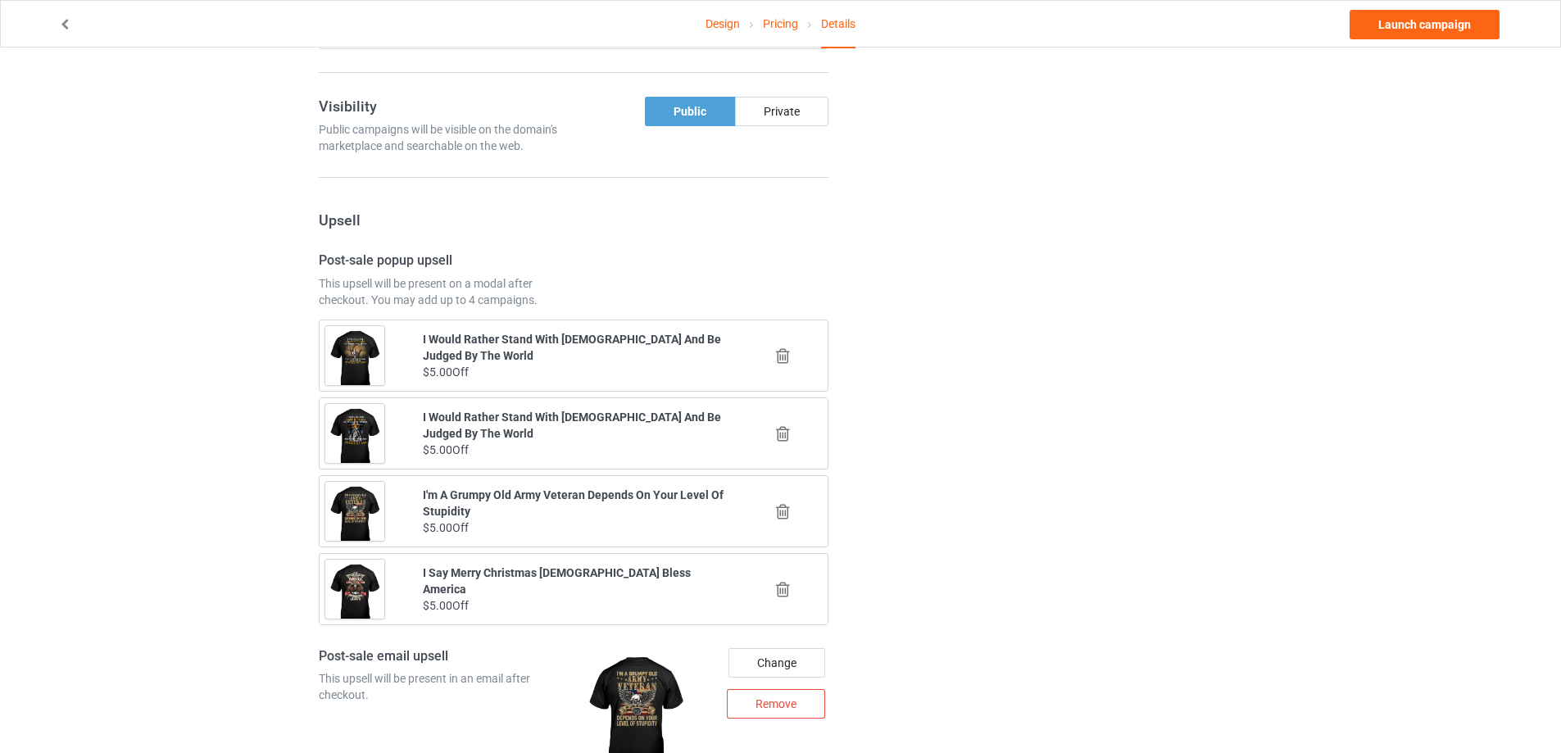
click at [783, 430] on icon at bounding box center [783, 433] width 20 height 17
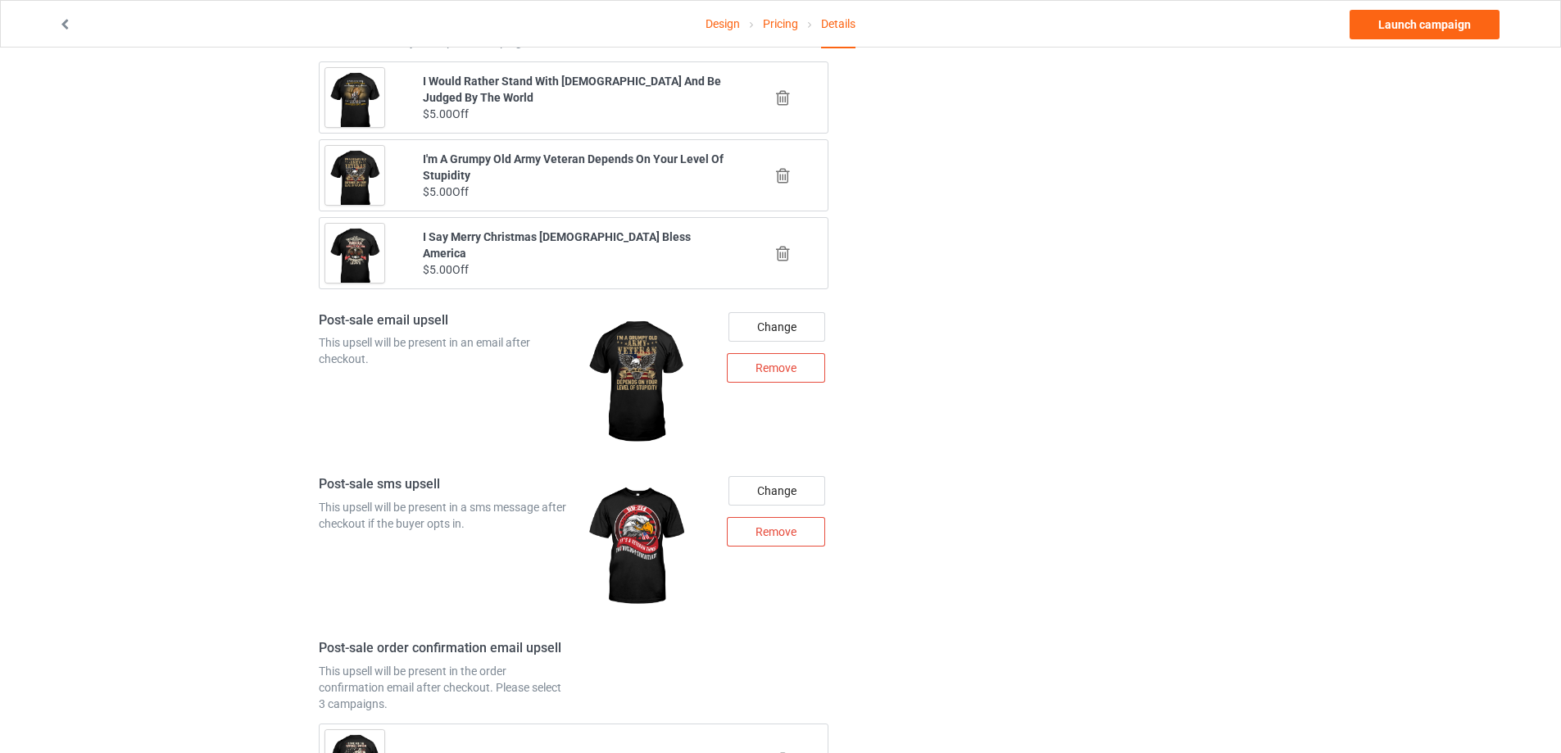
scroll to position [1502, 0]
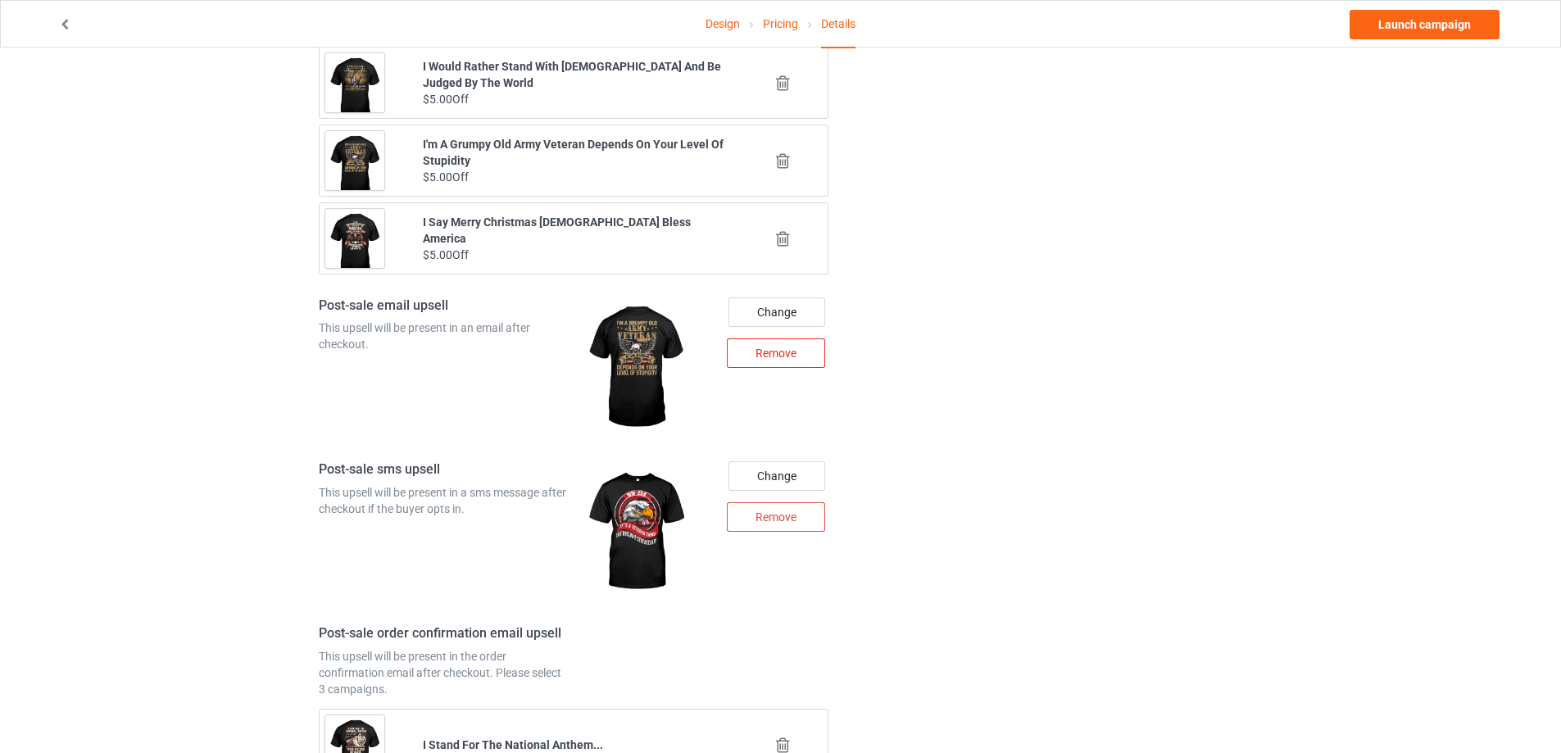
click at [788, 362] on div "Remove" at bounding box center [776, 353] width 98 height 30
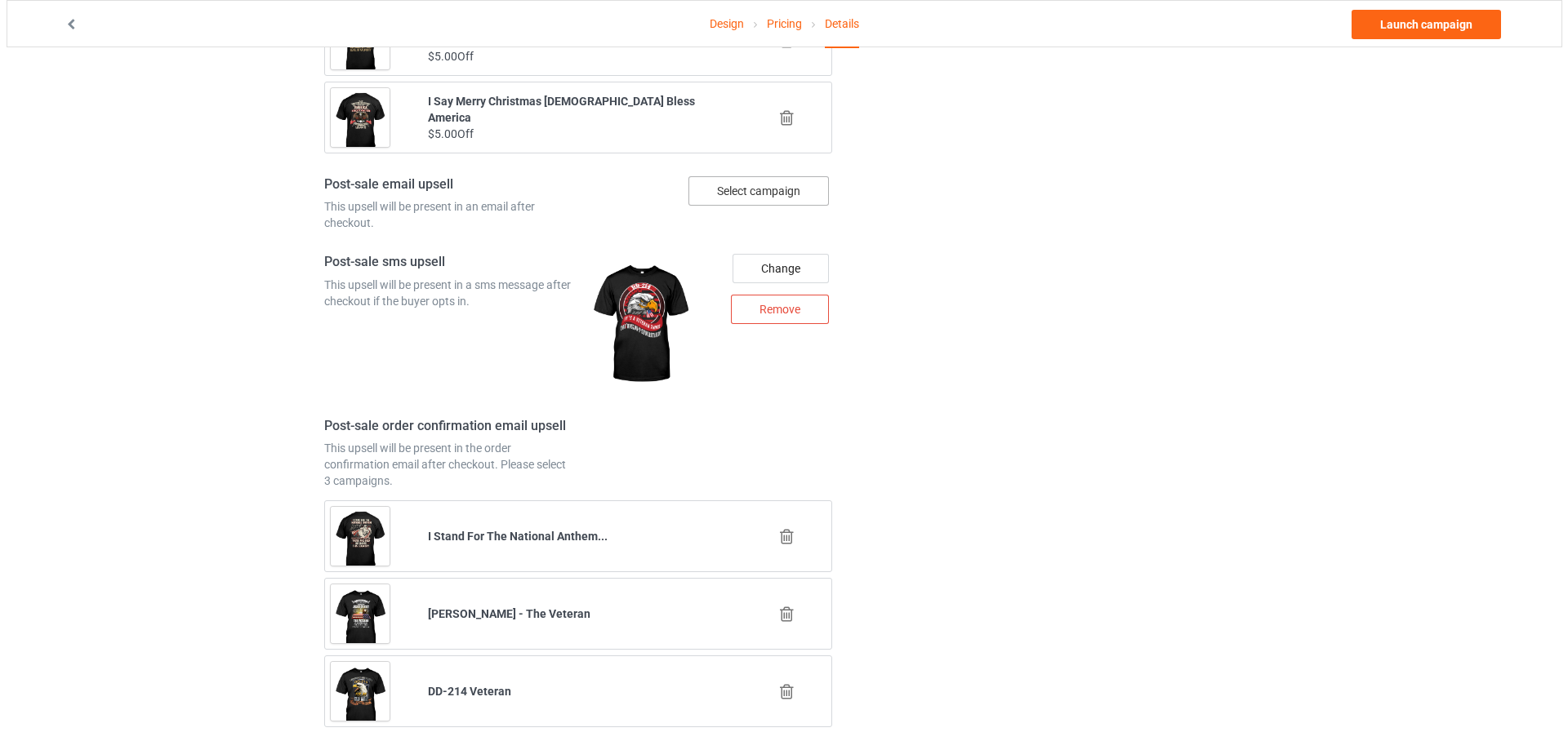
scroll to position [1452, 0]
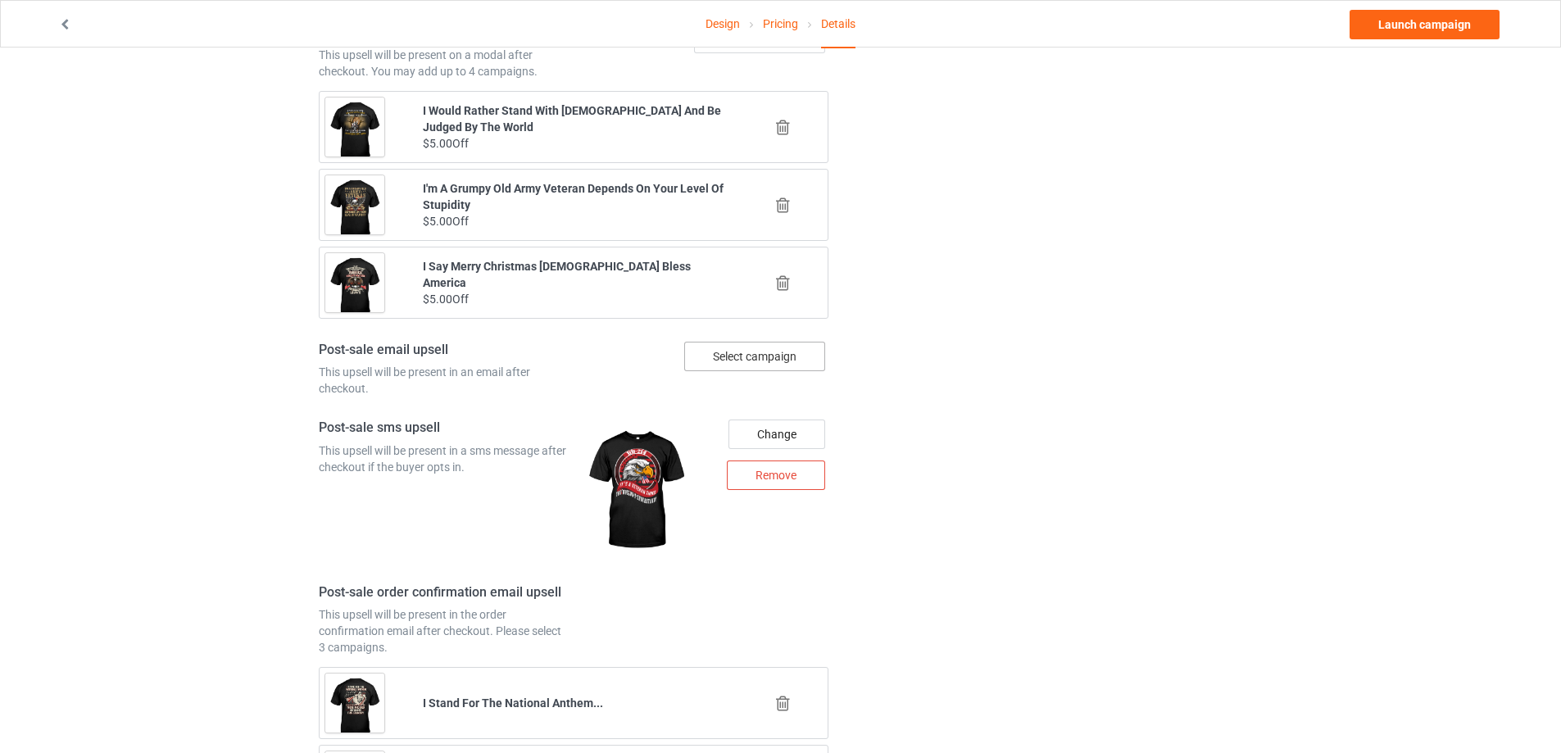
click at [761, 365] on div "Select campaign" at bounding box center [754, 357] width 141 height 30
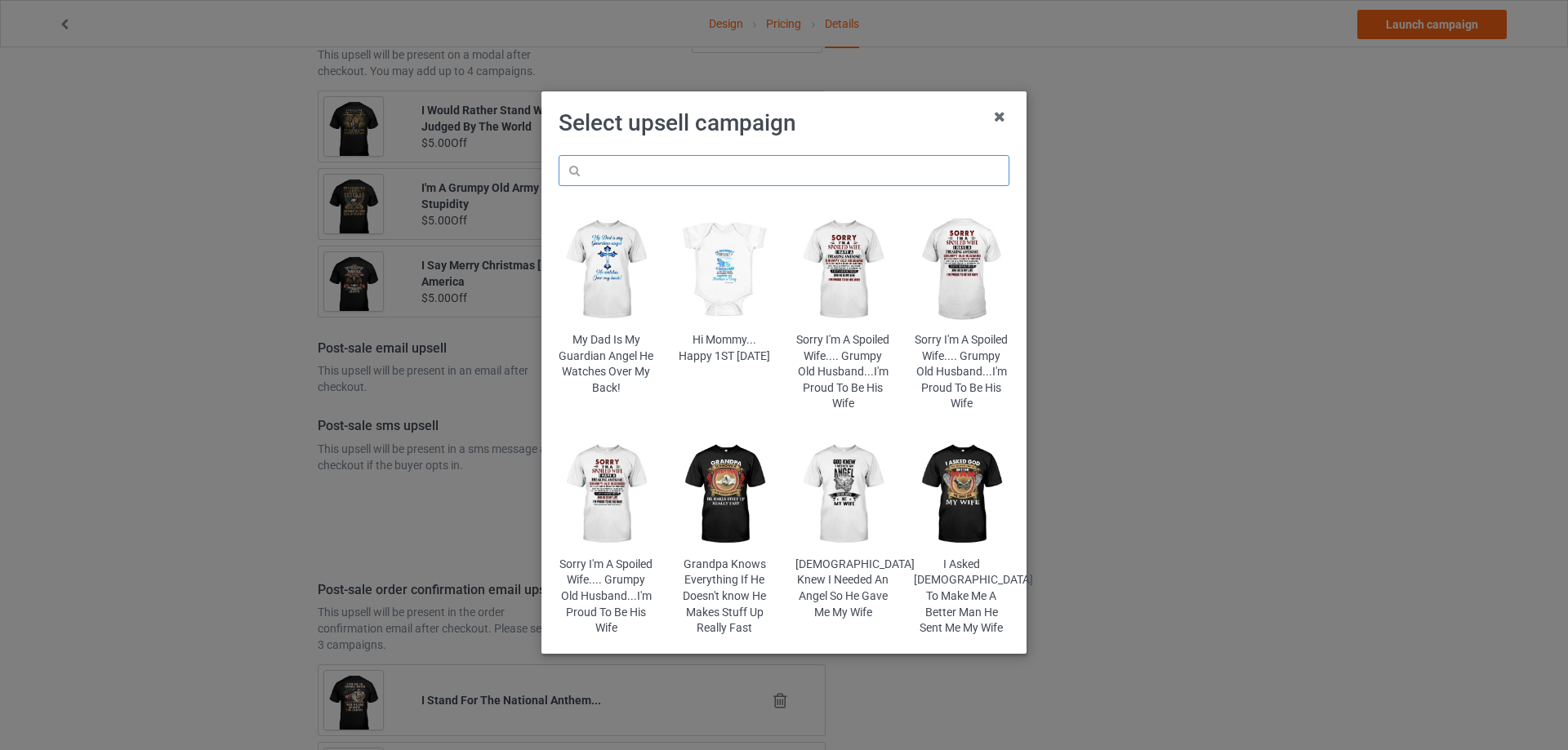
click at [699, 168] on input "text" at bounding box center [784, 170] width 450 height 31
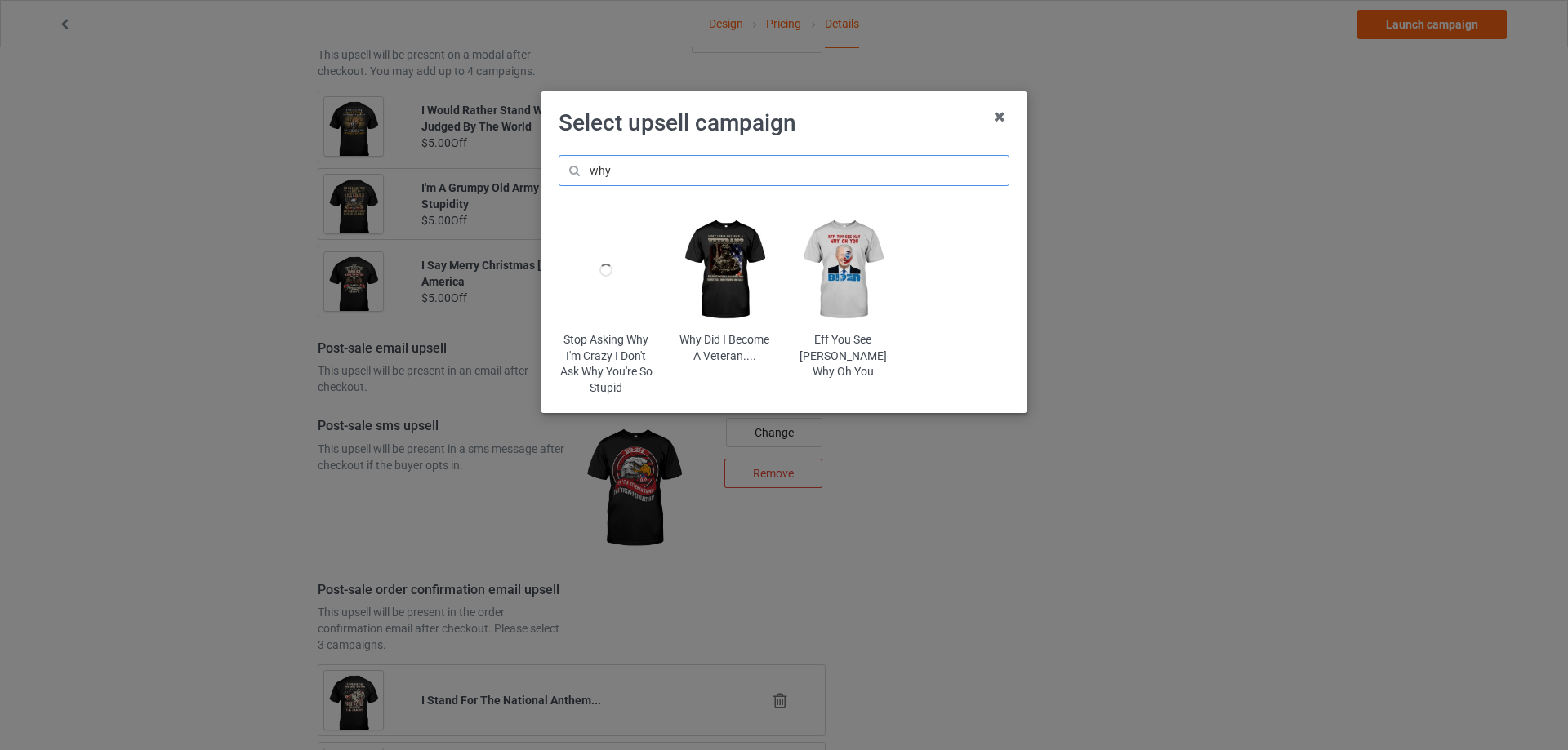
type input "why"
click at [731, 260] on img at bounding box center [724, 270] width 96 height 120
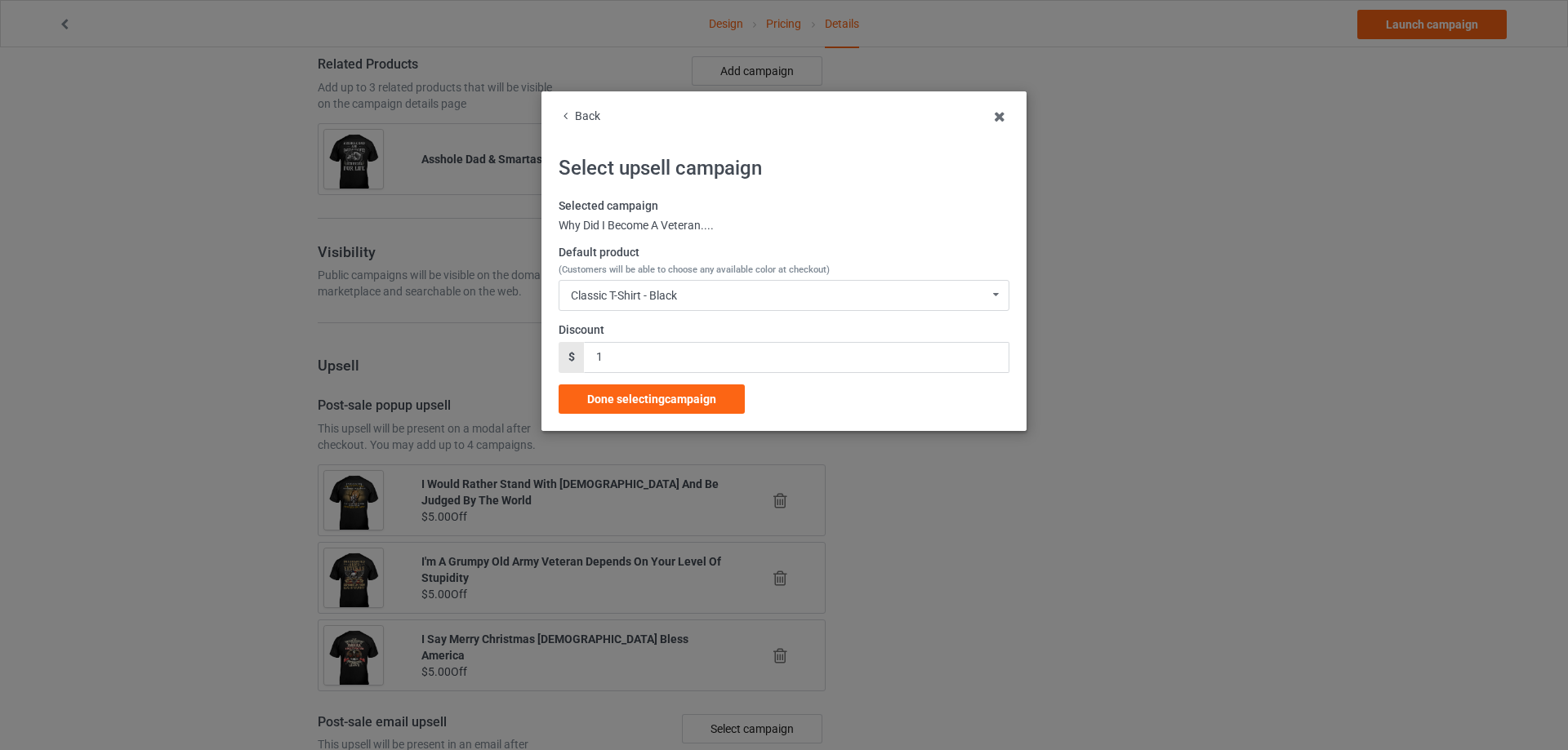
scroll to position [1452, 0]
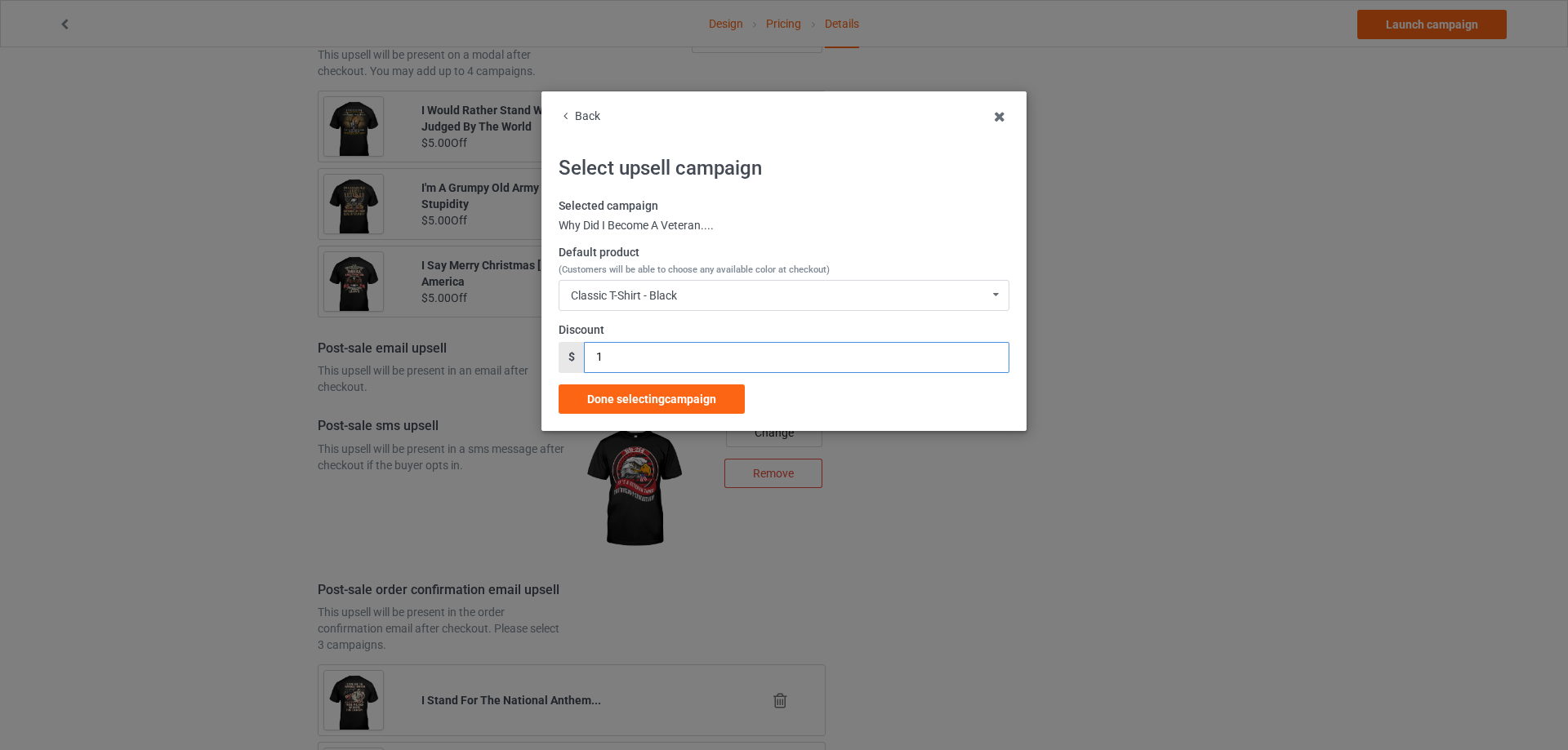
drag, startPoint x: 607, startPoint y: 361, endPoint x: 577, endPoint y: 361, distance: 30.0
click at [577, 361] on div "$ 1" at bounding box center [784, 357] width 450 height 31
type input "5"
click at [631, 393] on span "Done selecting campaign" at bounding box center [651, 398] width 129 height 13
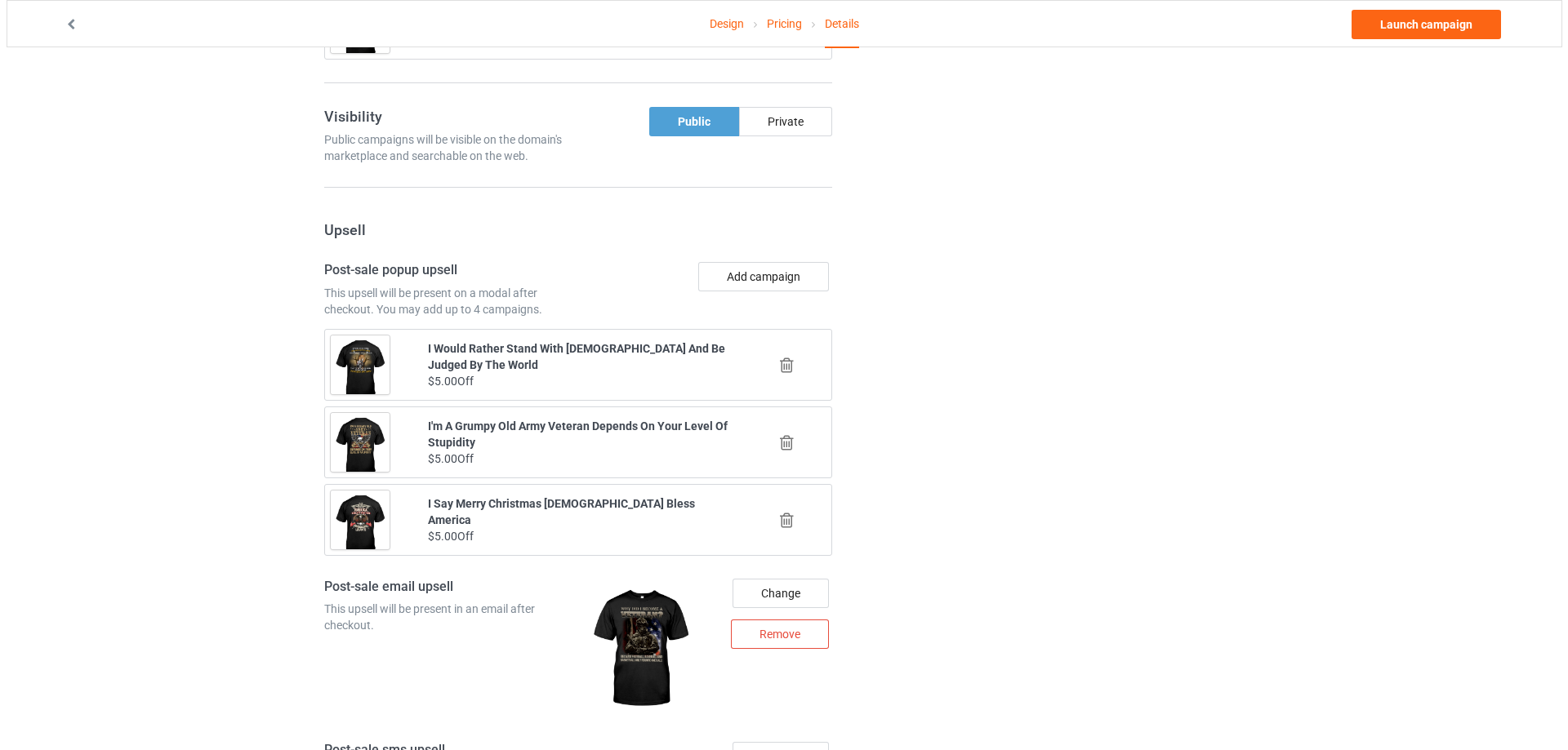
scroll to position [1079, 0]
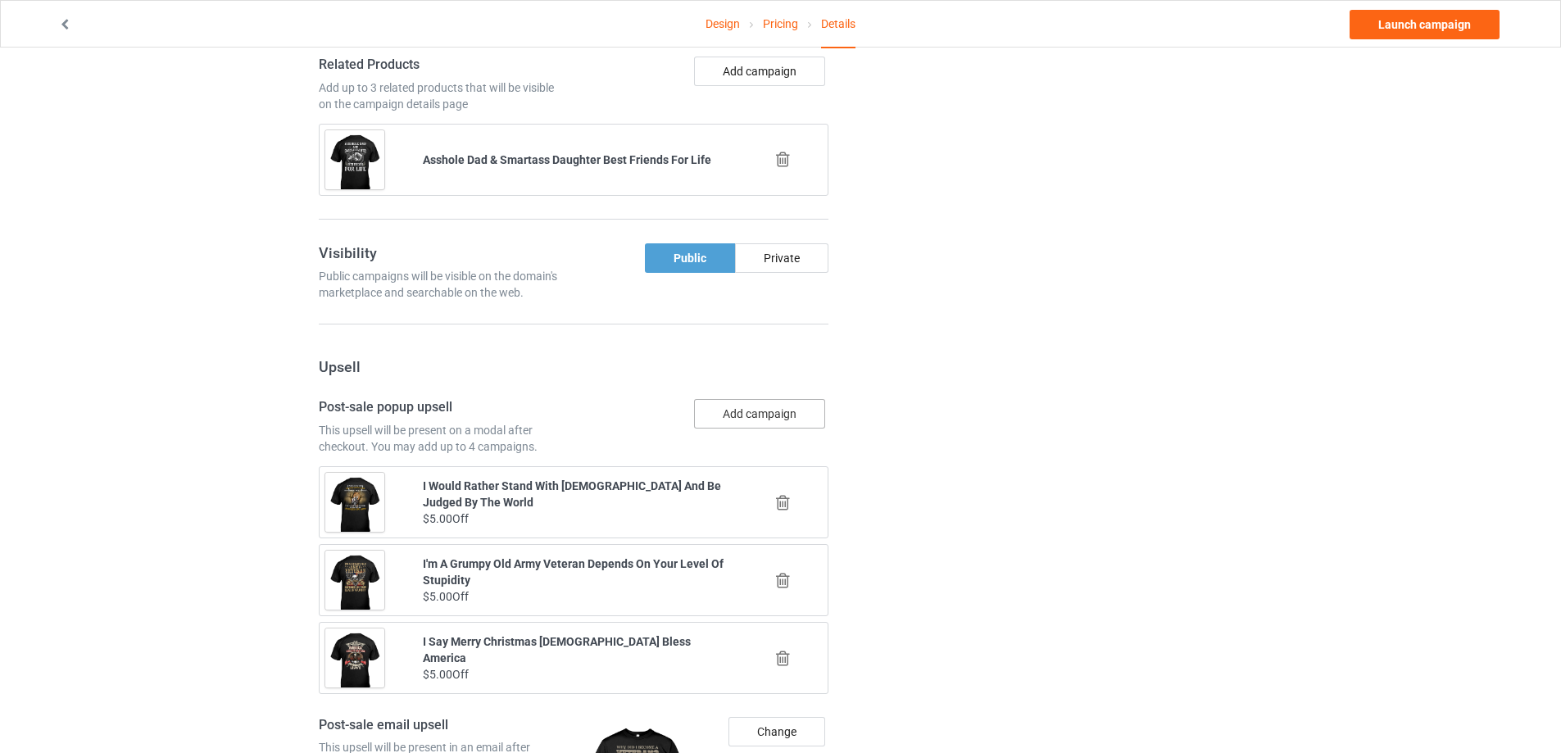
click at [750, 410] on button "Add campaign" at bounding box center [759, 414] width 131 height 30
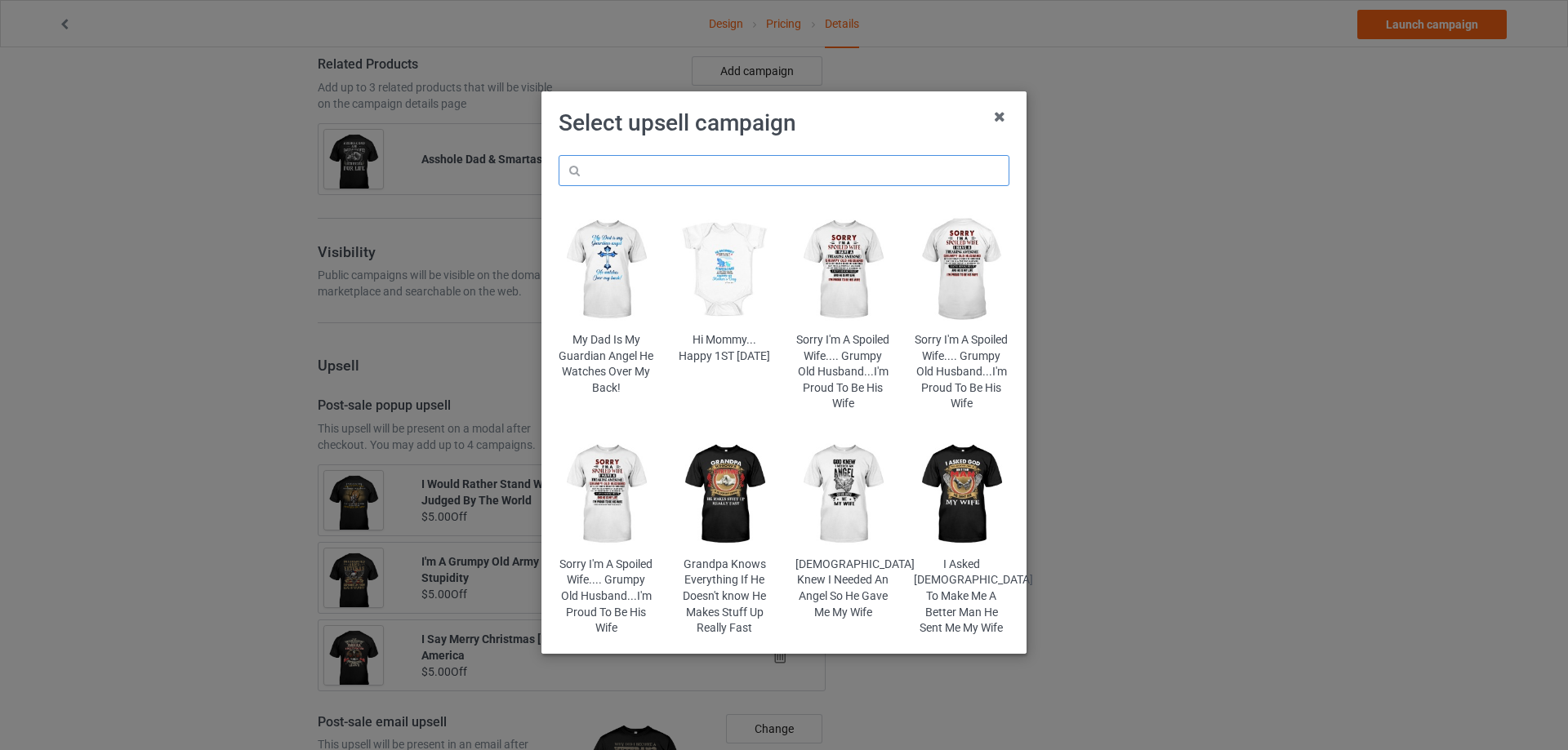
click at [695, 178] on input "text" at bounding box center [784, 170] width 450 height 31
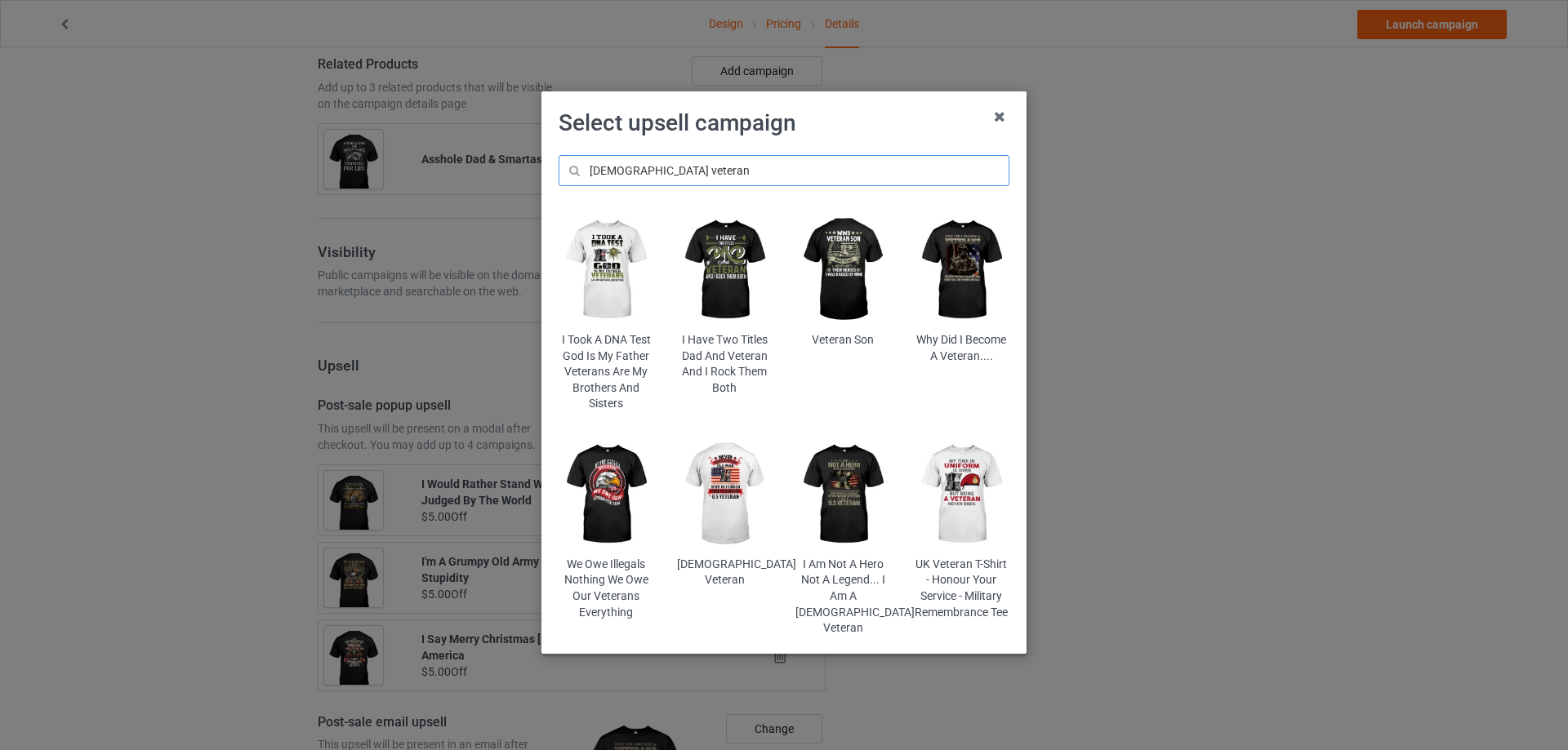
drag, startPoint x: 650, startPoint y: 172, endPoint x: 563, endPoint y: 182, distance: 87.6
click at [563, 182] on input "us veteran" at bounding box center [784, 170] width 450 height 31
type input "us veteran"
click at [849, 496] on img at bounding box center [843, 495] width 96 height 120
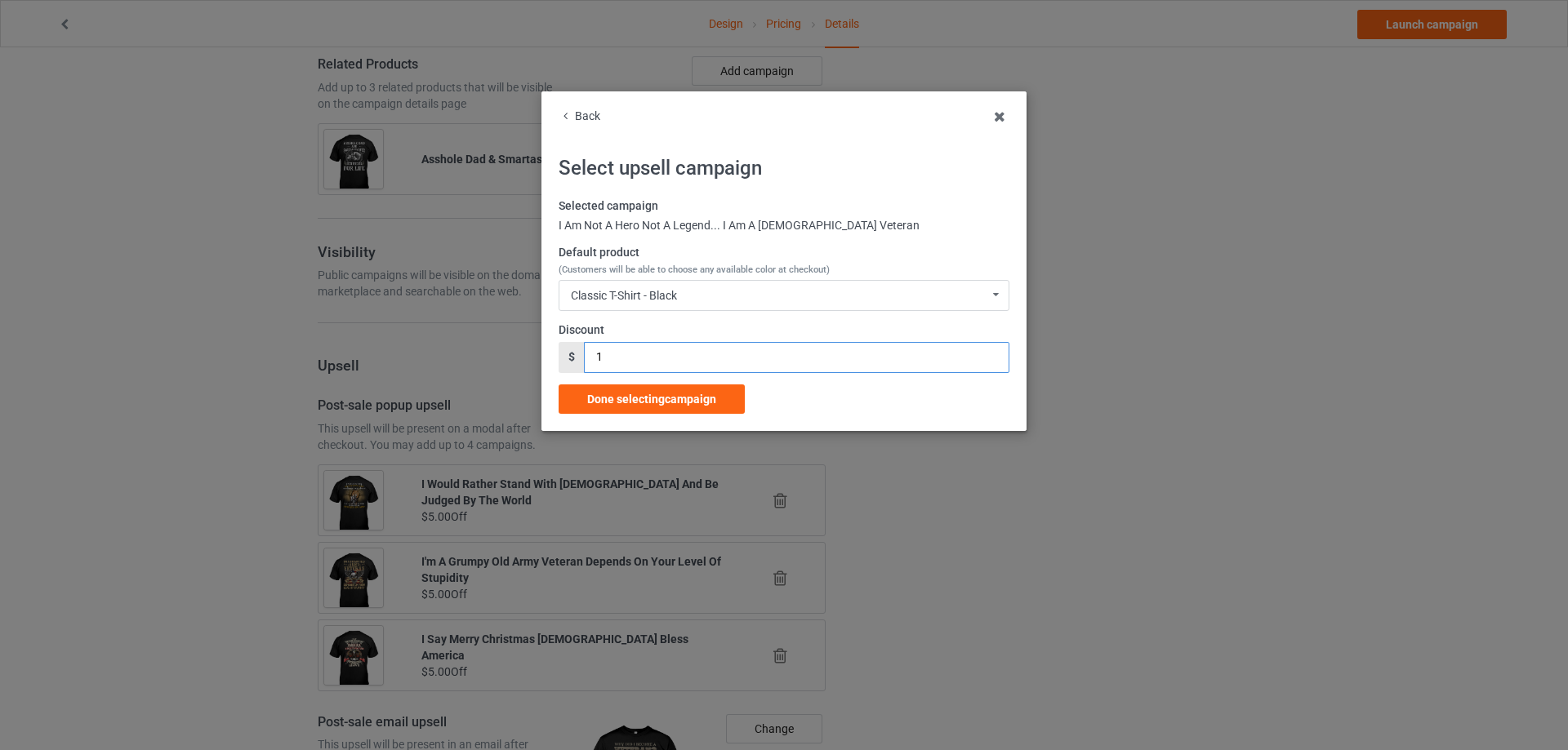
click at [565, 366] on div "$ 1" at bounding box center [784, 357] width 450 height 31
type input "5"
click at [650, 403] on span "Done selecting campaign" at bounding box center [651, 398] width 129 height 13
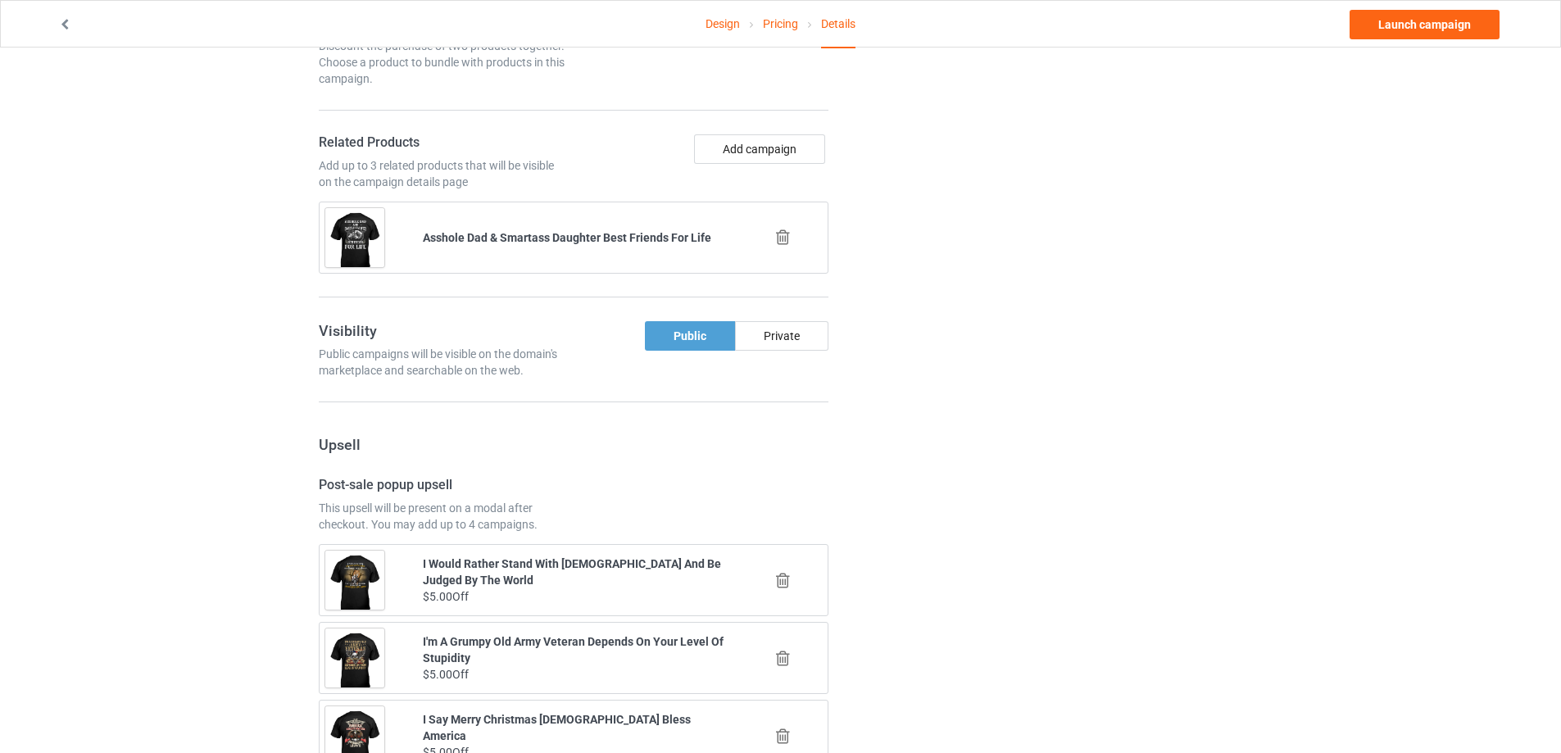
scroll to position [868, 0]
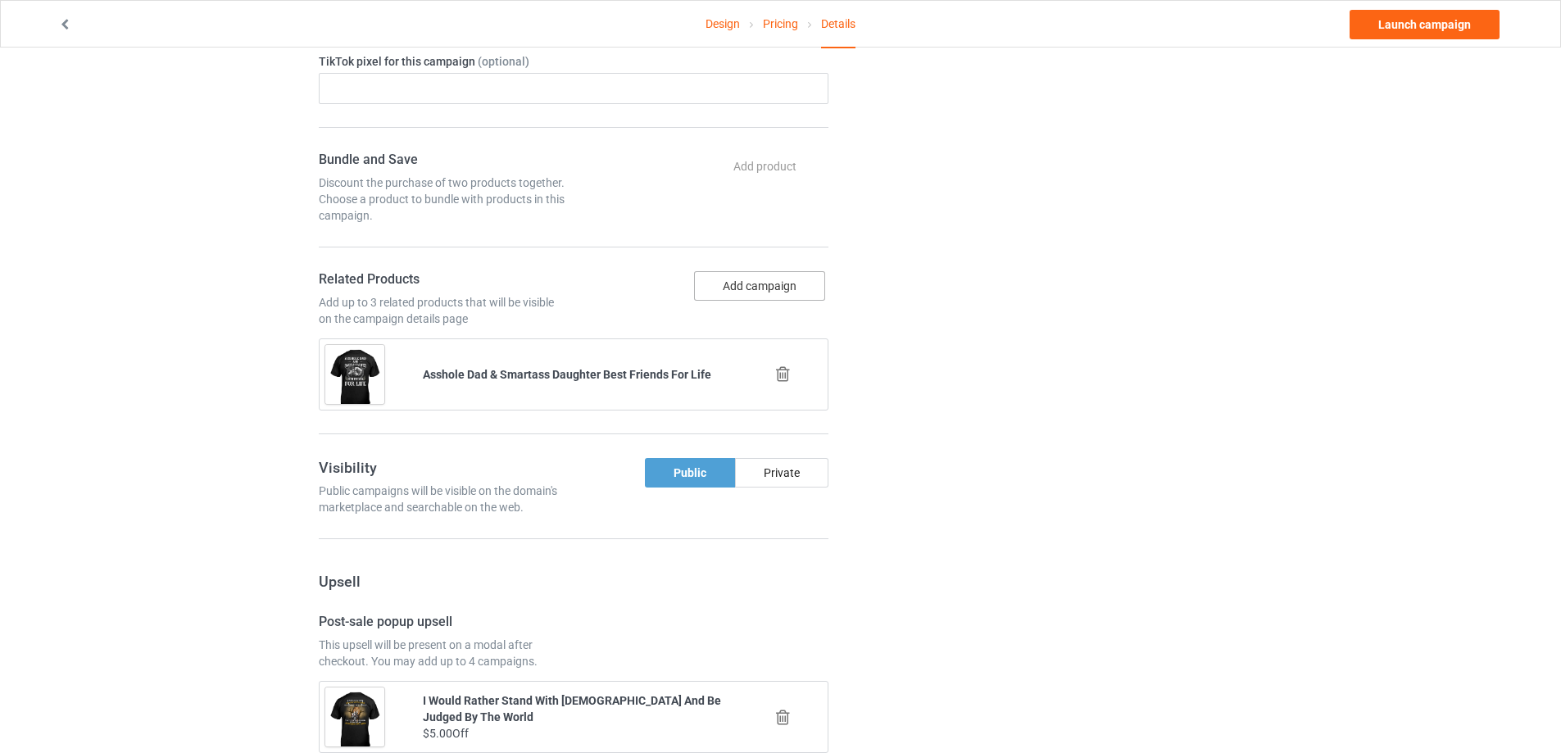
click at [749, 282] on button "Add campaign" at bounding box center [759, 286] width 131 height 30
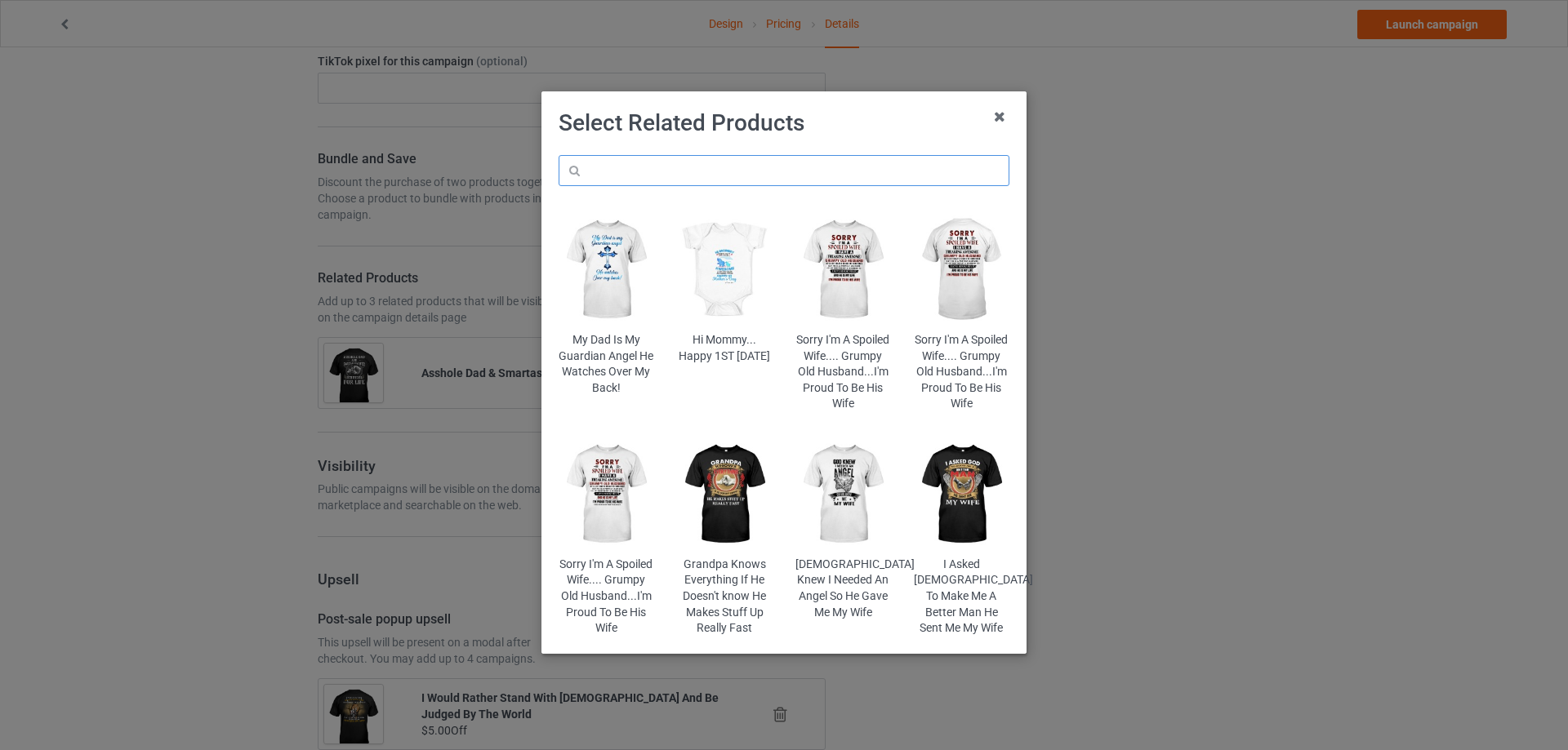
click at [696, 170] on input "text" at bounding box center [784, 170] width 450 height 31
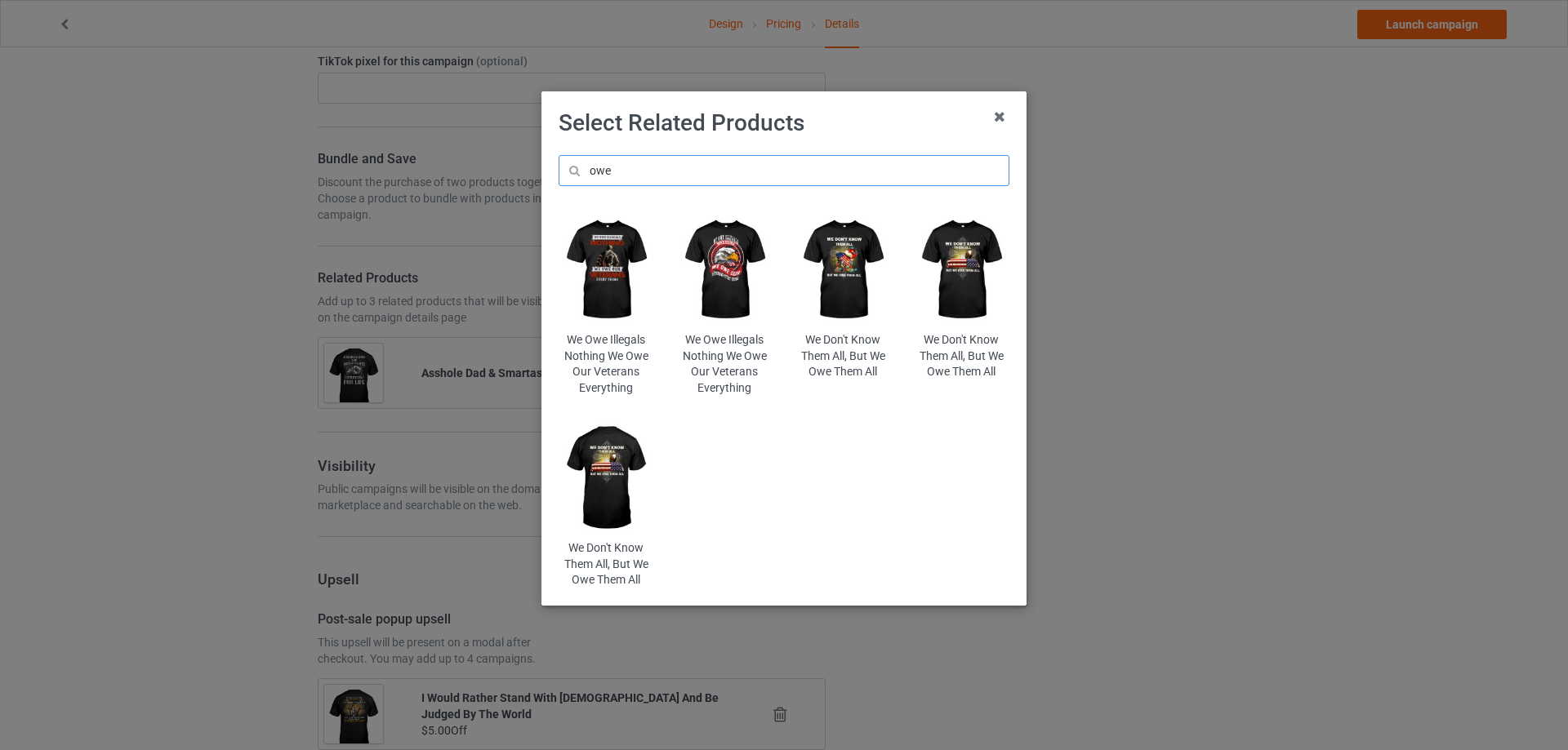
type input "owe"
click at [624, 255] on img at bounding box center [607, 270] width 96 height 120
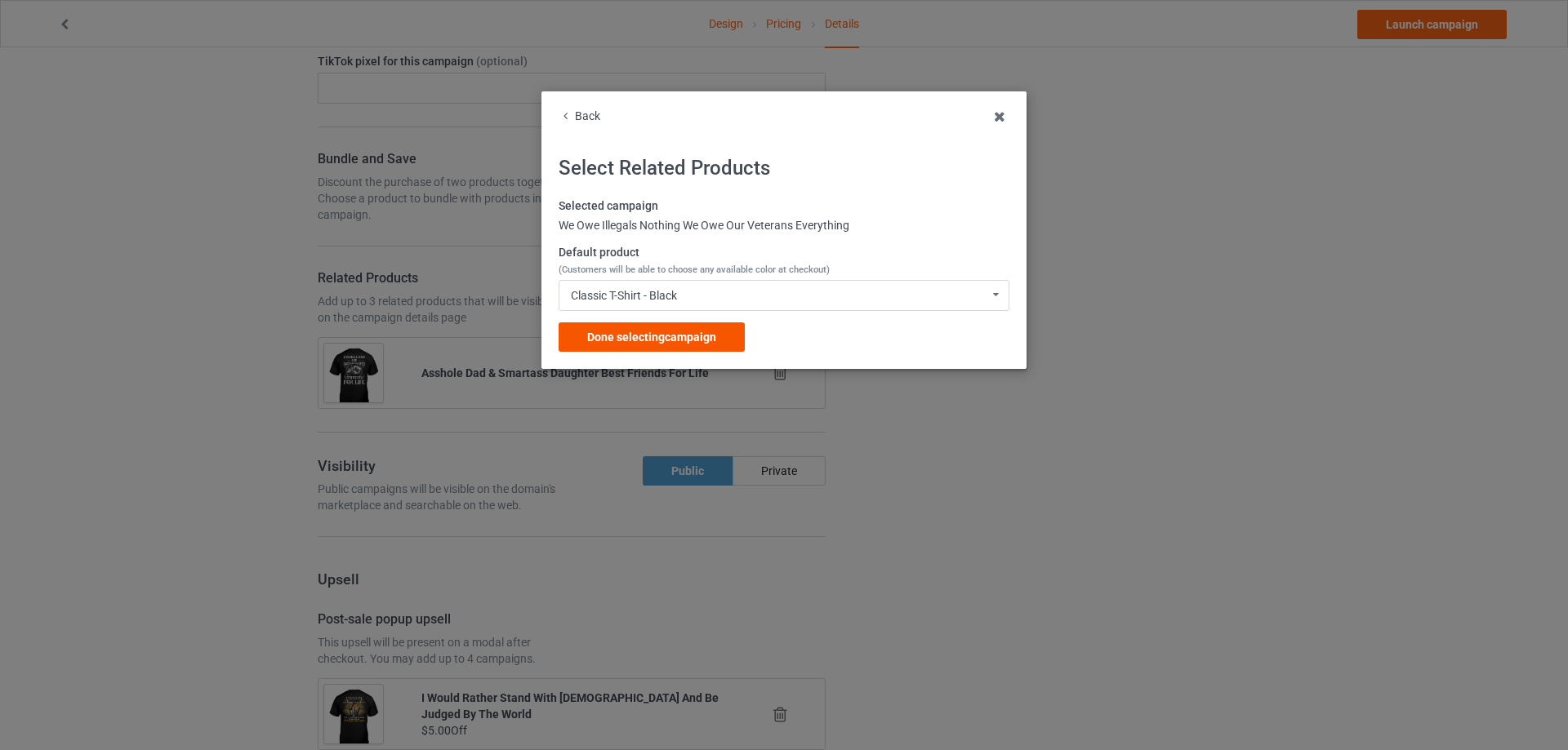
click at [676, 337] on span "Done selecting campaign" at bounding box center [651, 337] width 129 height 13
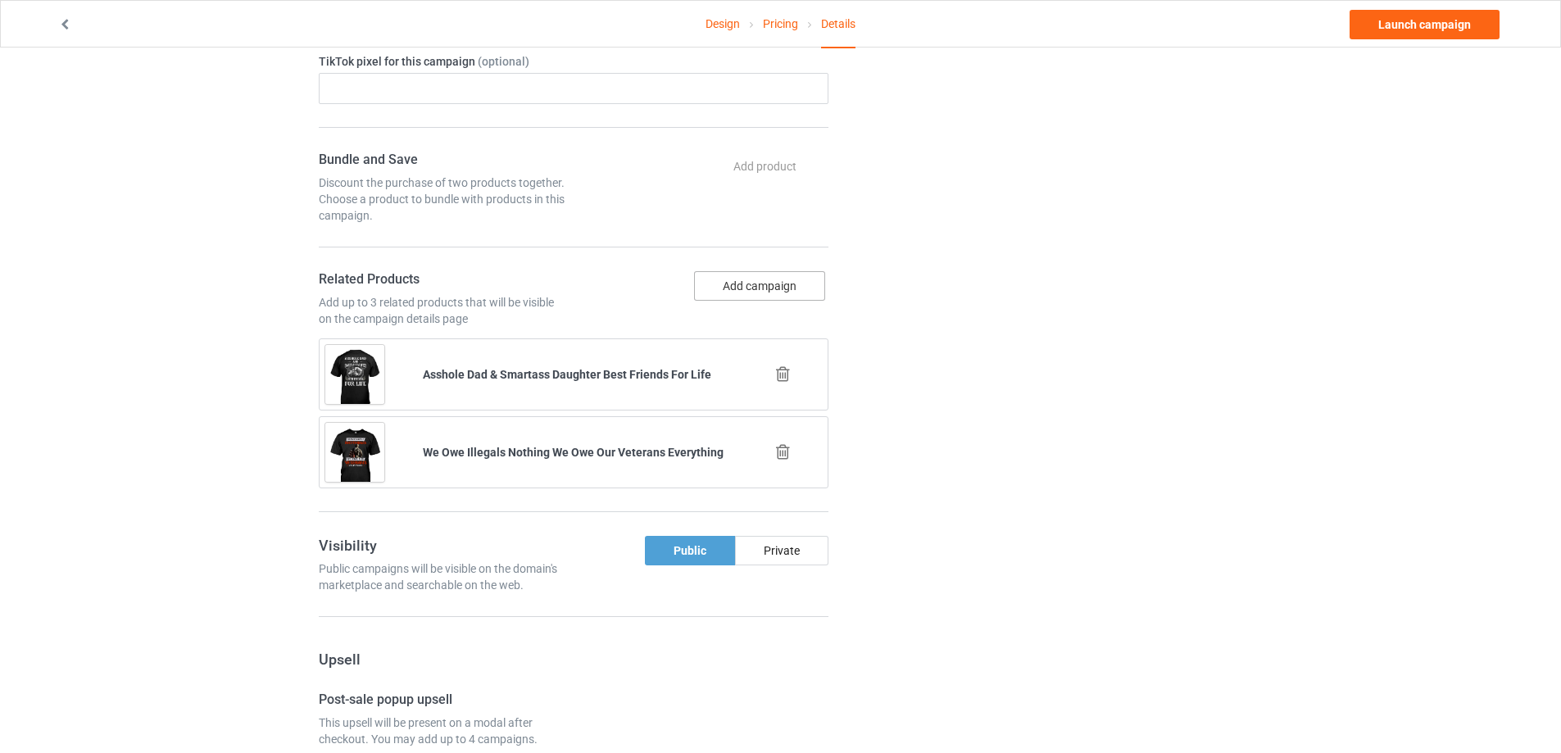
click at [774, 284] on button "Add campaign" at bounding box center [759, 286] width 131 height 30
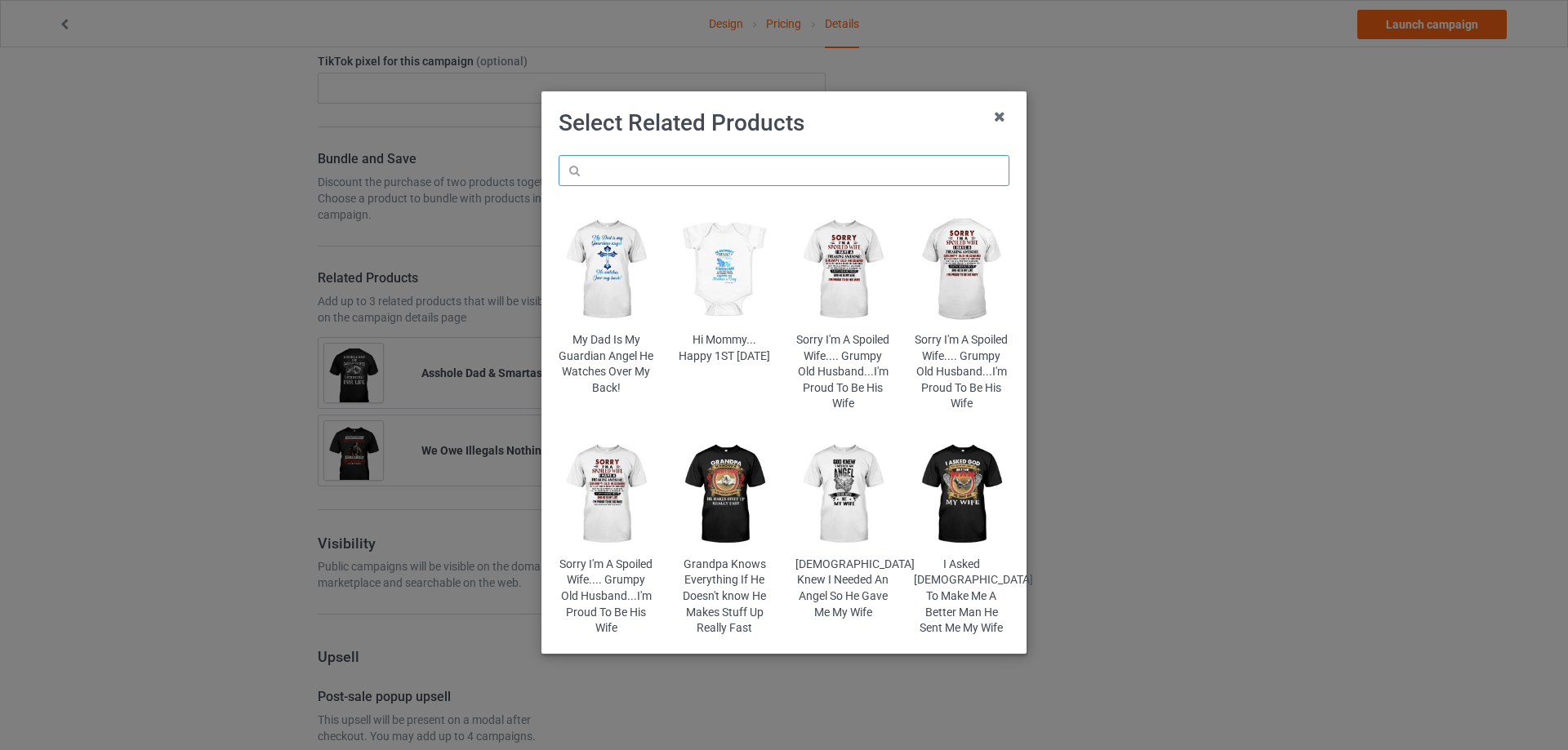
click at [677, 173] on input "text" at bounding box center [784, 170] width 450 height 31
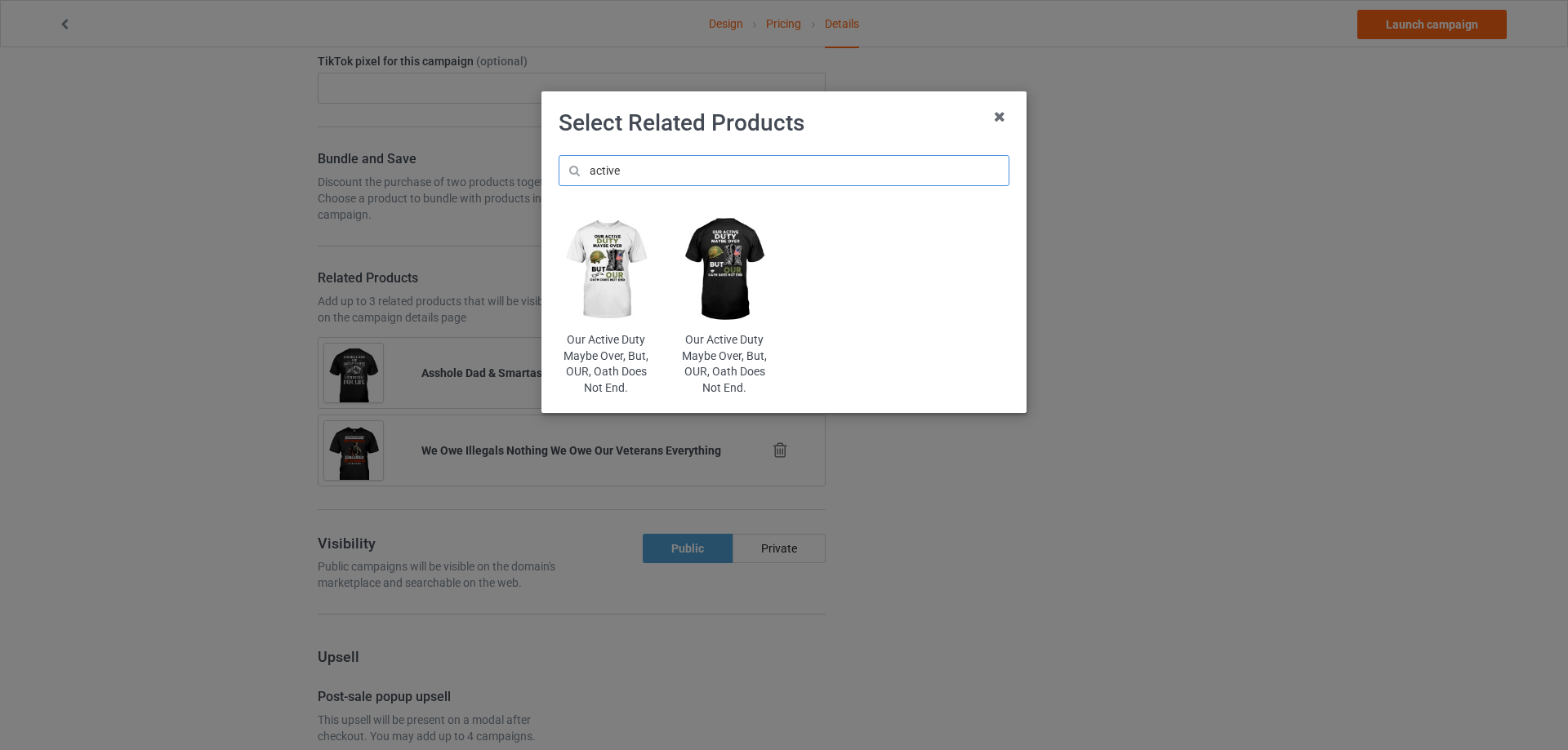
type input "active"
click at [733, 260] on img at bounding box center [724, 270] width 96 height 120
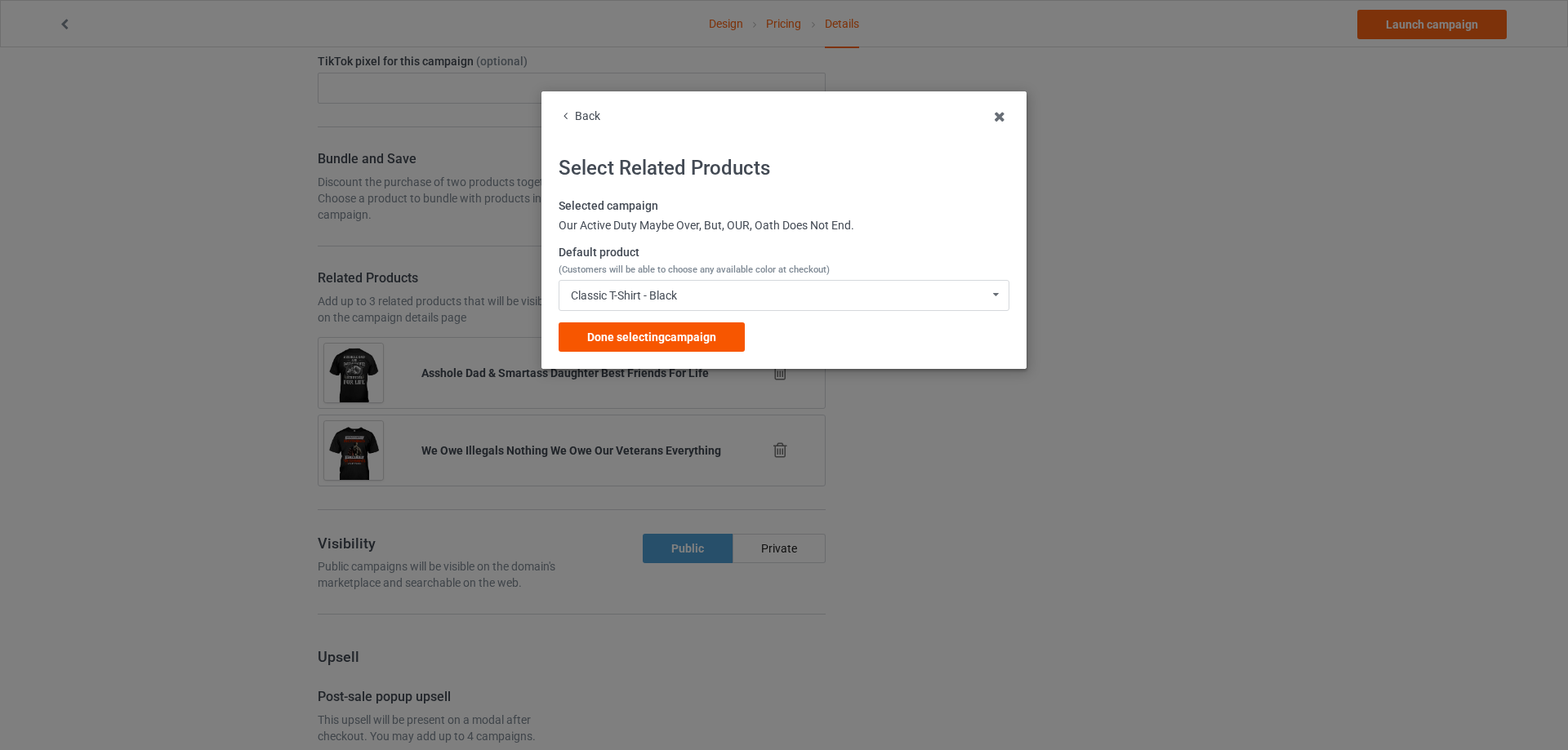
click at [654, 336] on span "Done selecting campaign" at bounding box center [651, 337] width 129 height 13
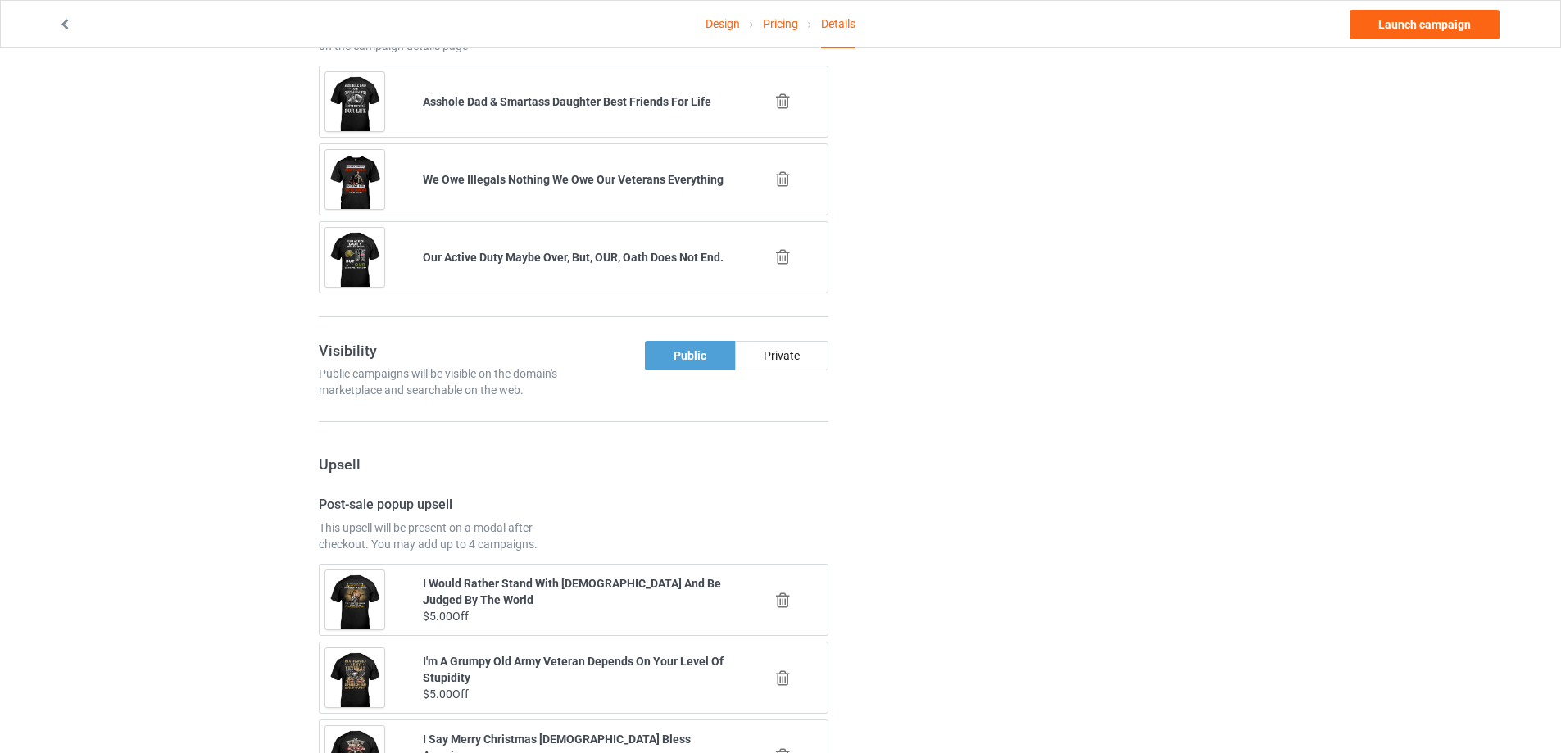
scroll to position [1005, 0]
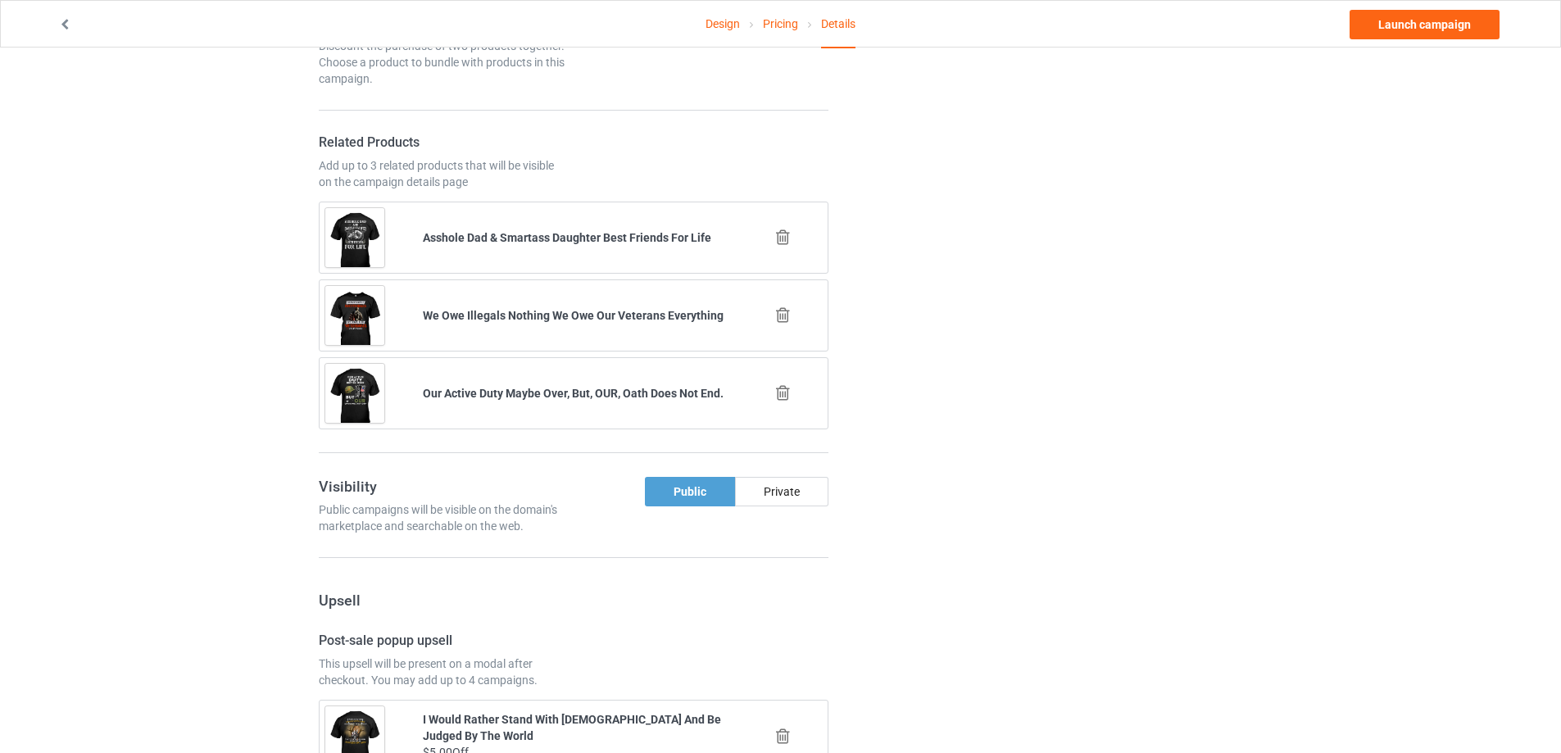
click at [785, 237] on icon at bounding box center [783, 237] width 20 height 17
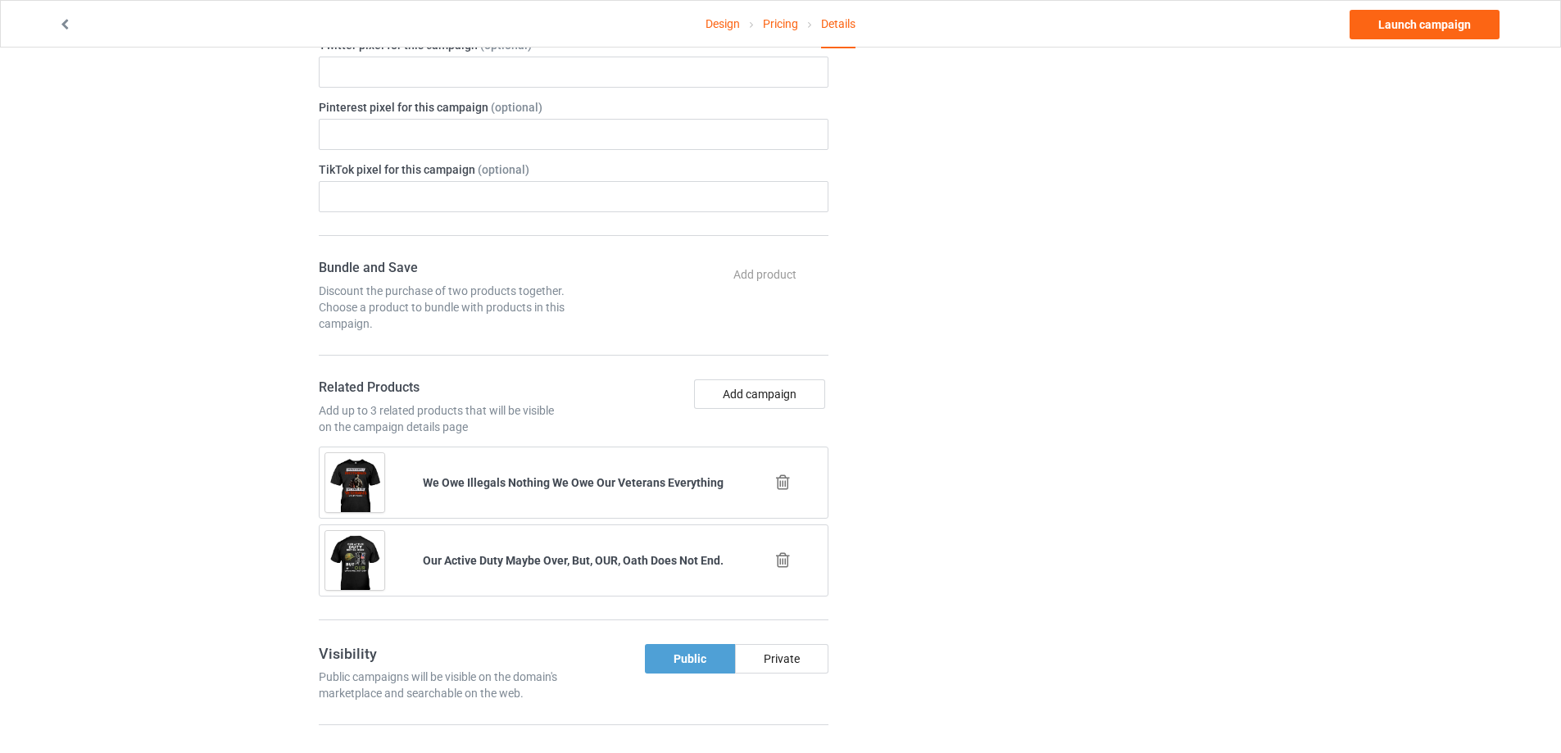
scroll to position [731, 0]
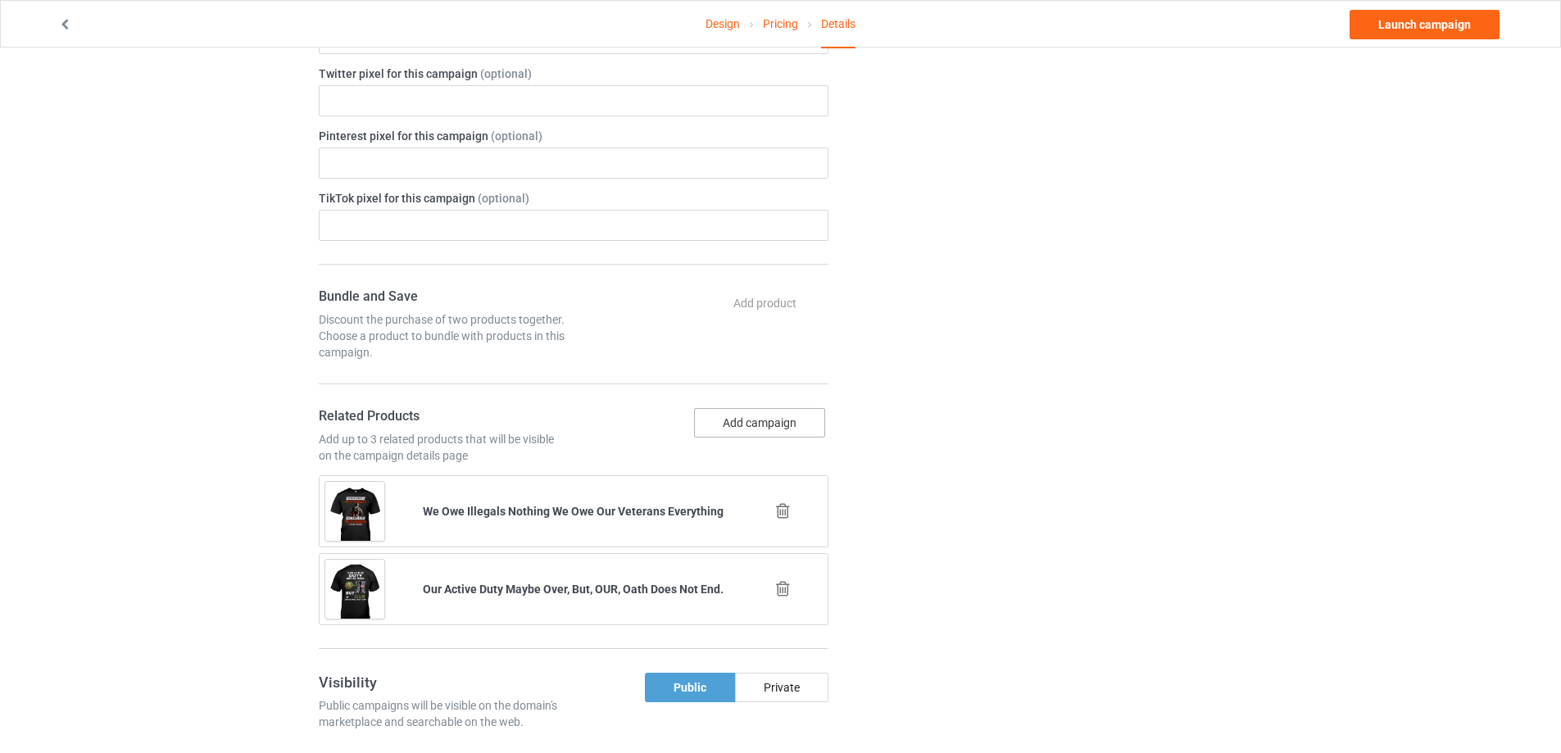
click at [774, 418] on button "Add campaign" at bounding box center [759, 423] width 131 height 30
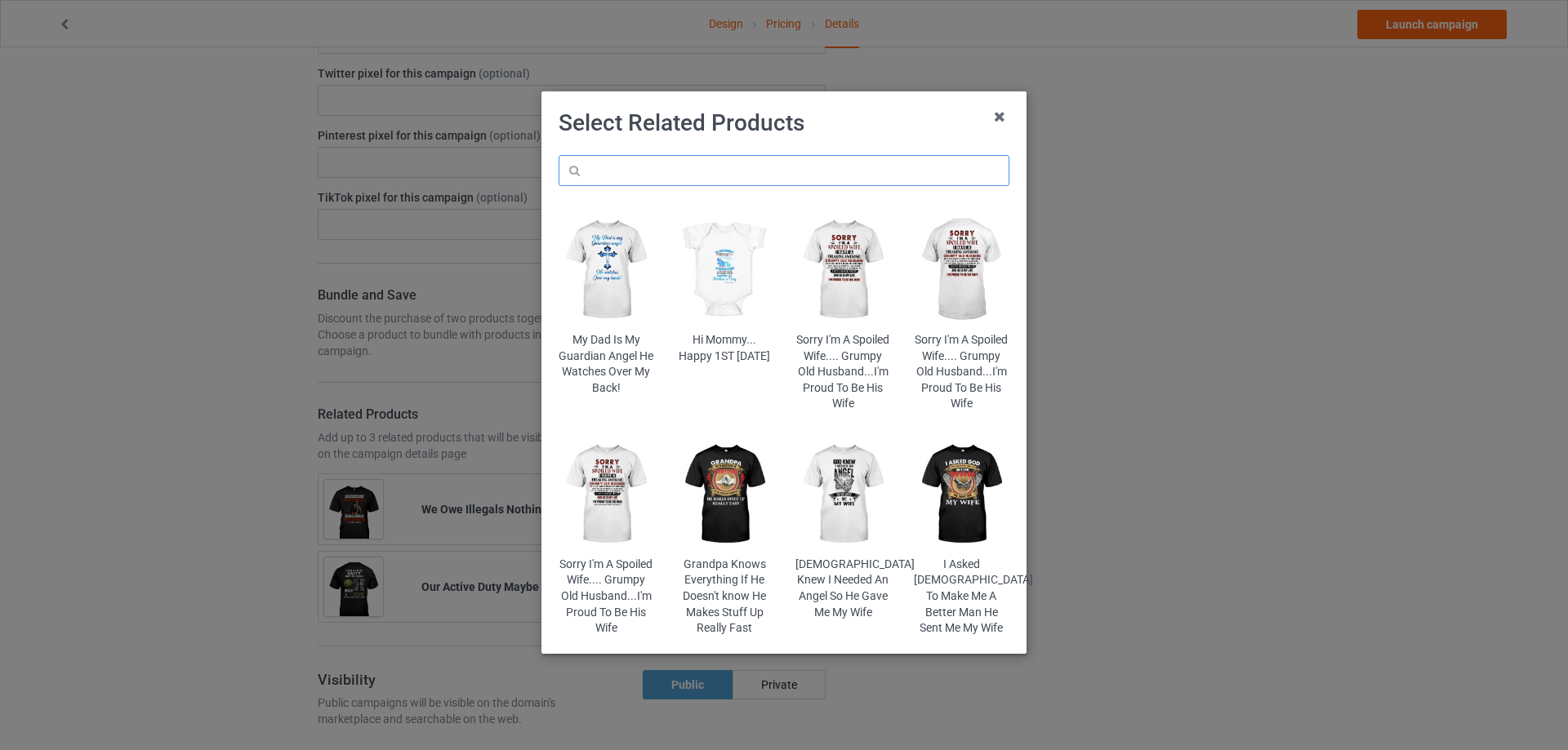
click at [691, 173] on input "text" at bounding box center [784, 170] width 450 height 31
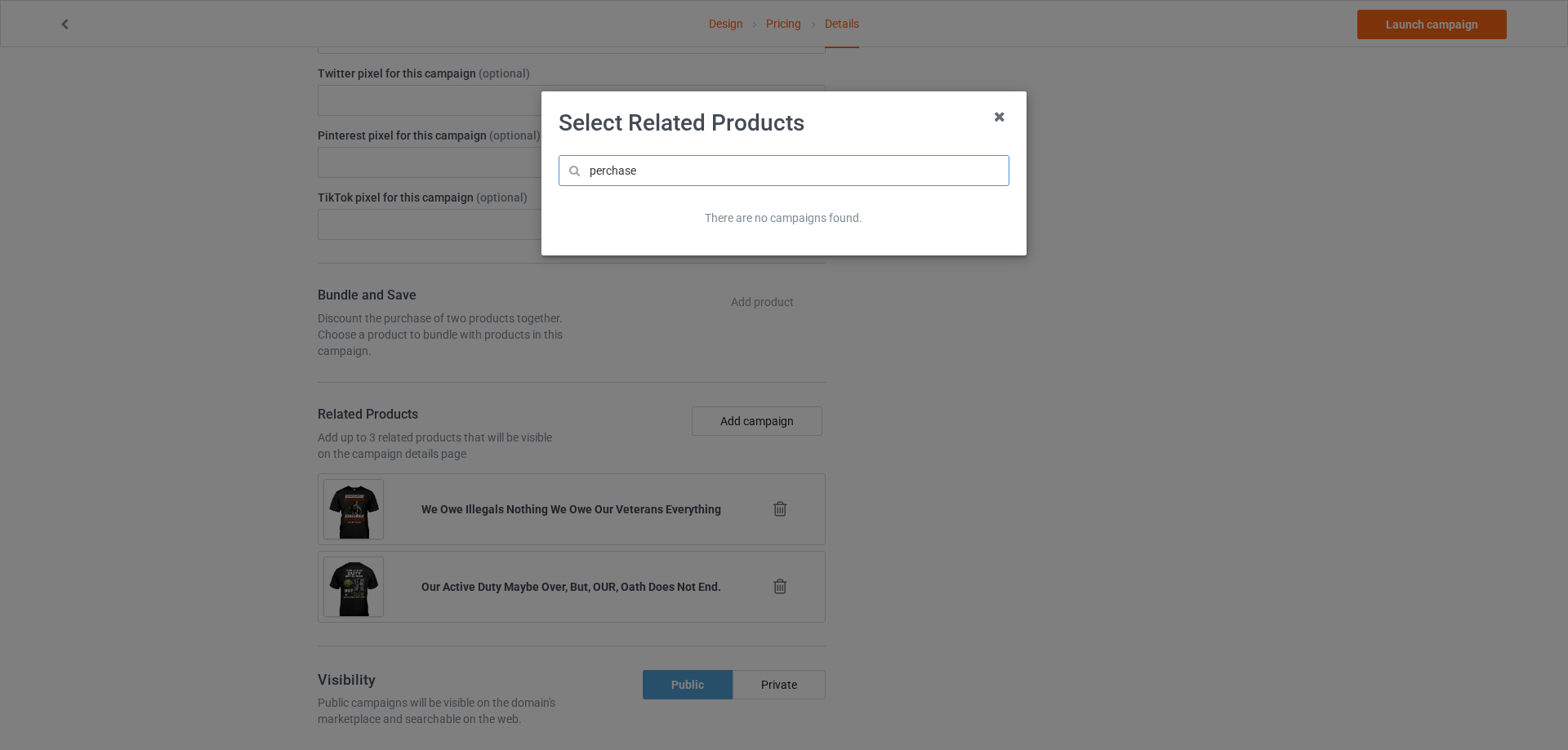
drag, startPoint x: 691, startPoint y: 173, endPoint x: 577, endPoint y: 175, distance: 114.0
click at [577, 175] on input "perchase" at bounding box center [784, 170] width 450 height 31
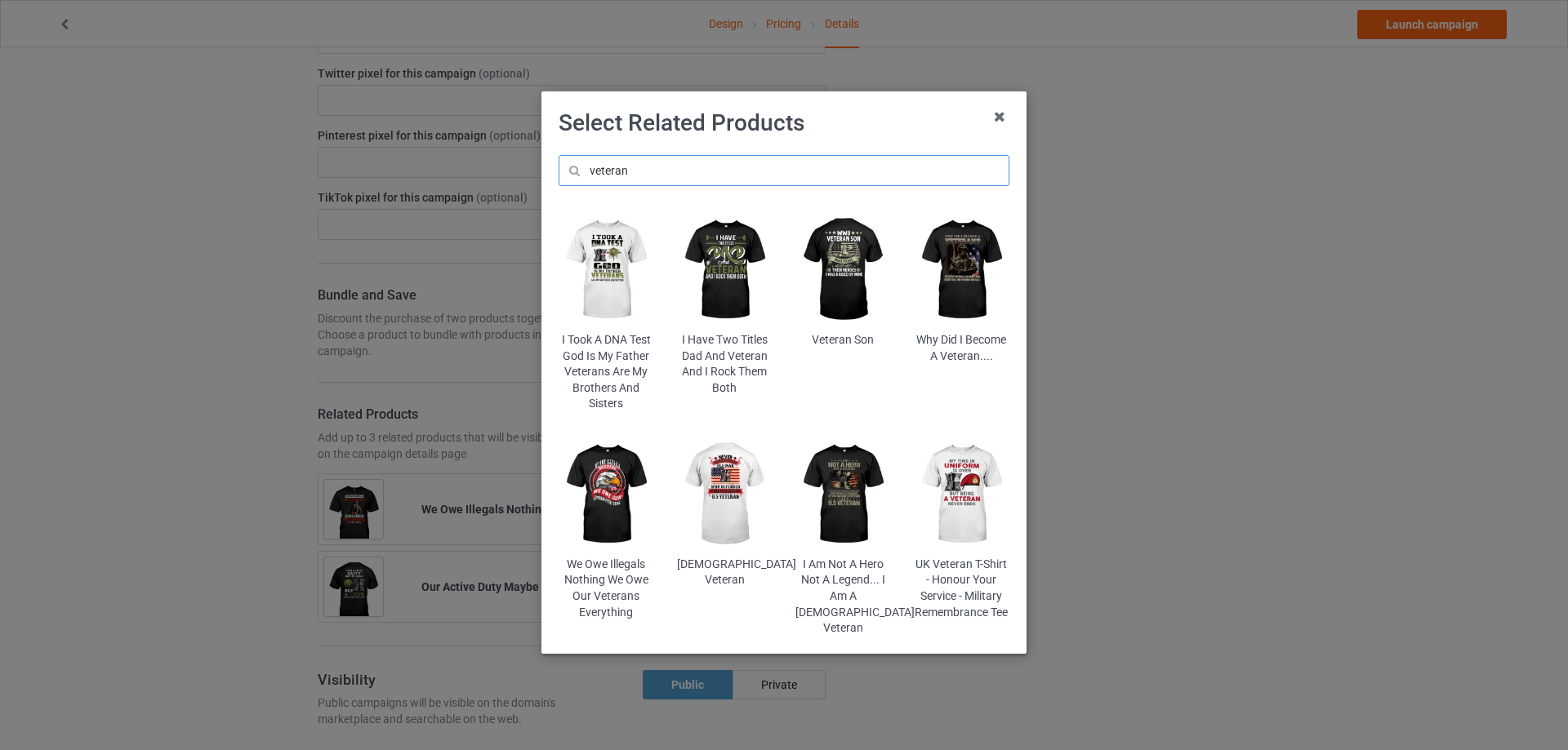
drag, startPoint x: 648, startPoint y: 163, endPoint x: 568, endPoint y: 171, distance: 80.4
click at [568, 171] on input "veteran" at bounding box center [784, 170] width 450 height 31
type input "veteran"
click at [614, 499] on img at bounding box center [607, 495] width 96 height 120
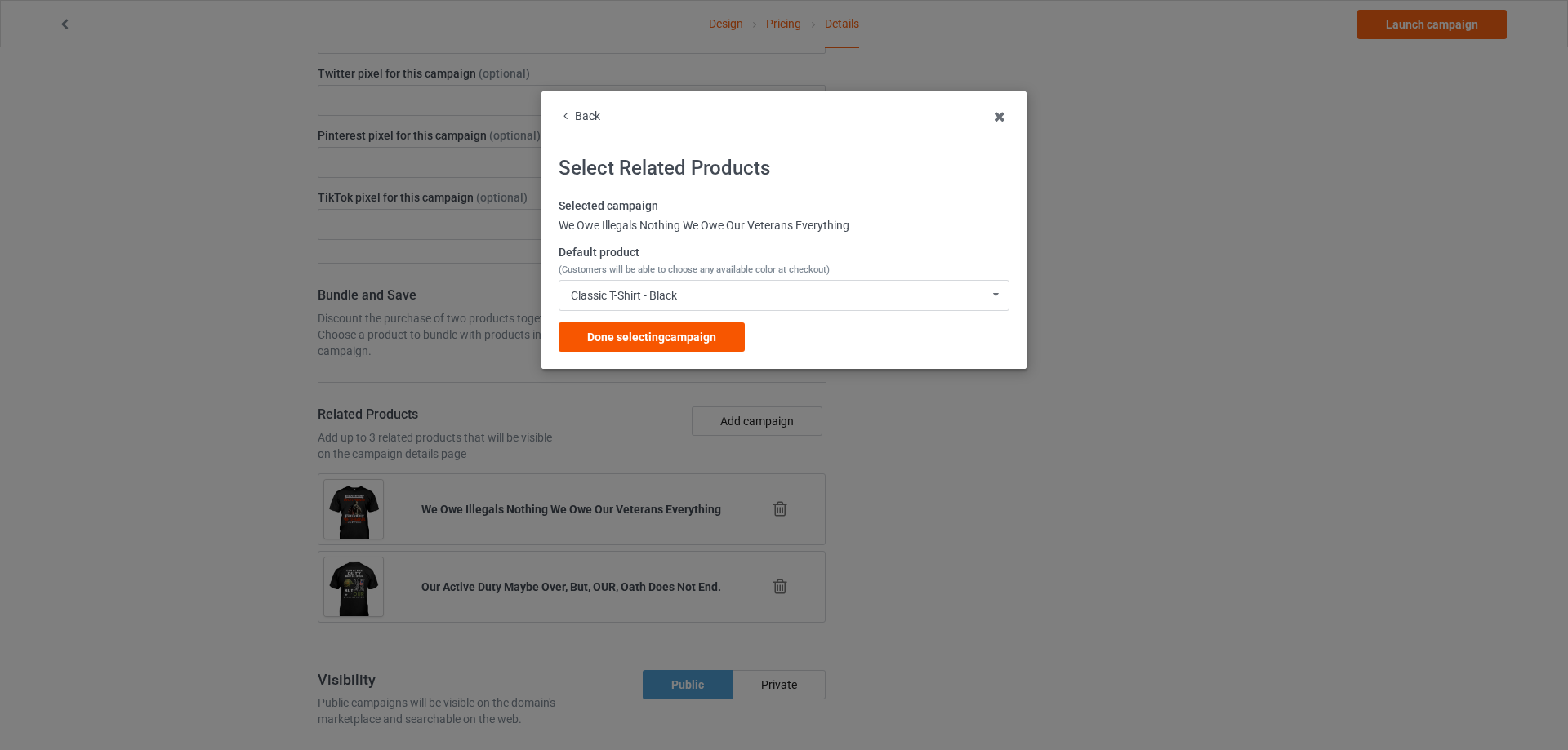
click at [702, 346] on div "Done selecting campaign" at bounding box center [652, 338] width 186 height 30
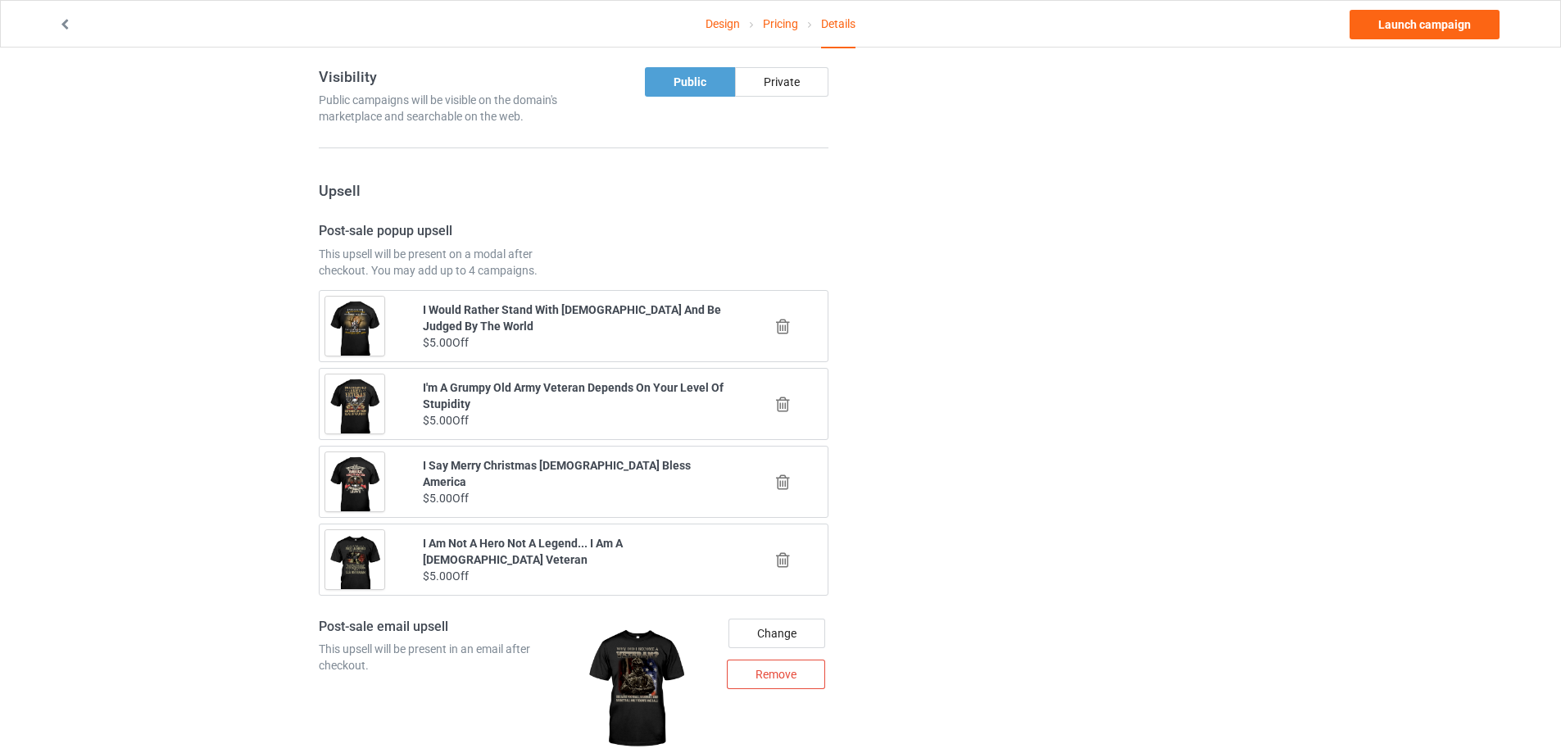
scroll to position [1005, 0]
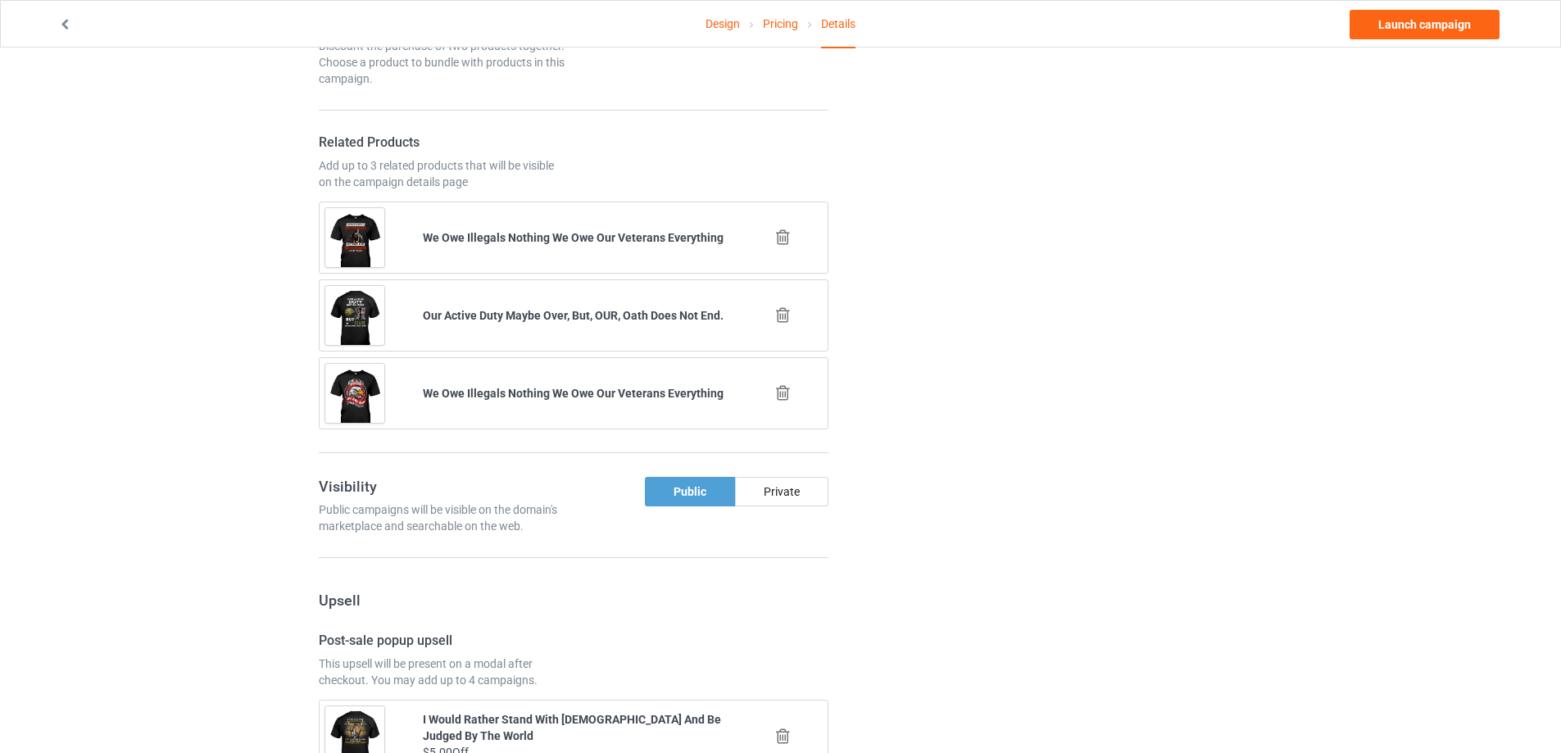
click at [788, 388] on icon at bounding box center [783, 392] width 20 height 17
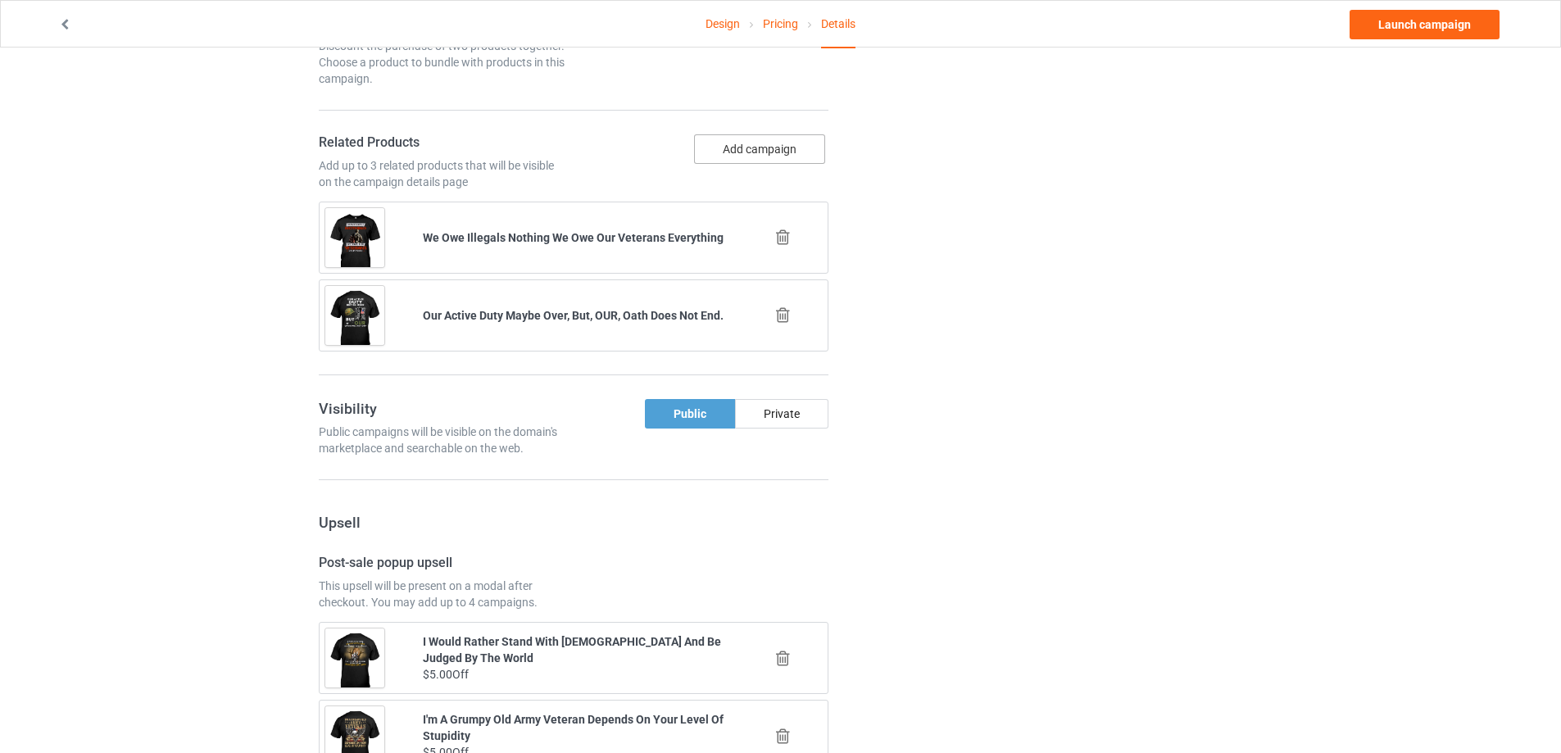
click at [738, 158] on button "Add campaign" at bounding box center [759, 149] width 131 height 30
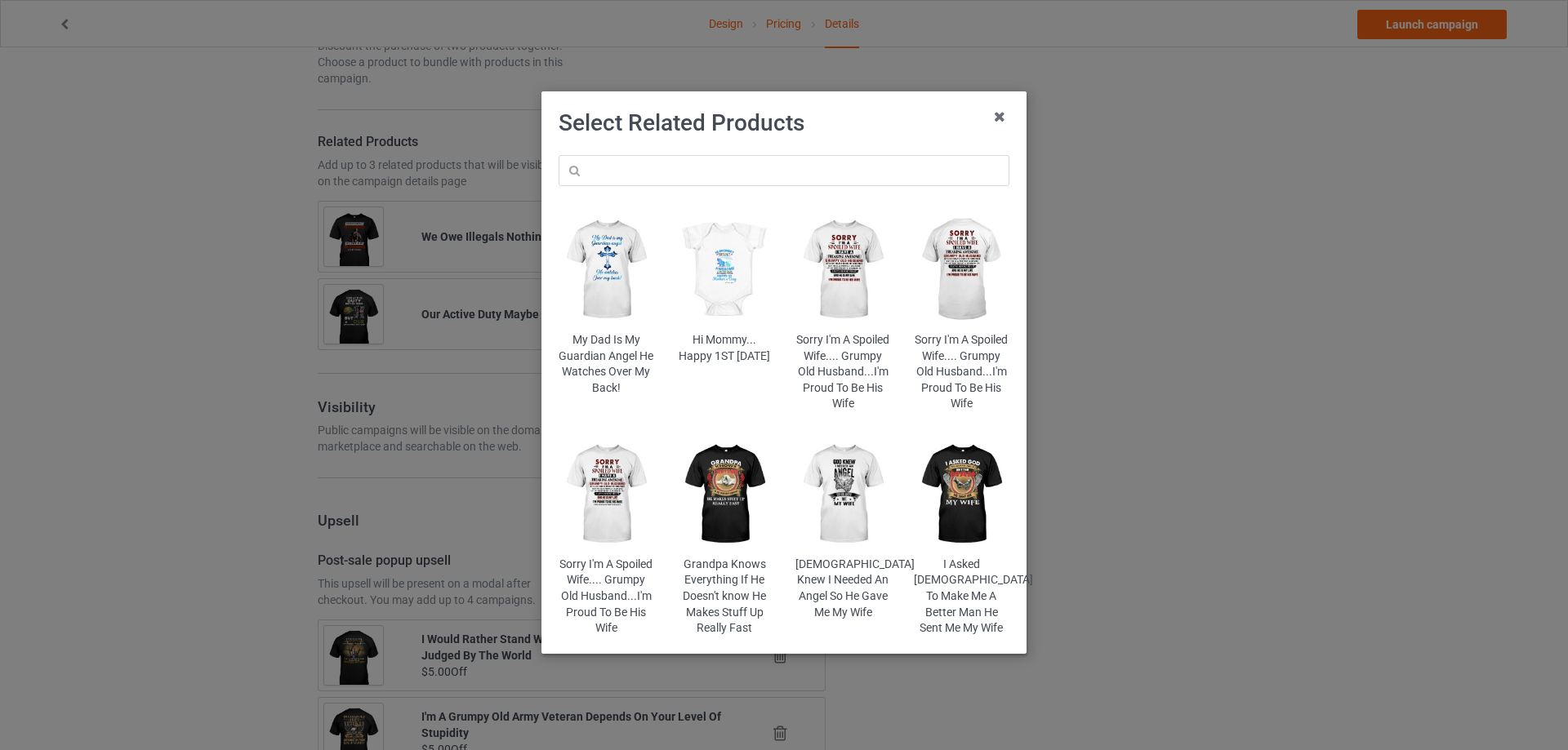
click at [685, 188] on div "My Dad Is My Guardian Angel He Watches Over My Back! Hi Mommy... Happy 1ST Moth…" at bounding box center [783, 395] width 473 height 504
click at [696, 165] on input "text" at bounding box center [784, 170] width 450 height 31
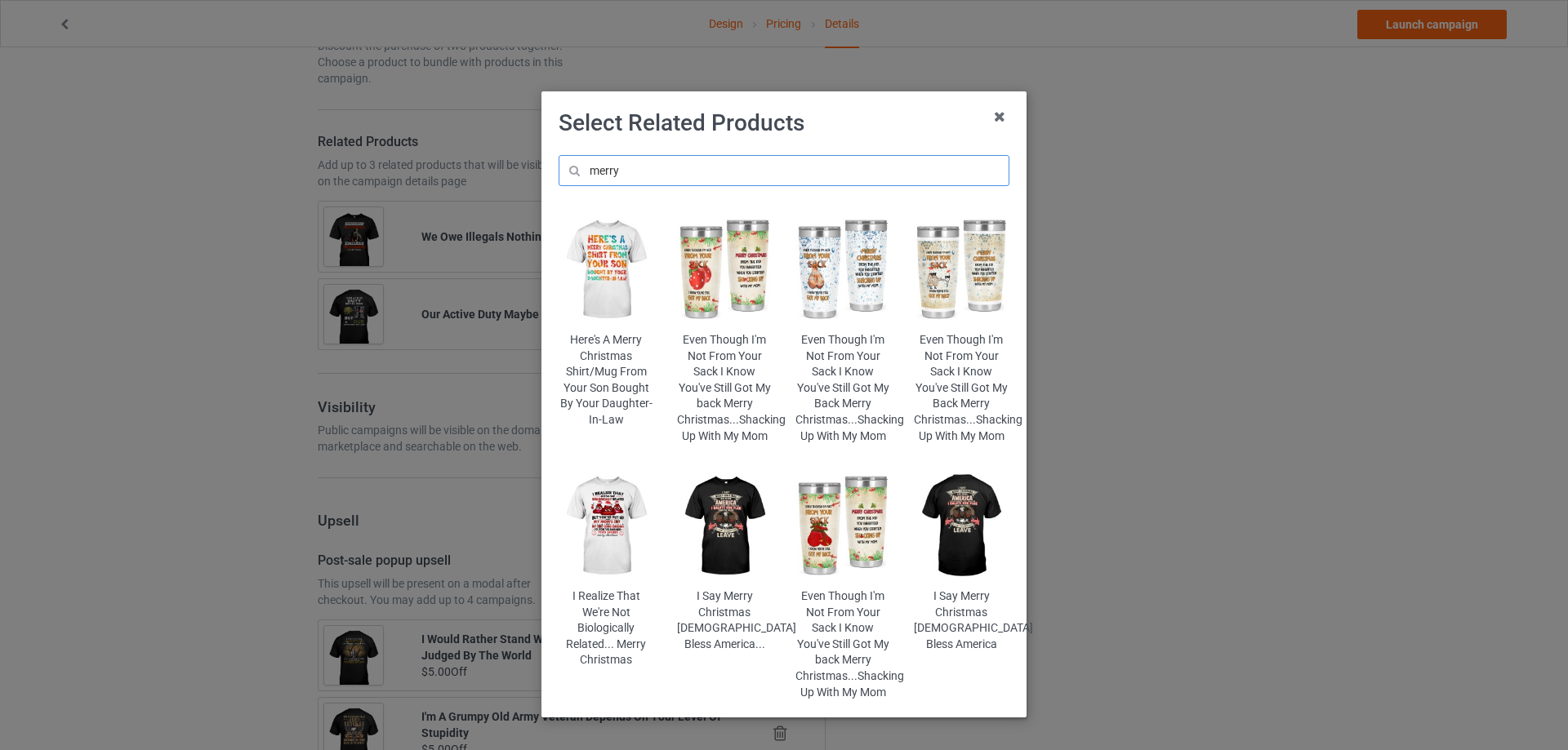
type input "merry"
click at [968, 525] on img at bounding box center [961, 527] width 96 height 120
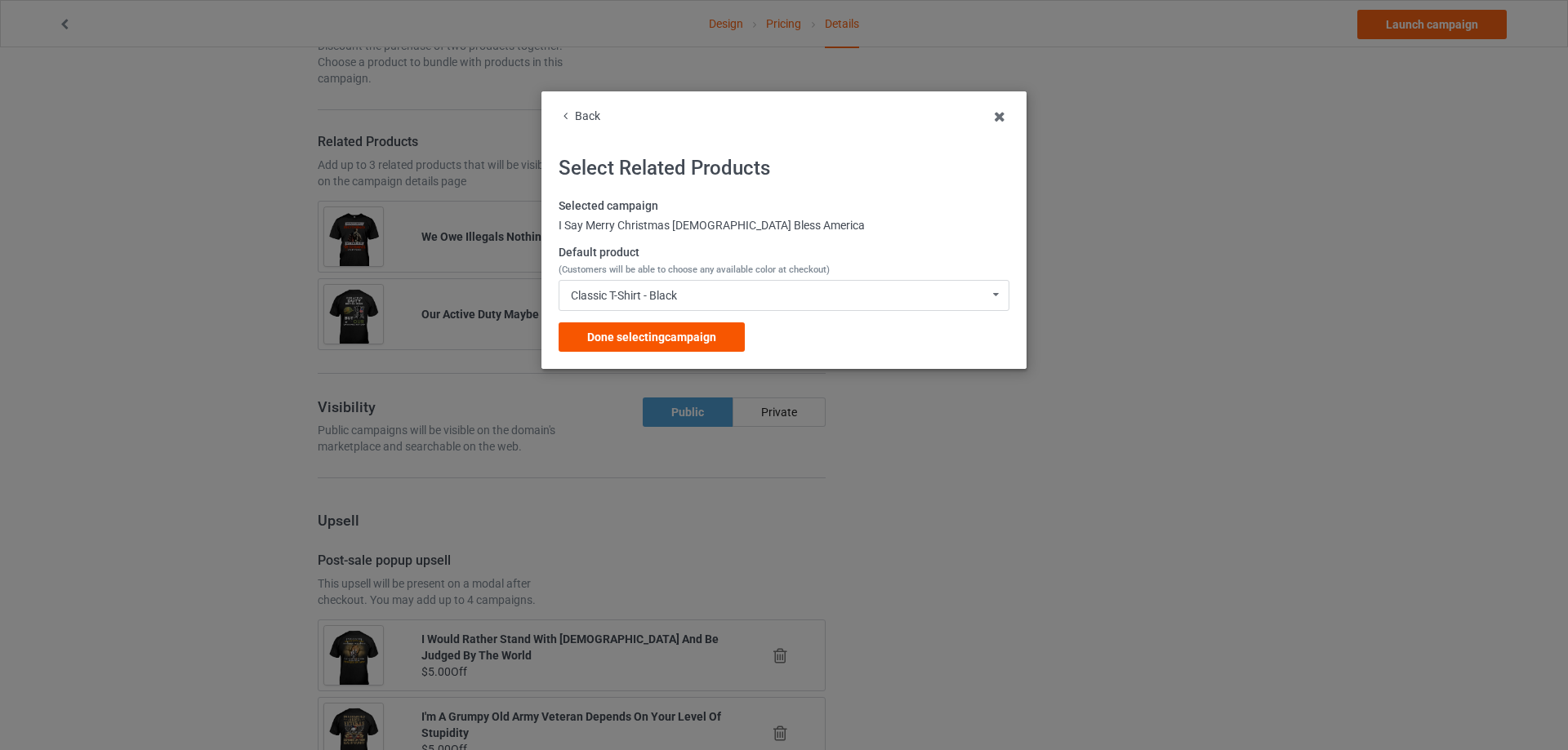
click at [687, 339] on span "Done selecting campaign" at bounding box center [651, 337] width 129 height 13
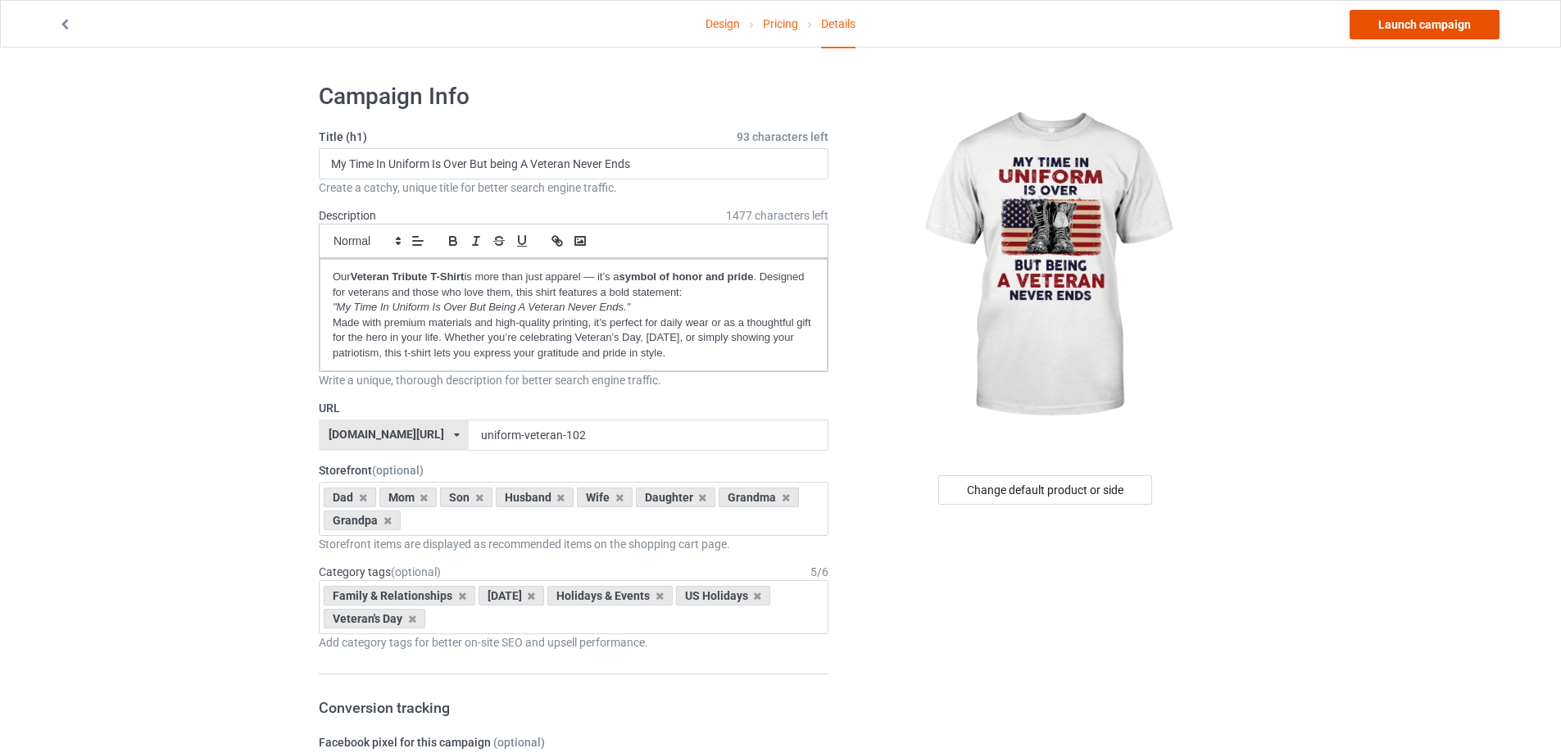
click at [1459, 23] on link "Launch campaign" at bounding box center [1425, 25] width 150 height 30
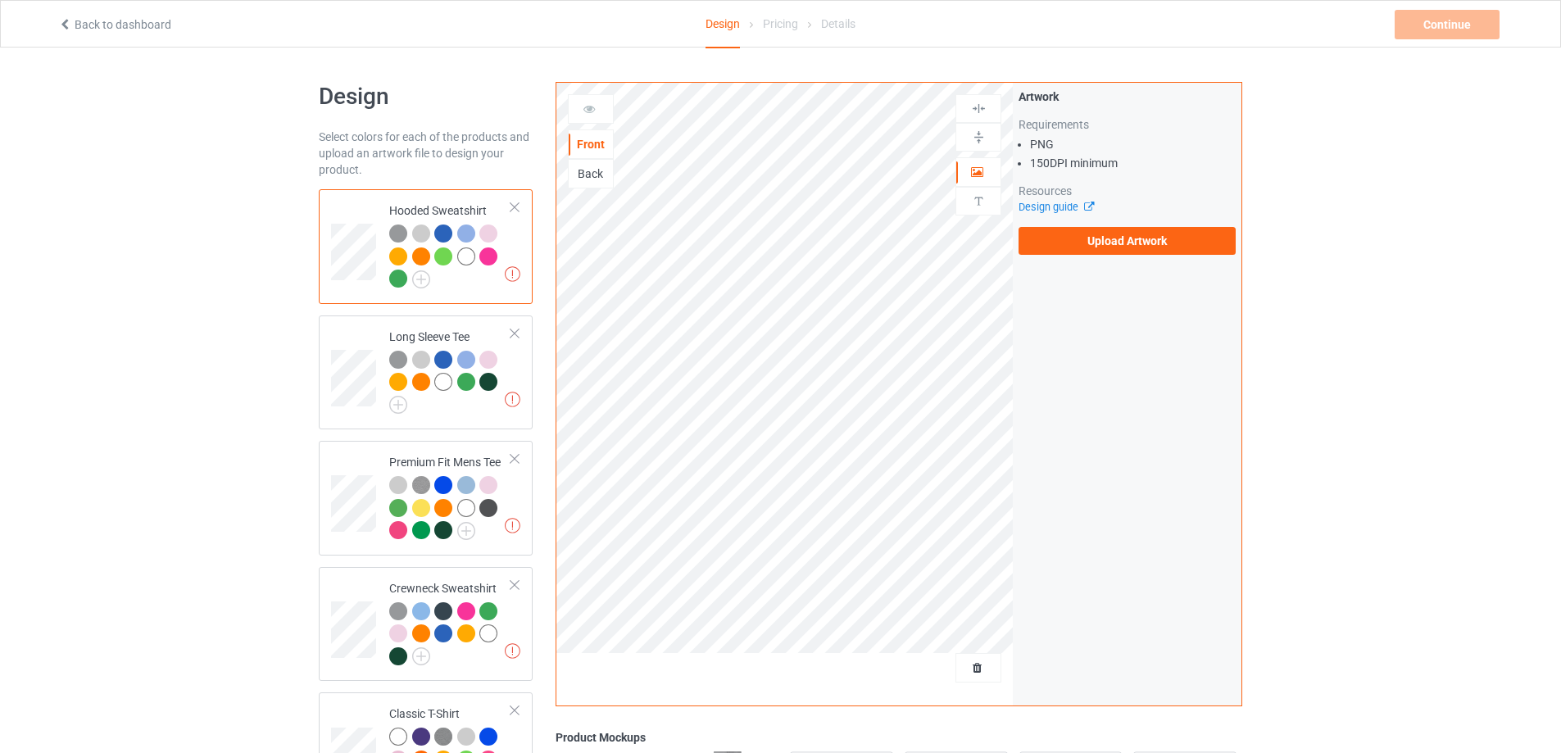
click at [582, 169] on div "Back" at bounding box center [591, 174] width 44 height 16
click at [1107, 235] on label "Upload Artwork" at bounding box center [1127, 241] width 217 height 28
click at [0, 0] on input "Upload Artwork" at bounding box center [0, 0] width 0 height 0
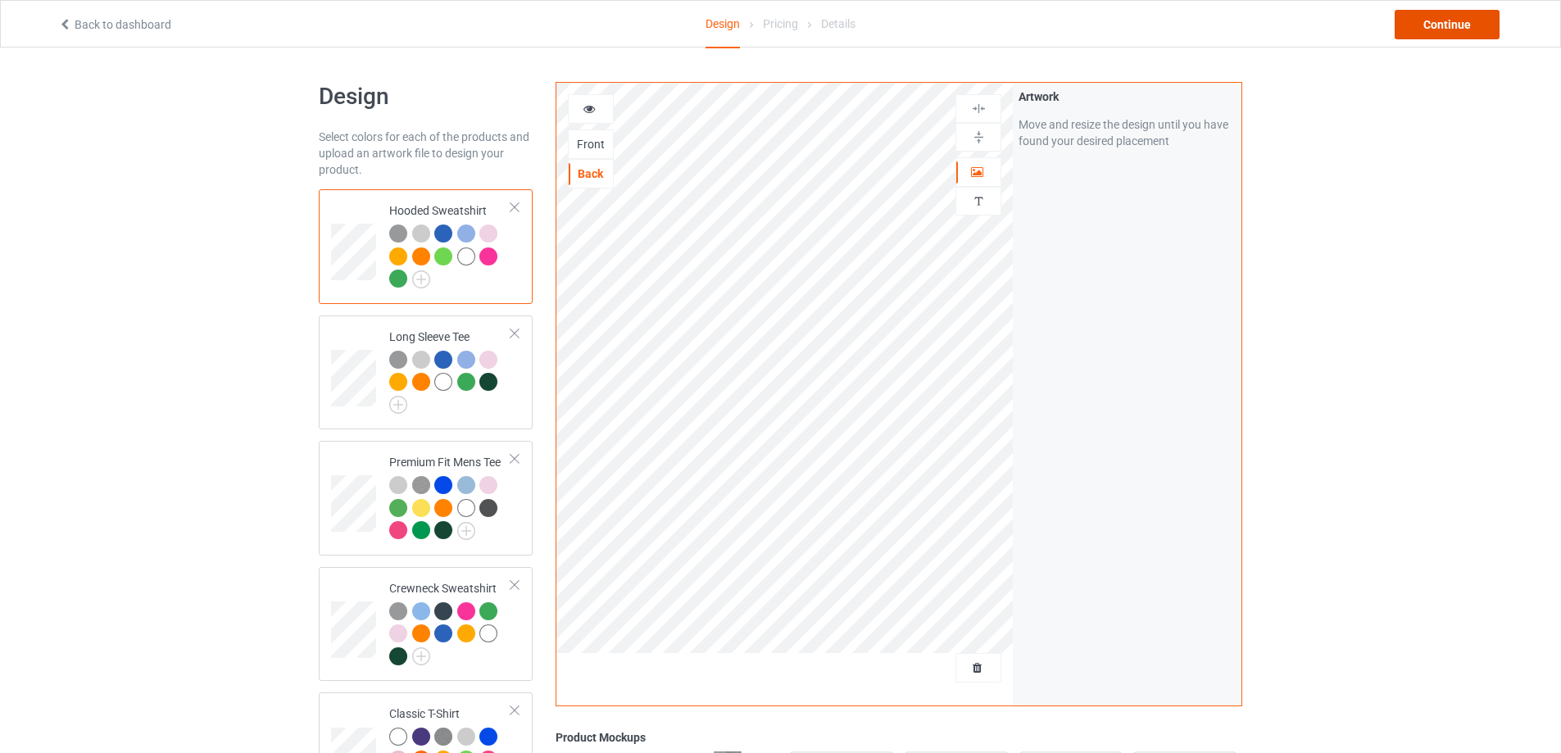
click at [1421, 30] on div "Continue" at bounding box center [1447, 25] width 105 height 30
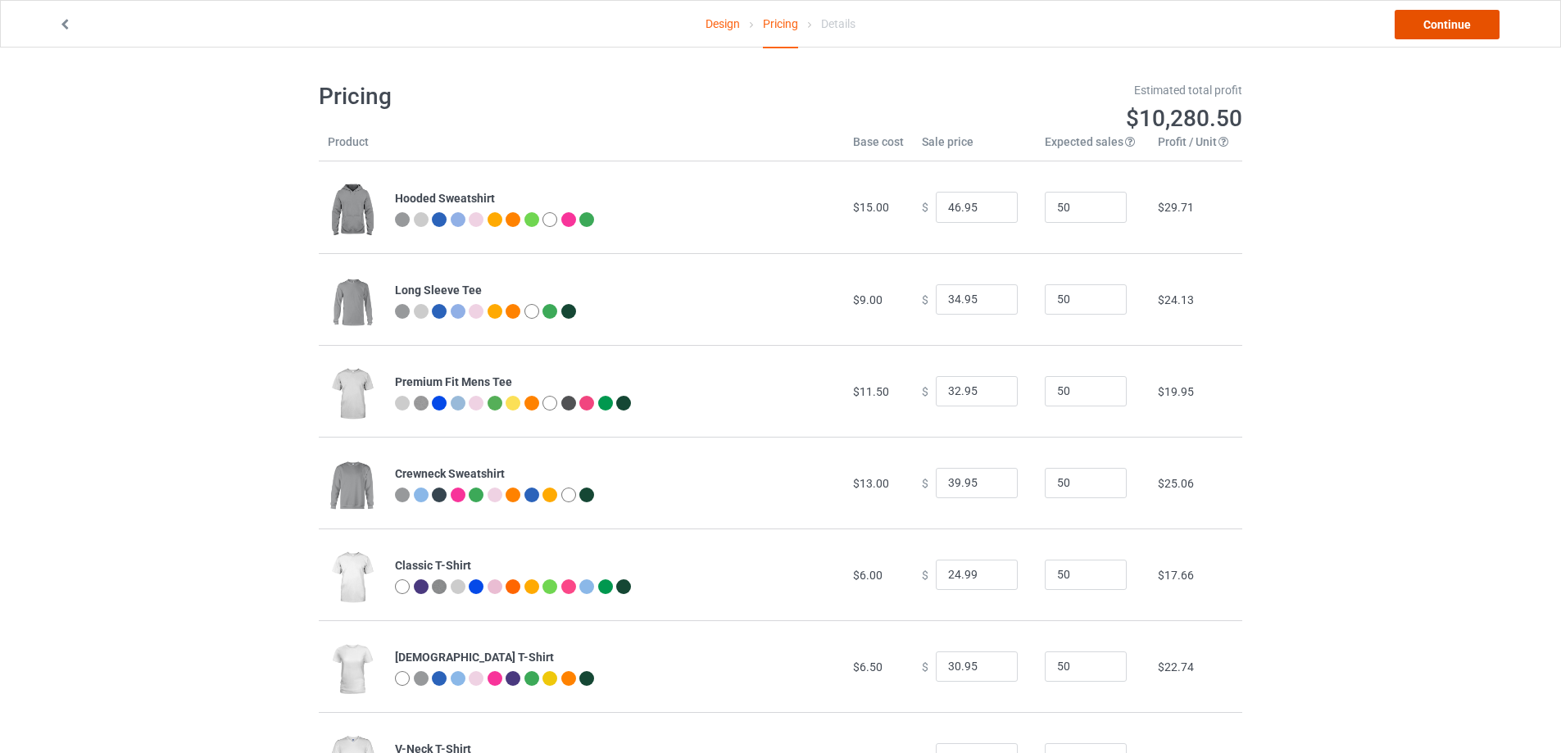
click at [1437, 29] on link "Continue" at bounding box center [1447, 25] width 105 height 30
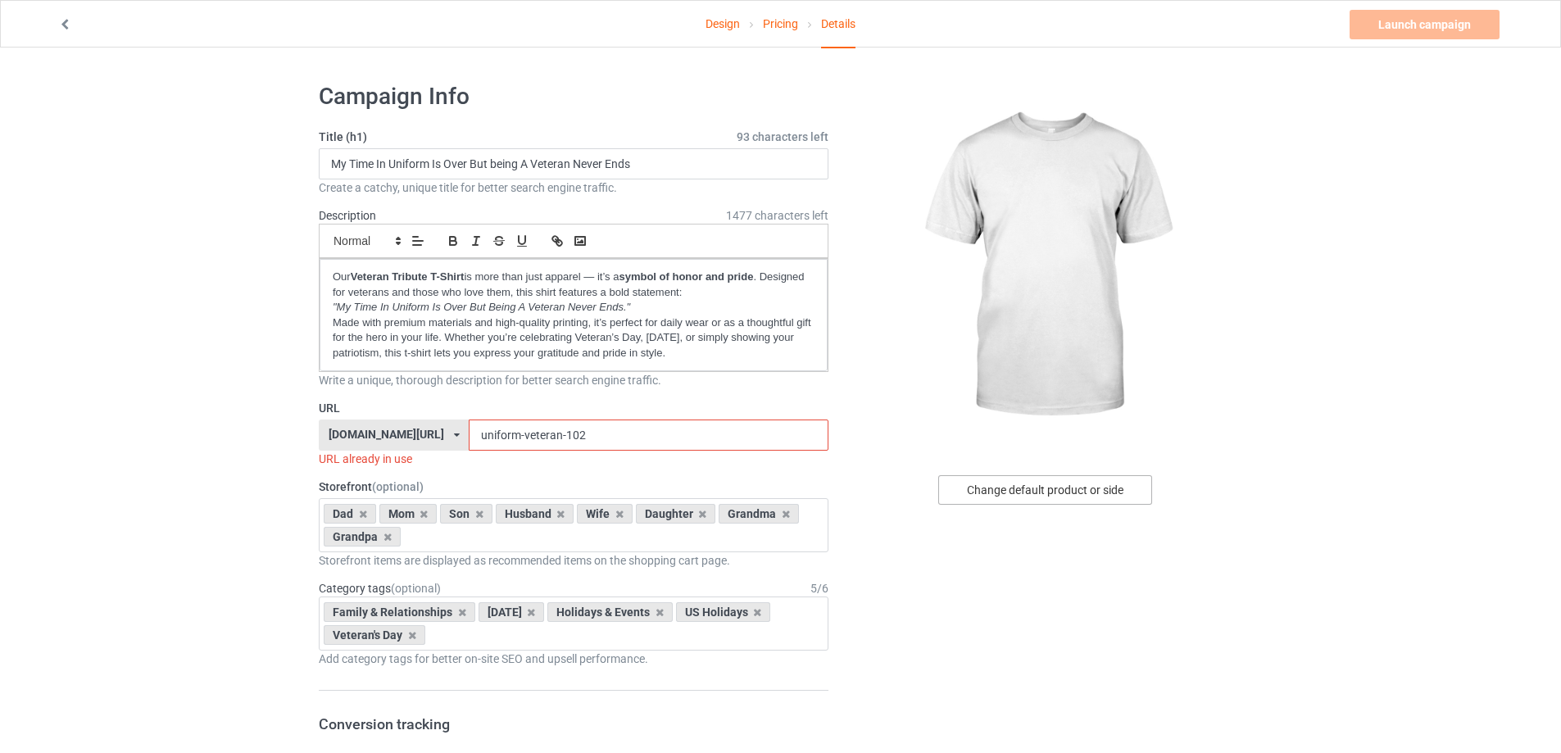
click at [1101, 492] on div "Change default product or side" at bounding box center [1045, 490] width 214 height 30
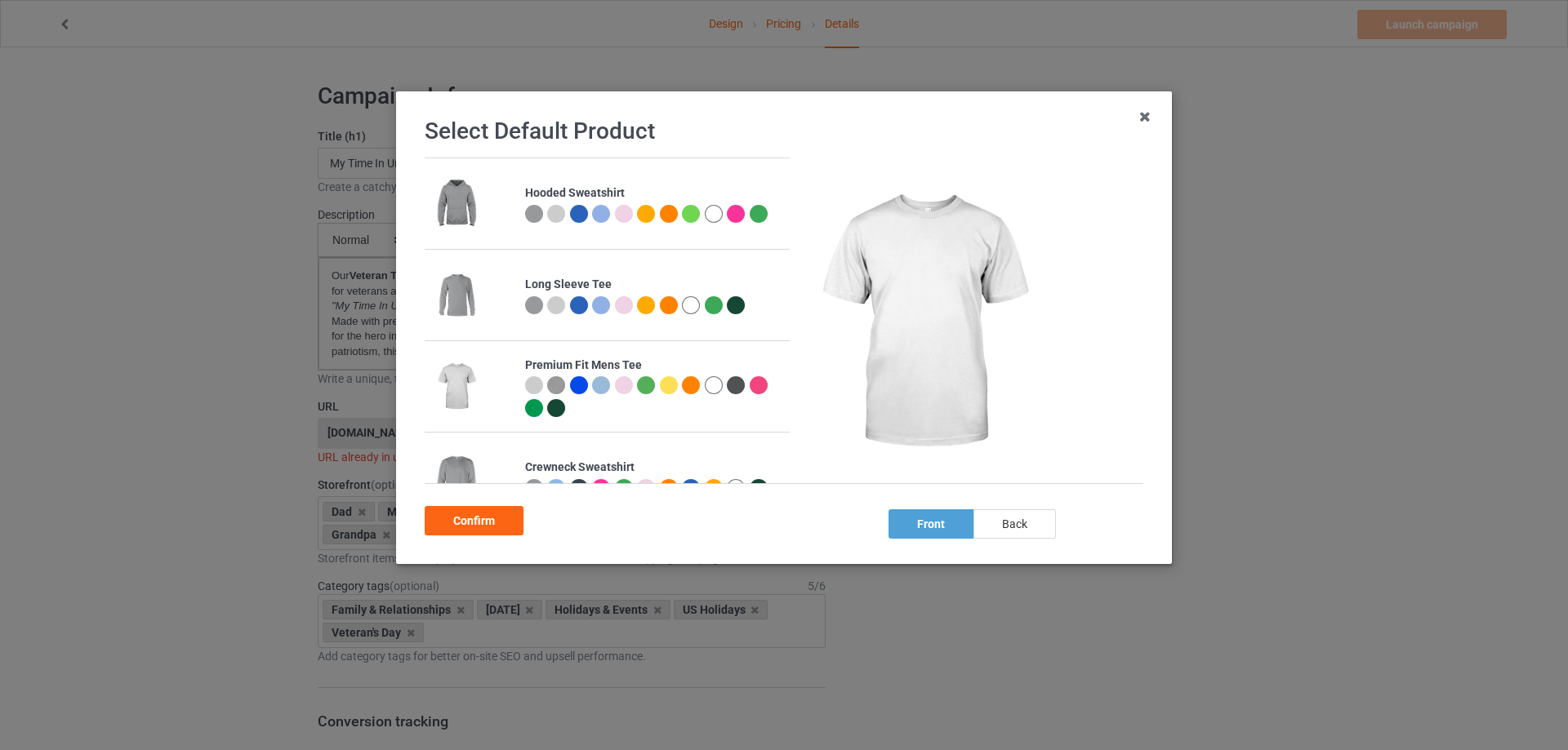
click at [1020, 530] on div "back" at bounding box center [1014, 524] width 83 height 30
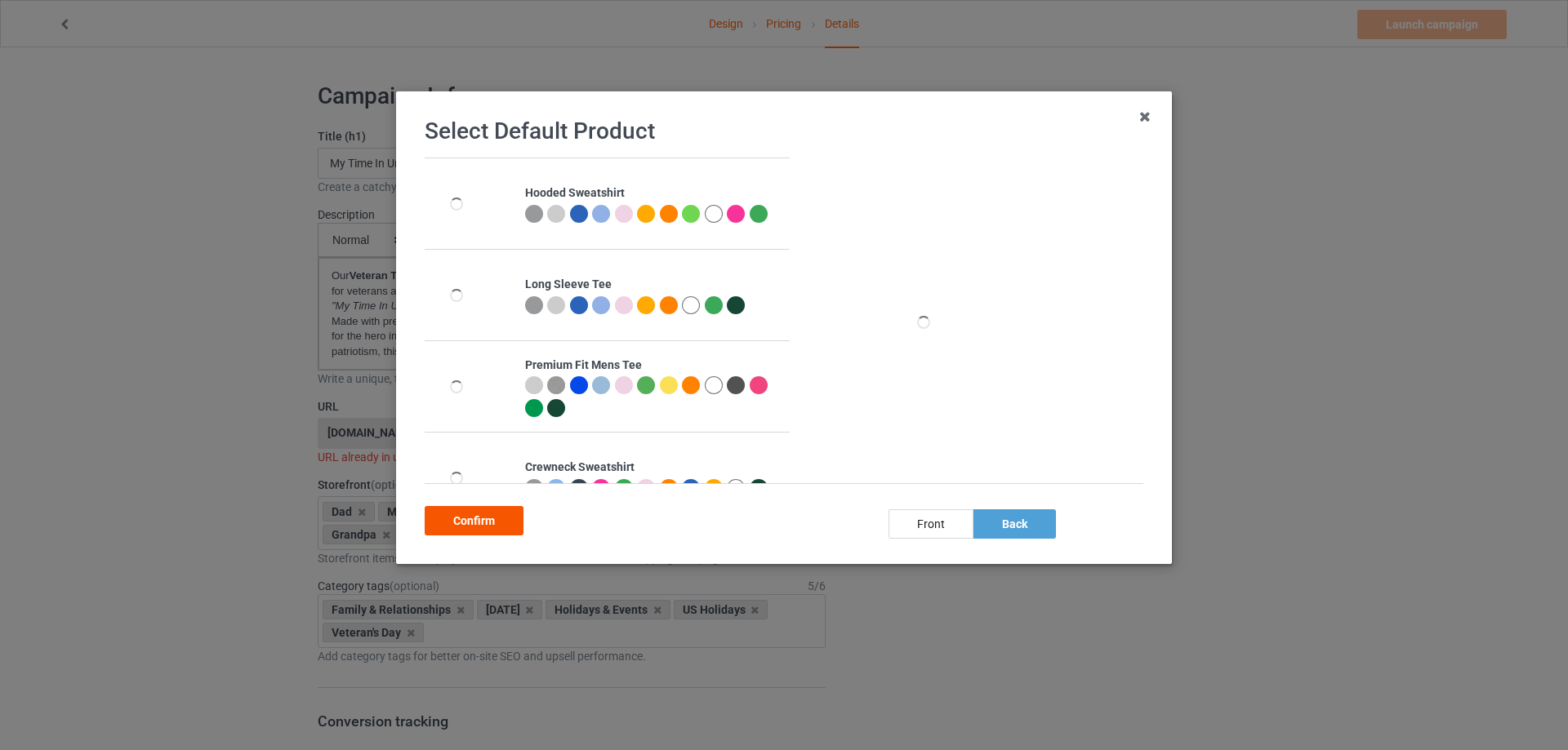
click at [464, 522] on div "Confirm" at bounding box center [473, 521] width 99 height 30
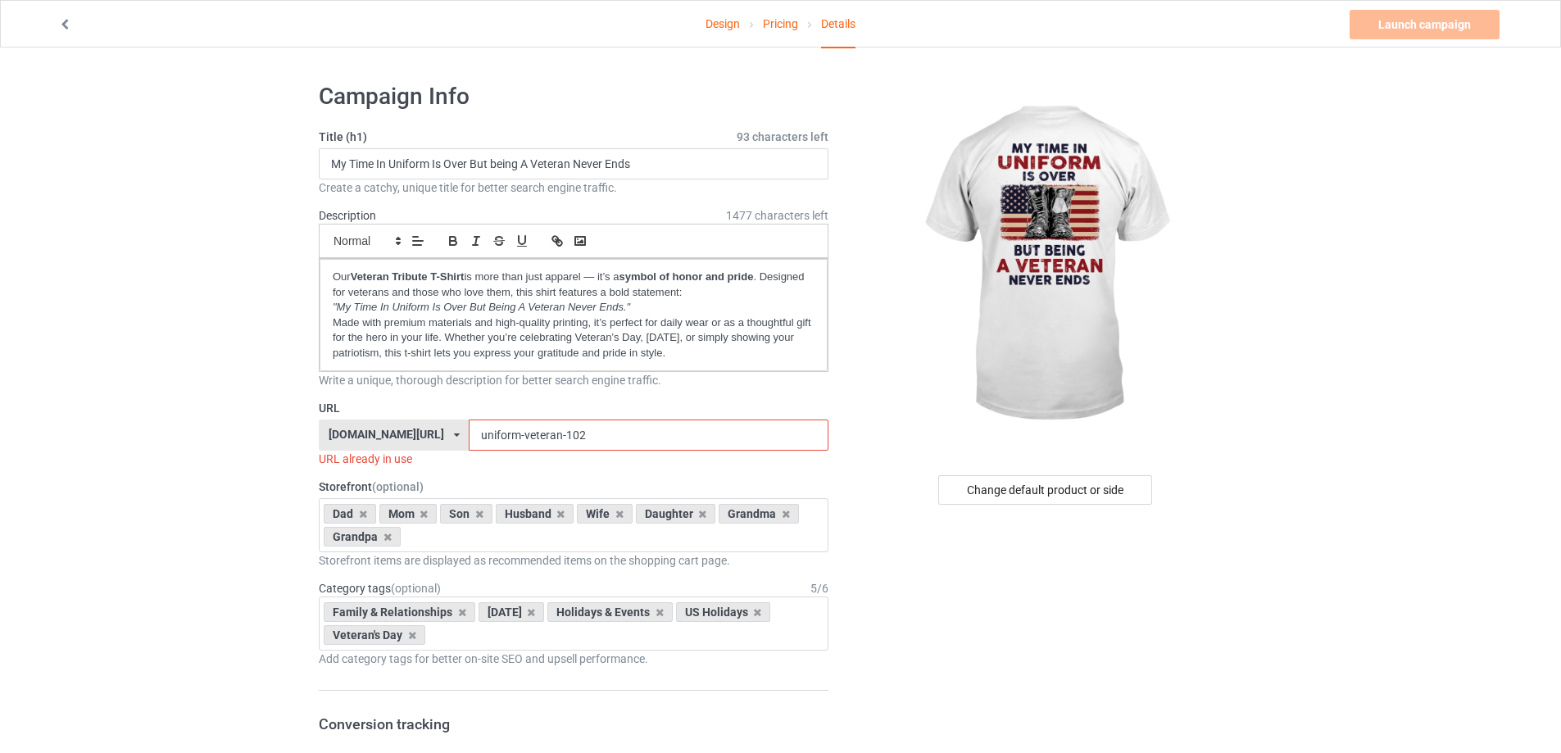
drag, startPoint x: 540, startPoint y: 434, endPoint x: 520, endPoint y: 438, distance: 19.9
click at [520, 438] on input "uniform-veteran-102" at bounding box center [648, 435] width 359 height 31
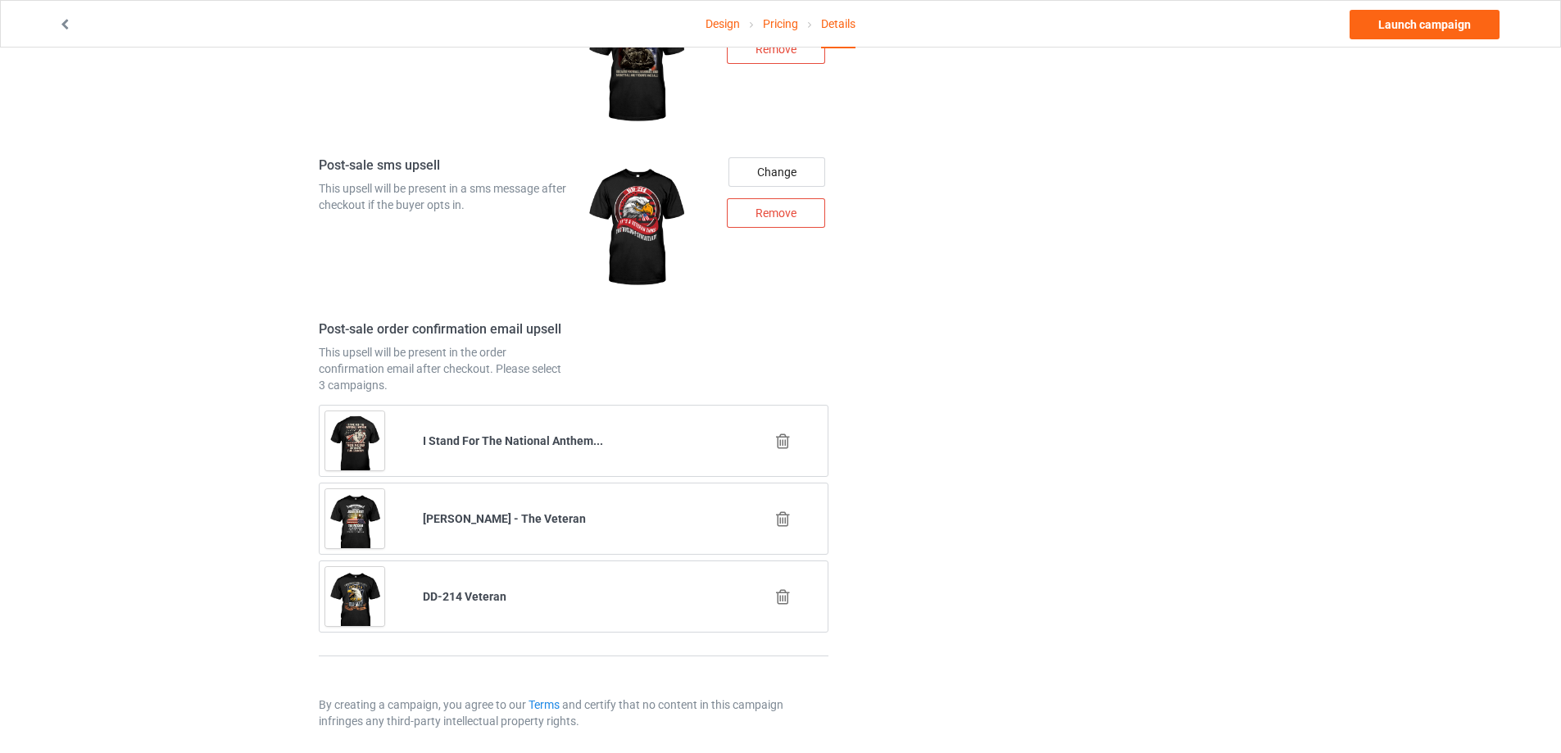
scroll to position [2049, 0]
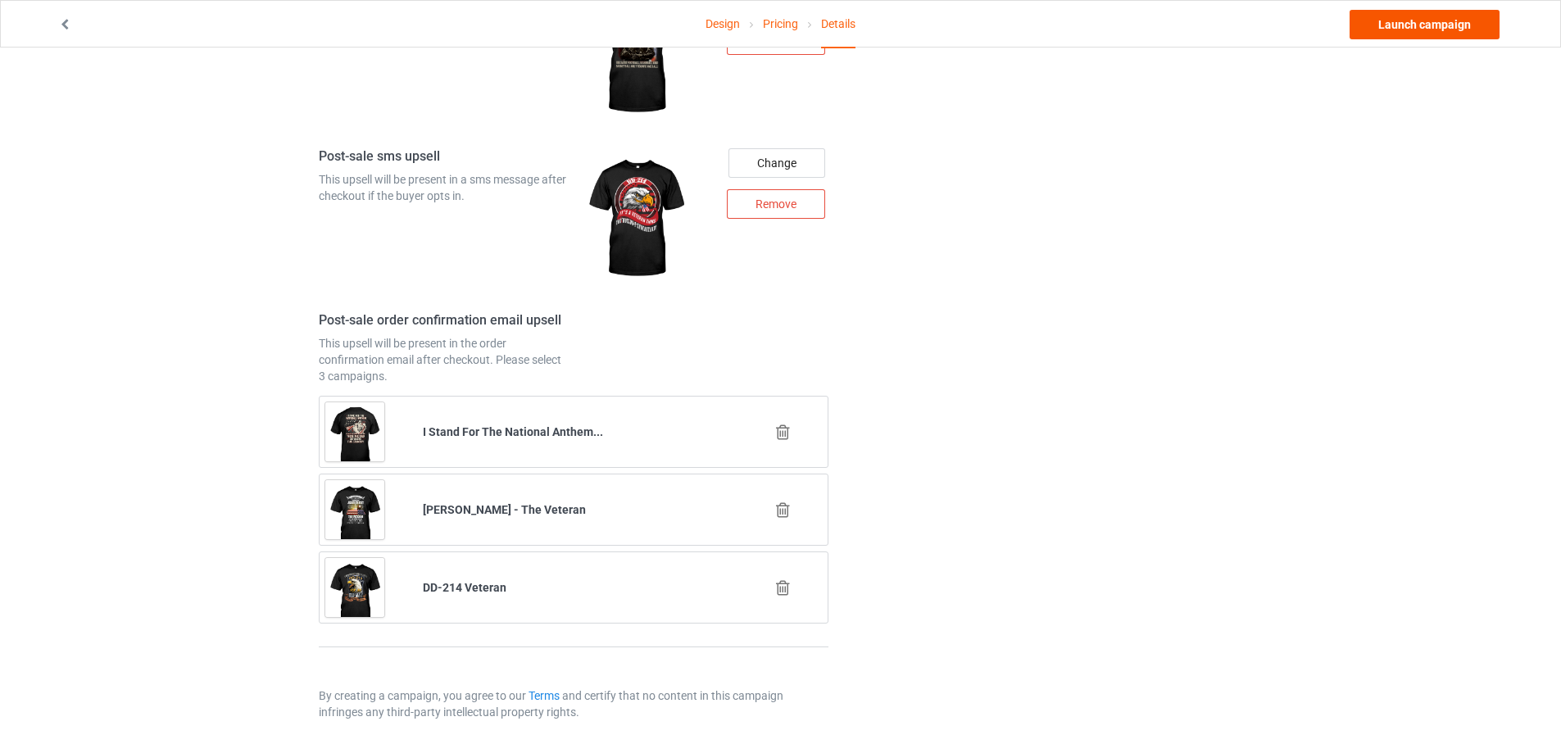
type input "uniform-veteran-210"
click at [1398, 34] on link "Launch campaign" at bounding box center [1425, 25] width 150 height 30
